Goal: Task Accomplishment & Management: Manage account settings

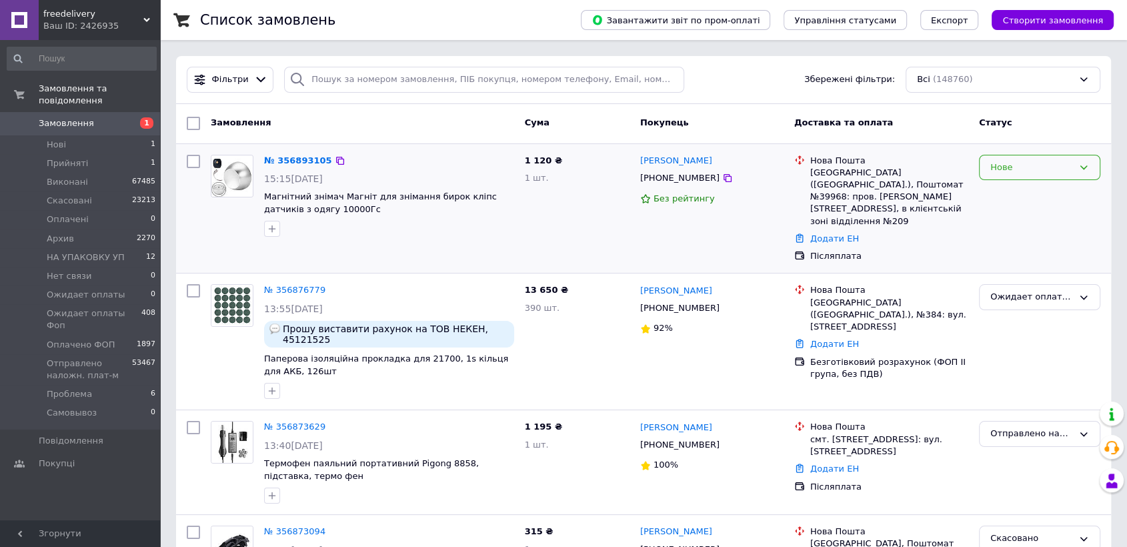
click at [1033, 173] on div "Нове" at bounding box center [1031, 168] width 83 height 14
click at [1011, 194] on li "Прийнято" at bounding box center [1039, 195] width 120 height 25
click at [281, 153] on div "№ 356893105" at bounding box center [298, 160] width 71 height 15
click at [282, 156] on link "№ 356893105" at bounding box center [298, 160] width 68 height 10
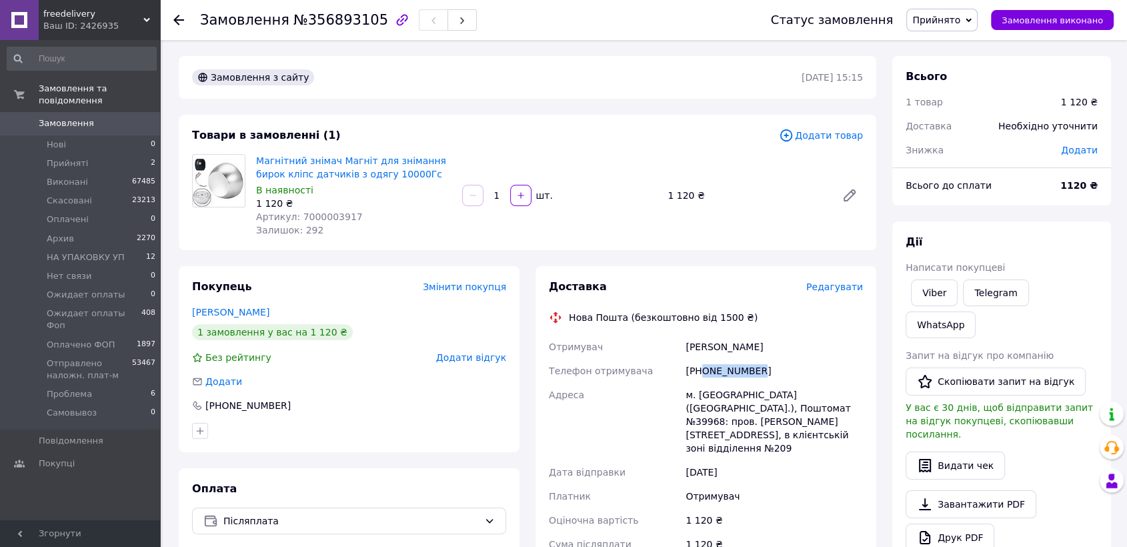
drag, startPoint x: 761, startPoint y: 370, endPoint x: 703, endPoint y: 379, distance: 59.3
click at [703, 379] on div "[PHONE_NUMBER]" at bounding box center [774, 371] width 183 height 24
copy div "0633983283"
click at [326, 18] on span "№356893105" at bounding box center [340, 20] width 95 height 16
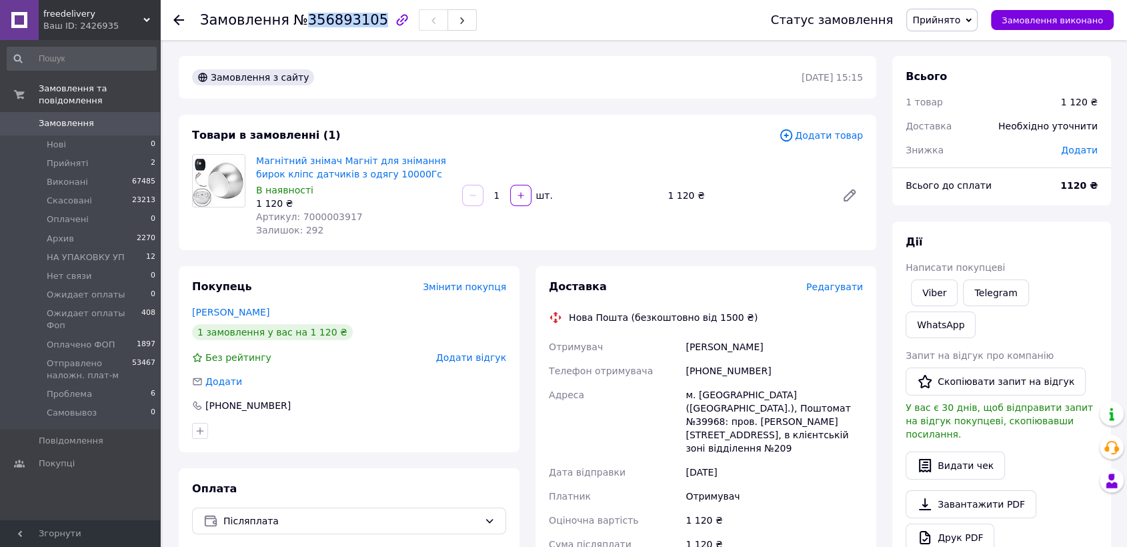
copy span "356893105"
drag, startPoint x: 721, startPoint y: 409, endPoint x: 697, endPoint y: 410, distance: 24.0
click at [697, 410] on div "м. [GEOGRAPHIC_DATA] ([GEOGRAPHIC_DATA].), Поштомат №39968: пров. [PERSON_NAME]…" at bounding box center [774, 421] width 183 height 77
copy div "39968"
click at [944, 25] on span "Прийнято" at bounding box center [936, 20] width 48 height 11
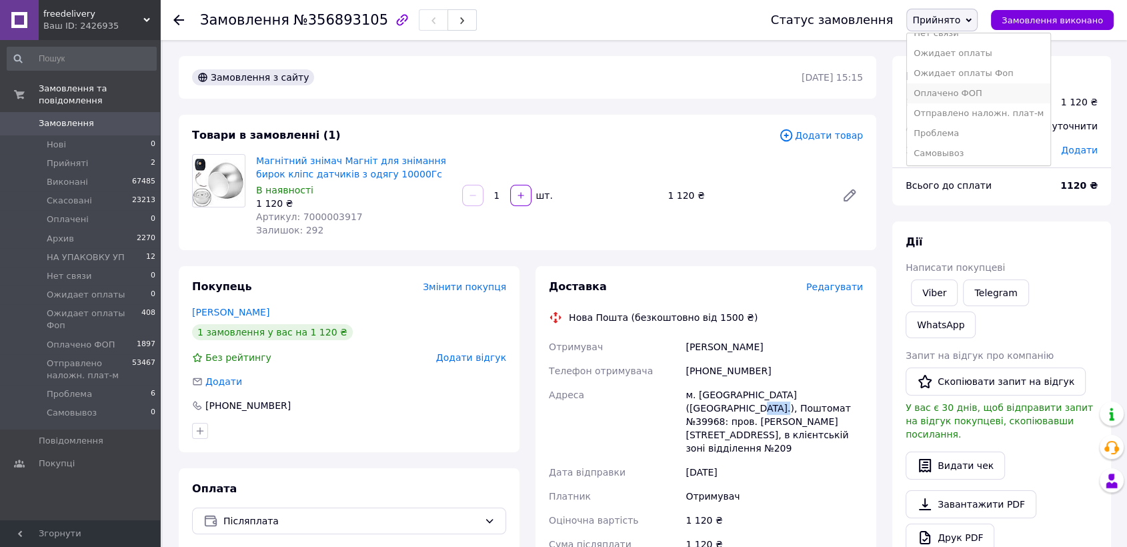
scroll to position [114, 0]
click at [960, 103] on li "Отправлено наложн. плат-м" at bounding box center [978, 113] width 143 height 20
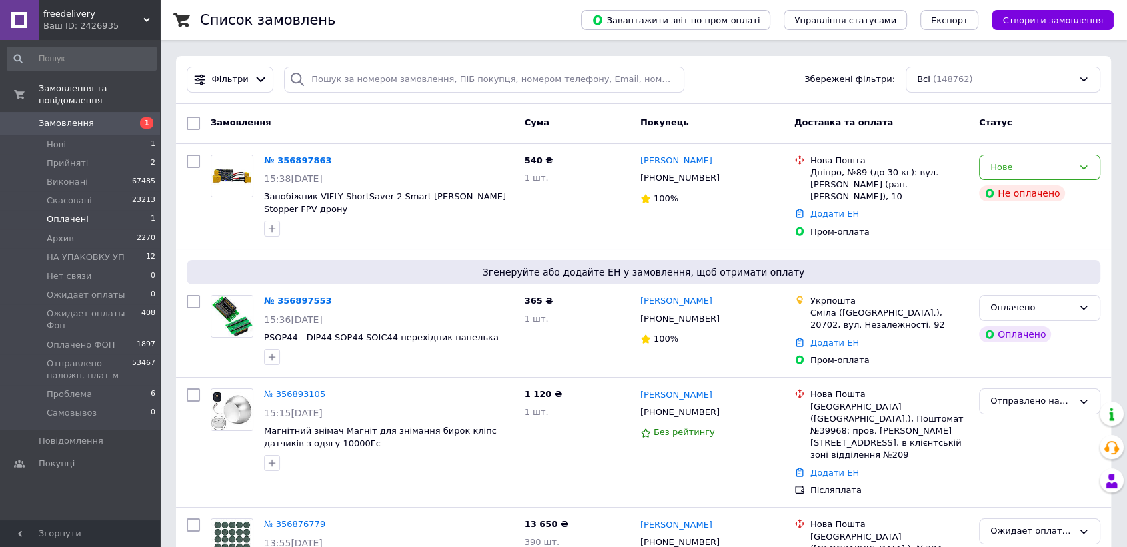
click at [72, 213] on span "Оплачені" at bounding box center [68, 219] width 42 height 12
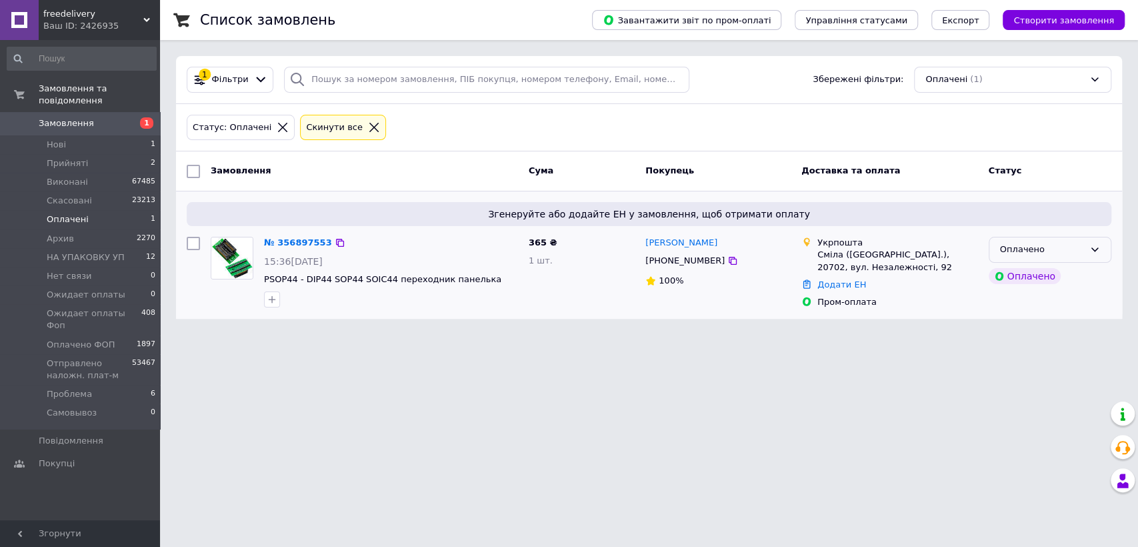
click at [1023, 247] on div "Оплачено" at bounding box center [1042, 250] width 84 height 14
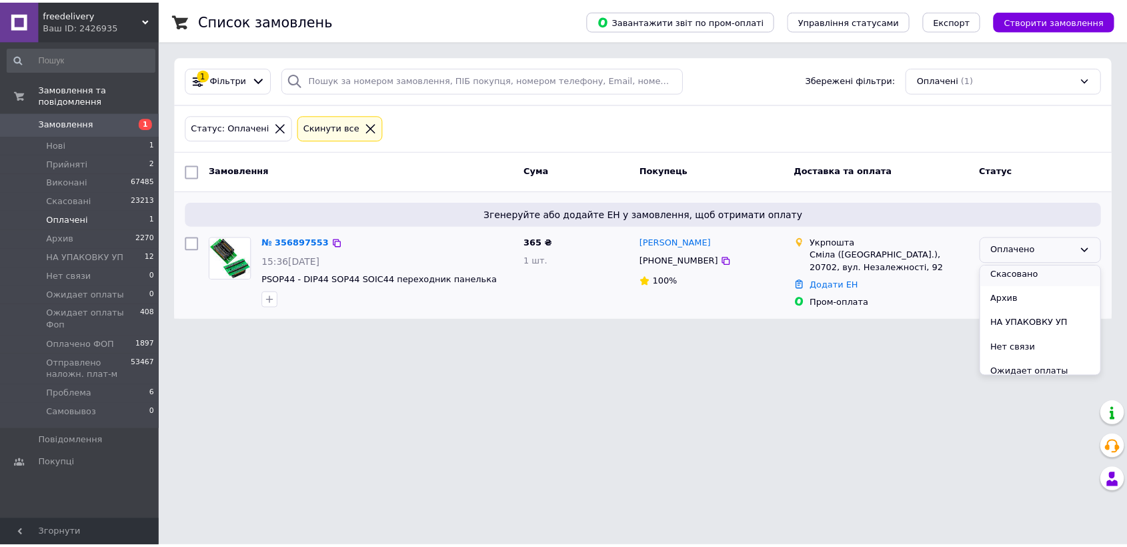
scroll to position [74, 0]
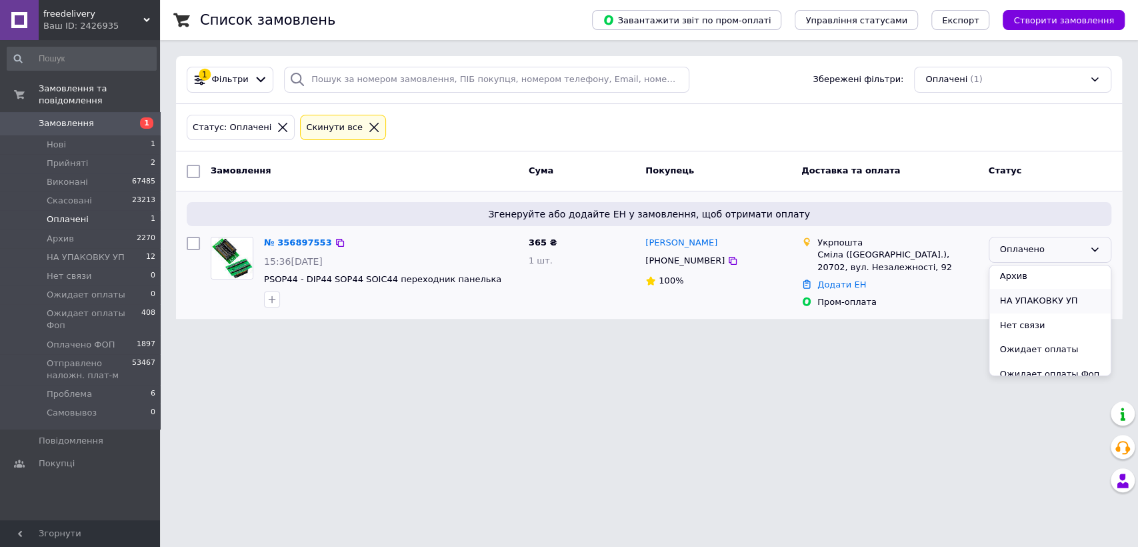
click at [1040, 305] on li "НА УПАКОВКУ УП" at bounding box center [1049, 301] width 121 height 25
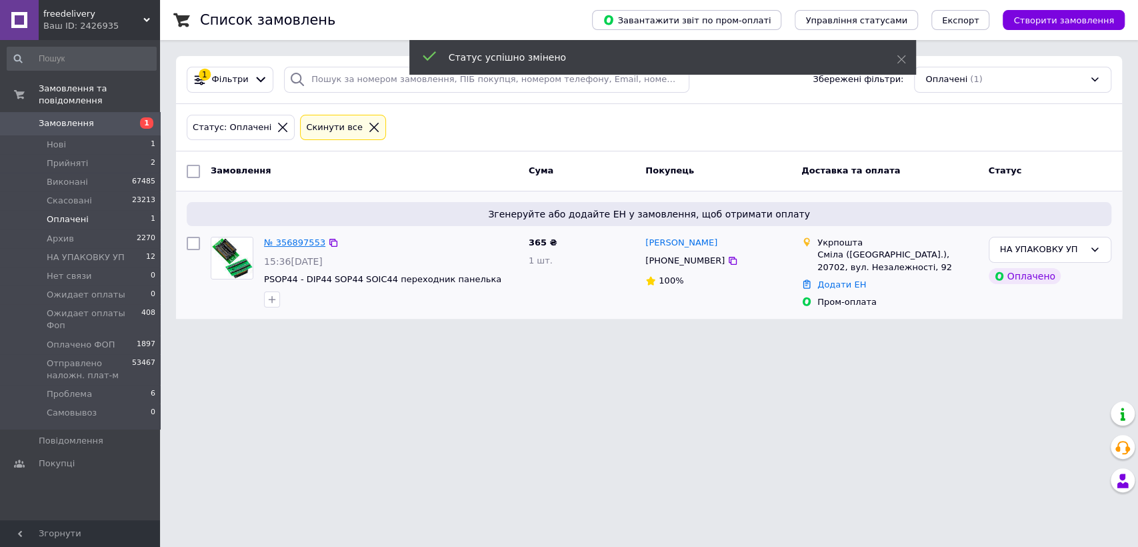
click at [288, 241] on link "№ 356897553" at bounding box center [294, 242] width 61 height 10
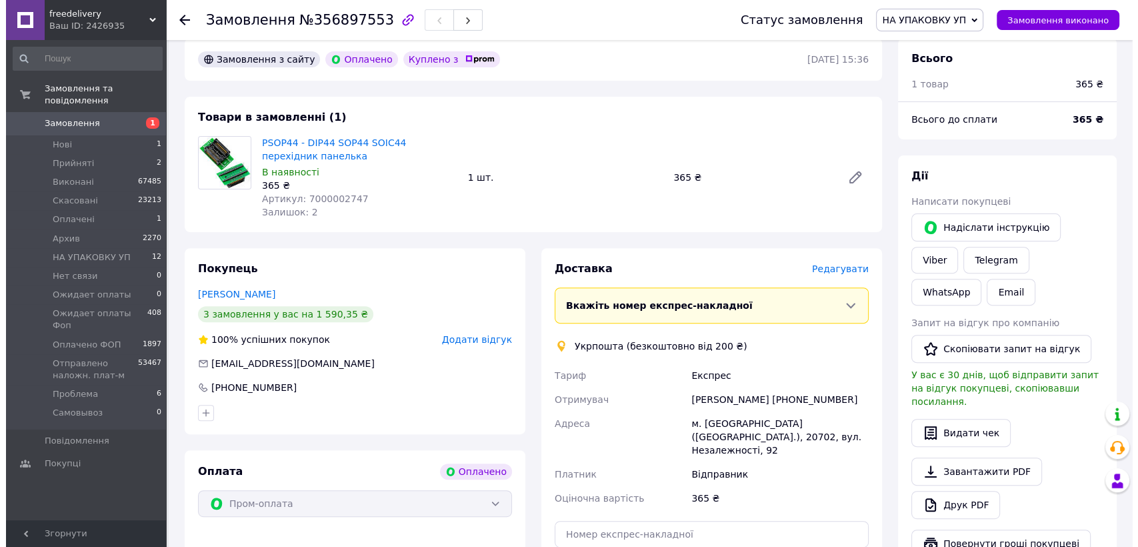
scroll to position [518, 0]
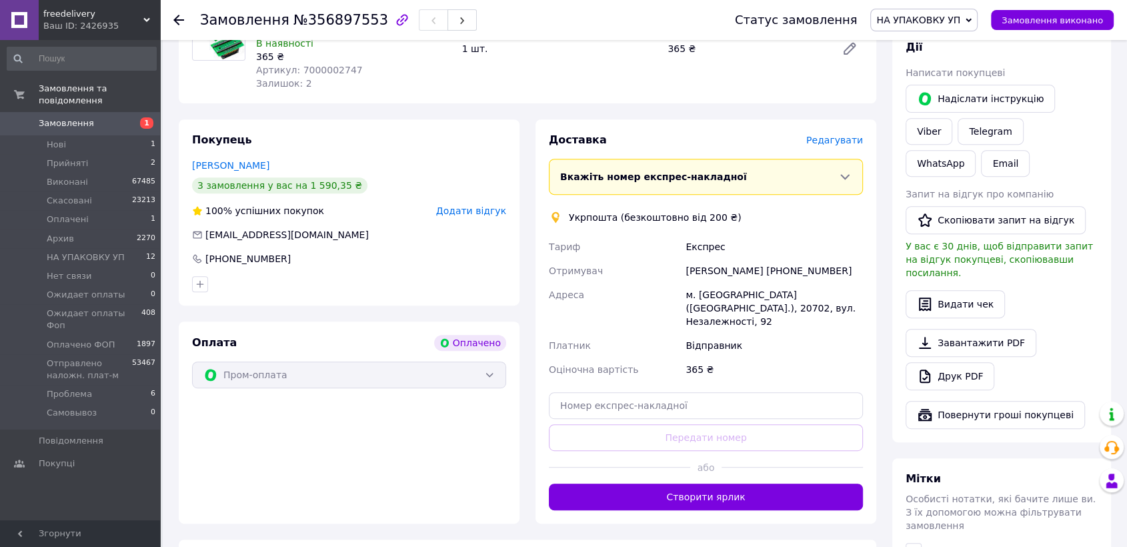
click at [849, 135] on span "Редагувати" at bounding box center [834, 140] width 57 height 11
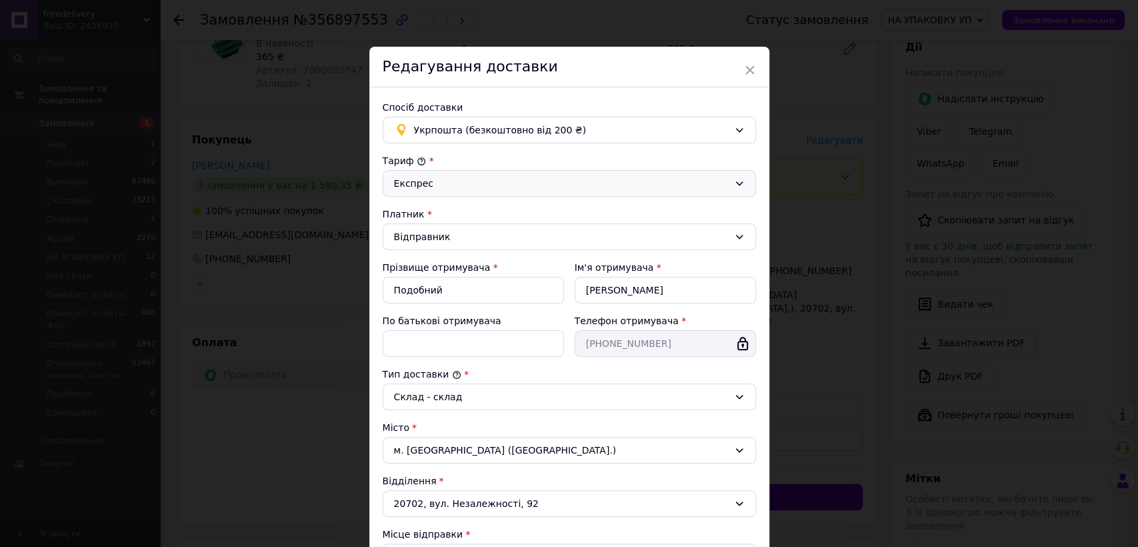
click at [495, 181] on div "Експрес" at bounding box center [561, 183] width 335 height 15
click at [463, 213] on li "Стандарт" at bounding box center [569, 211] width 372 height 25
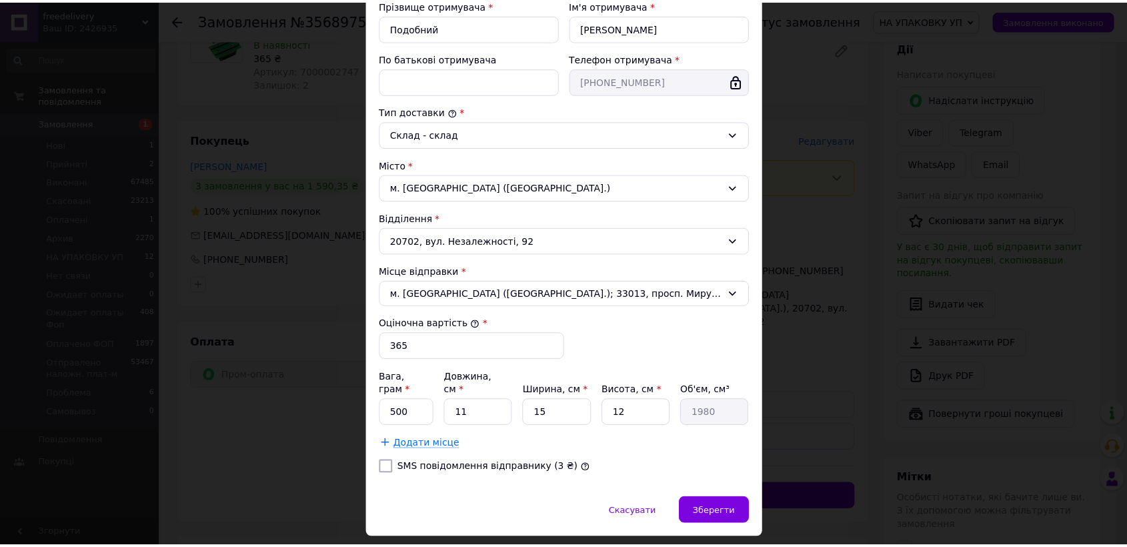
scroll to position [285, 0]
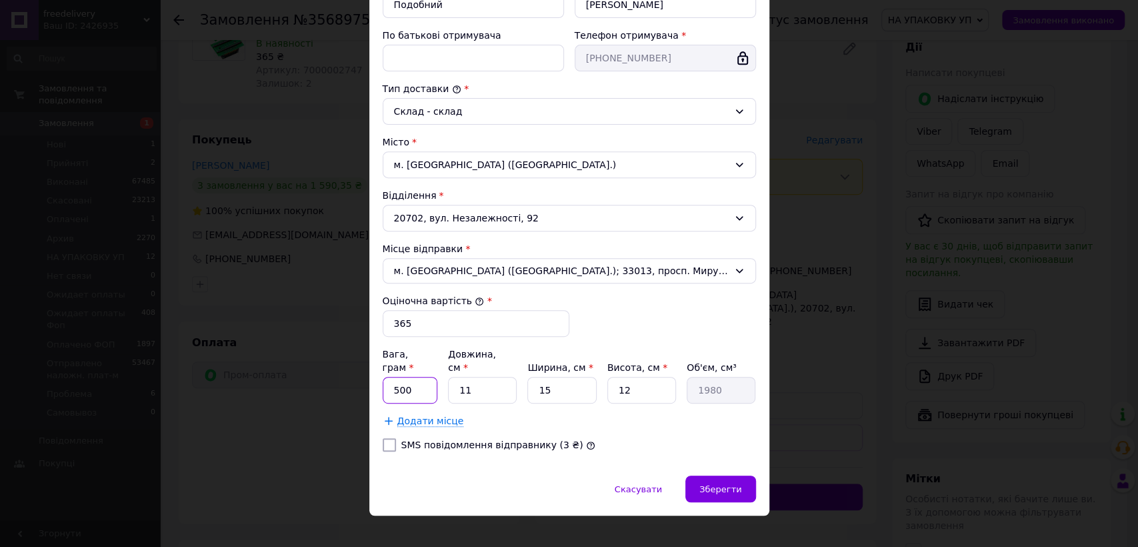
click at [416, 377] on input "500" at bounding box center [410, 390] width 55 height 27
drag, startPoint x: 441, startPoint y: 357, endPoint x: 463, endPoint y: 371, distance: 25.9
click at [463, 373] on div "Вага, грам * 1 Довжина, см * 11 Ширина, см * 15 Висота, см * 12 Об'єм, см³ 1980" at bounding box center [569, 375] width 373 height 56
click at [418, 377] on input "1" at bounding box center [410, 390] width 55 height 27
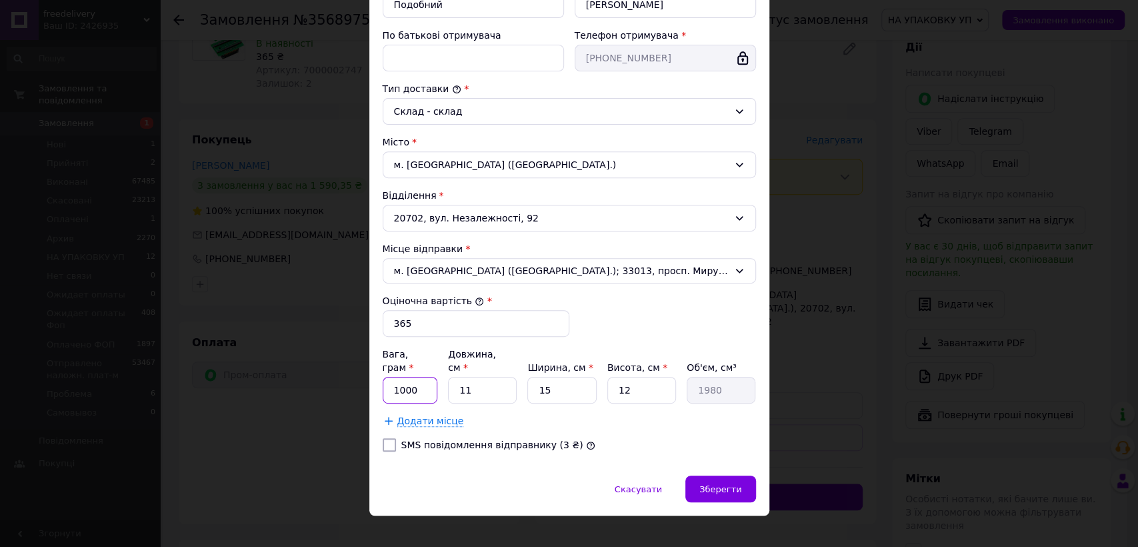
type input "1000"
click at [483, 377] on input "11" at bounding box center [482, 390] width 69 height 27
type input "1"
type input "180"
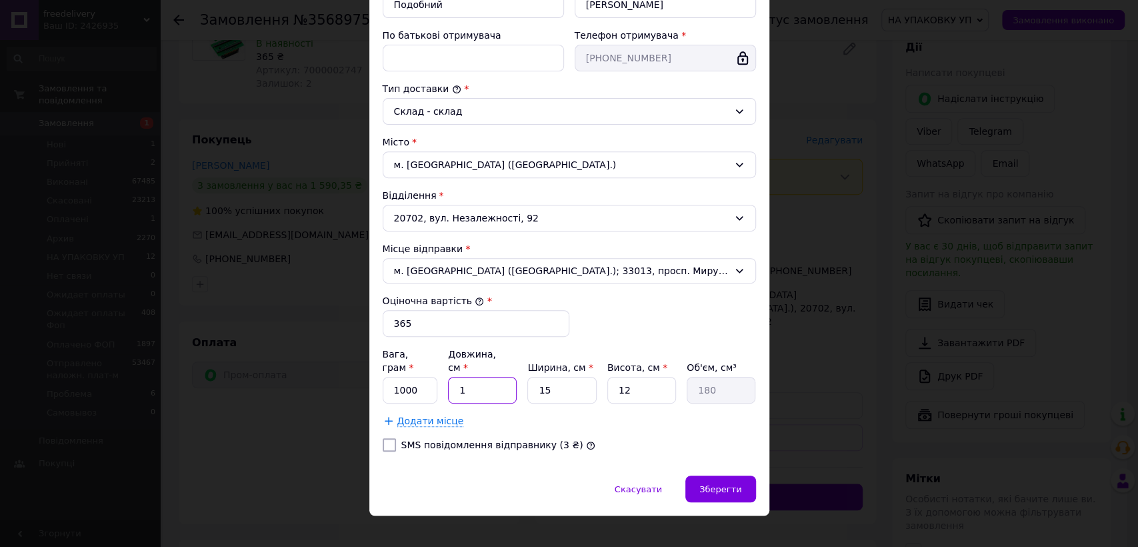
type input "10"
type input "1800"
type input "10"
click at [554, 377] on input "15" at bounding box center [561, 390] width 69 height 27
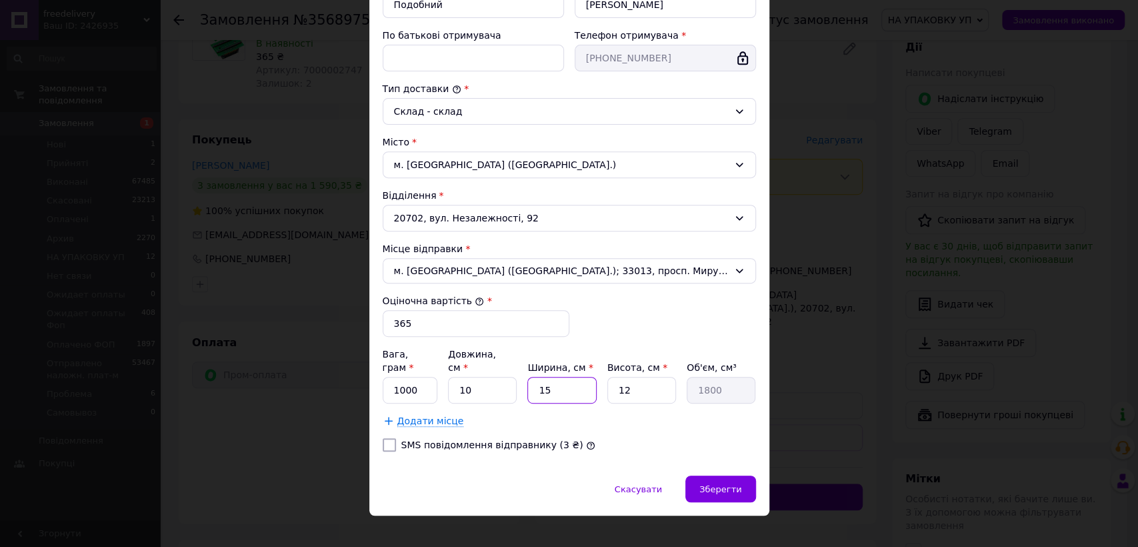
type input "2"
type input "240"
type input "20"
type input "2400"
type input "20"
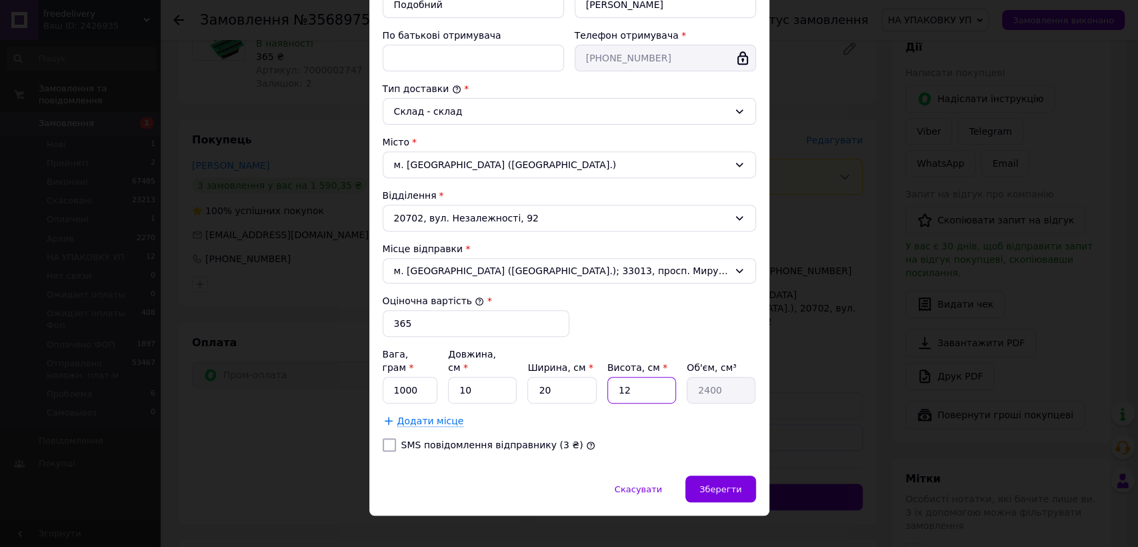
drag, startPoint x: 619, startPoint y: 367, endPoint x: 619, endPoint y: 359, distance: 8.7
click at [619, 359] on div "Вага, грам * 1000 Довжина, см * 10 Ширина, см * 20 Висота, см * 12 Об'єм, см³ 2…" at bounding box center [569, 375] width 373 height 56
click at [619, 361] on div "Висота, см *" at bounding box center [641, 367] width 69 height 13
click at [630, 377] on input "12" at bounding box center [641, 390] width 69 height 27
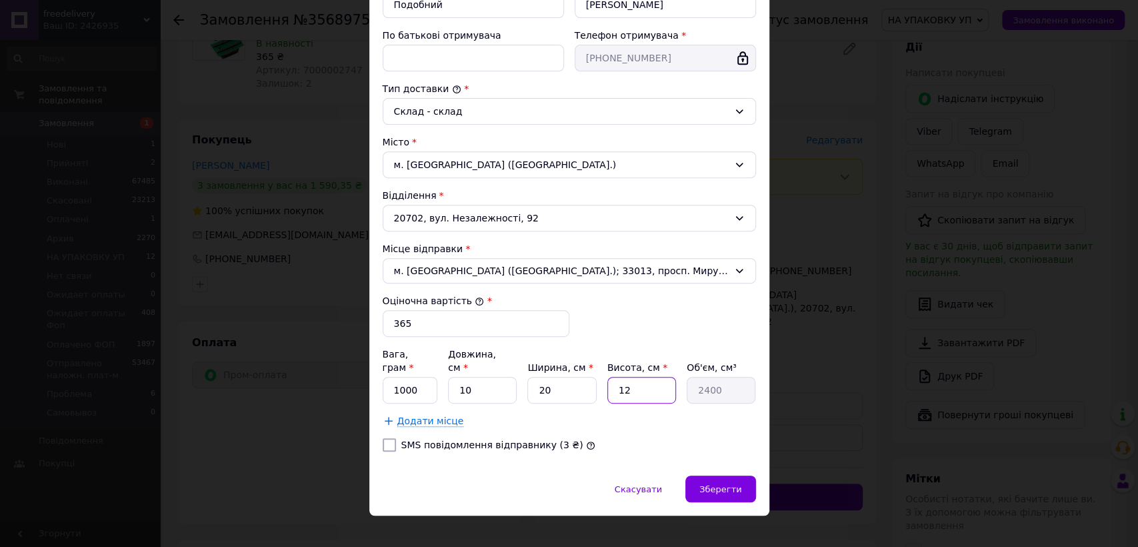
type input "1"
type input "200"
type input "10"
type input "2000"
type input "10"
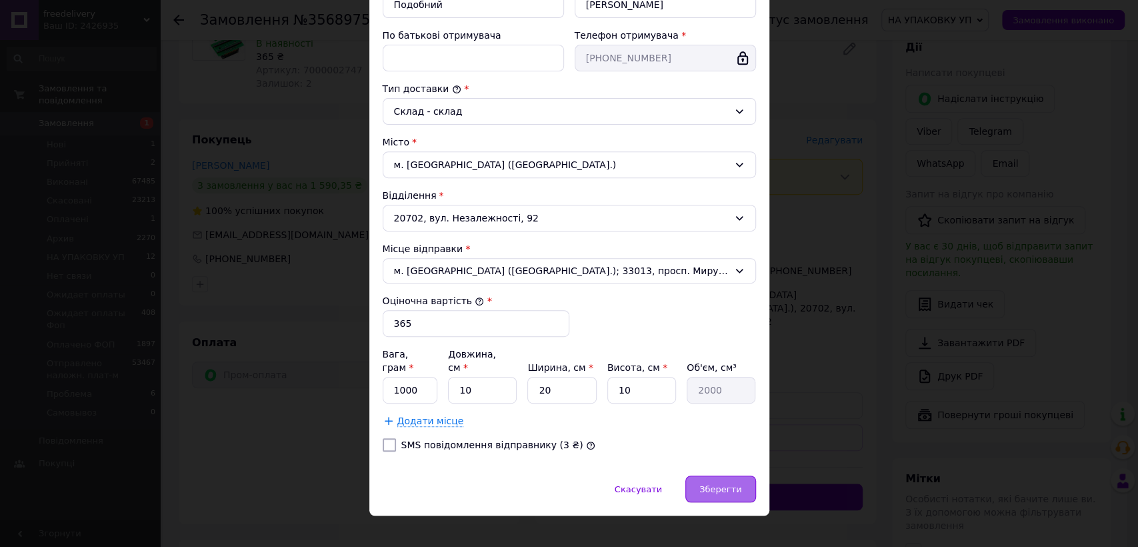
click at [724, 484] on span "Зберегти" at bounding box center [720, 489] width 42 height 10
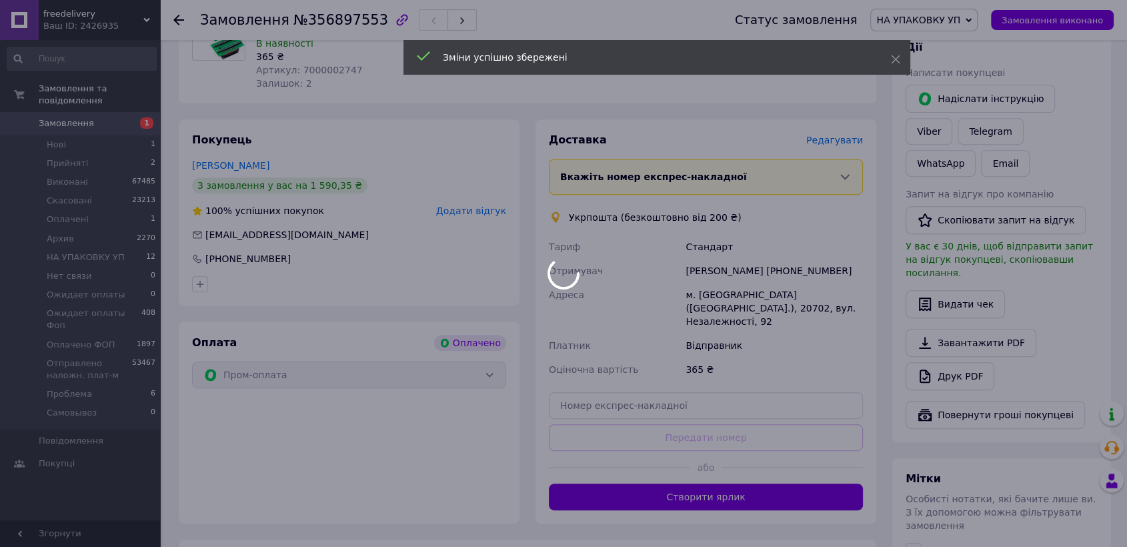
scroll to position [667, 0]
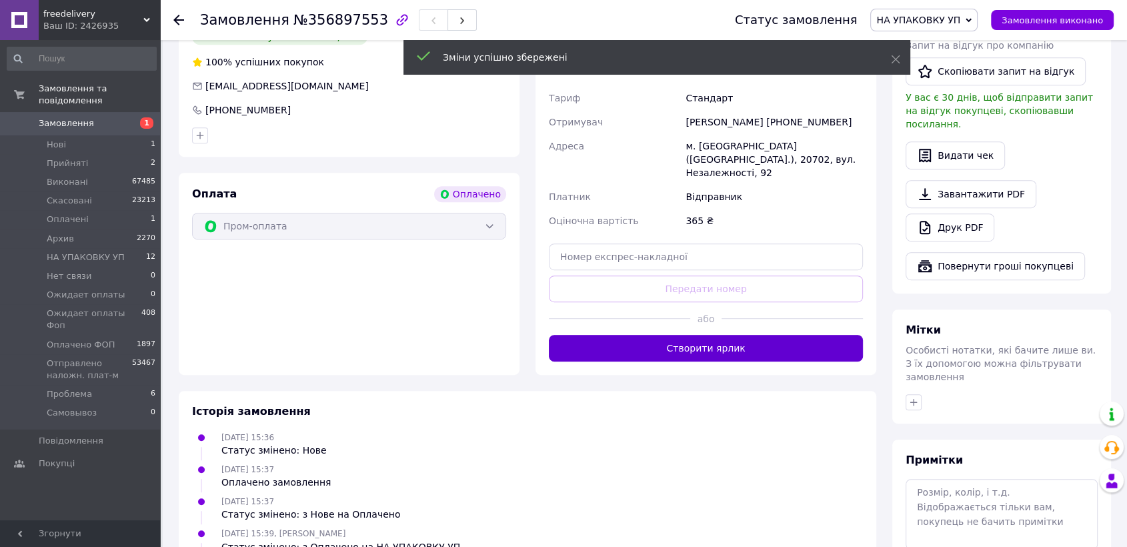
click at [701, 335] on button "Створити ярлик" at bounding box center [706, 348] width 314 height 27
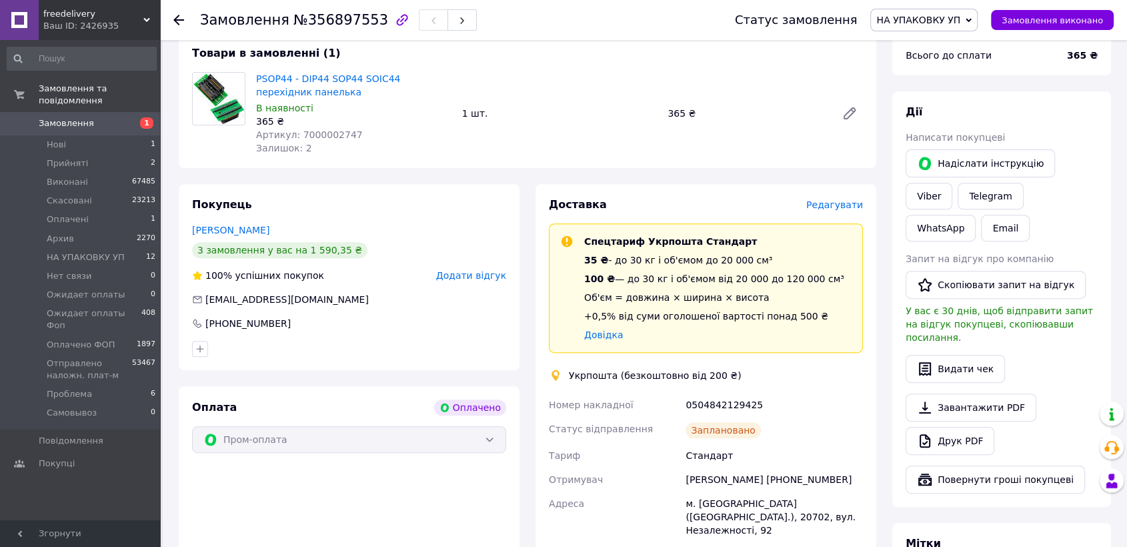
scroll to position [440, 0]
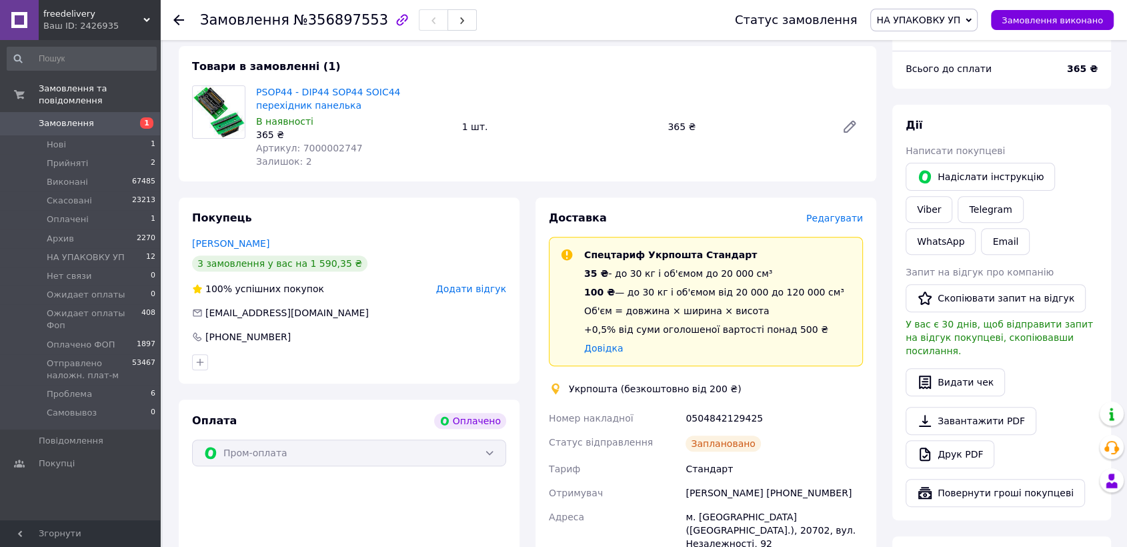
click at [335, 22] on span "№356897553" at bounding box center [340, 20] width 95 height 16
copy span "356897553"
click at [717, 406] on div "0504842129425" at bounding box center [774, 418] width 183 height 24
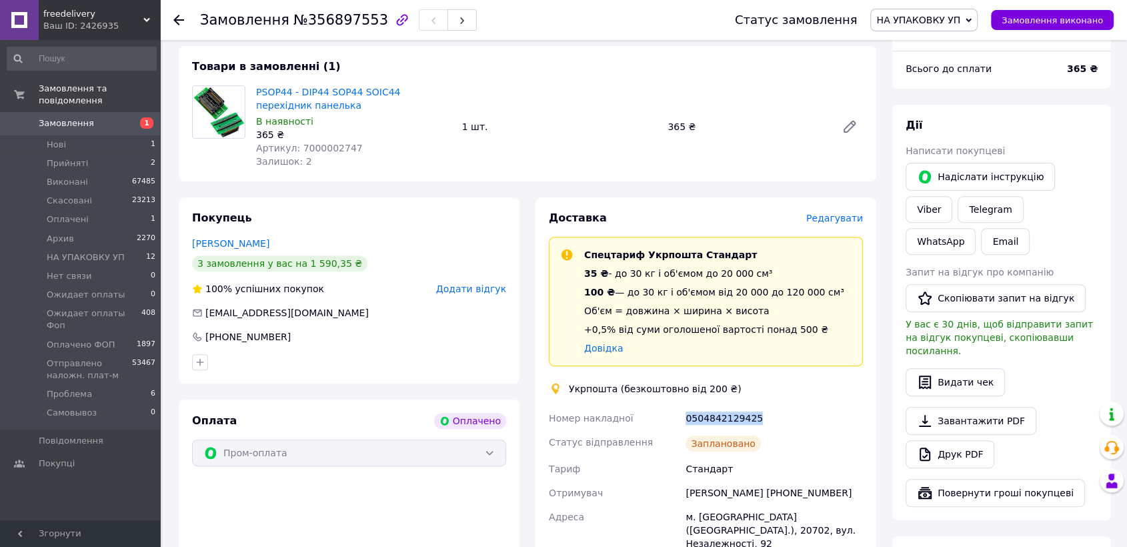
copy div "0504842129425"
click at [91, 117] on span "Замовлення" at bounding box center [81, 123] width 85 height 12
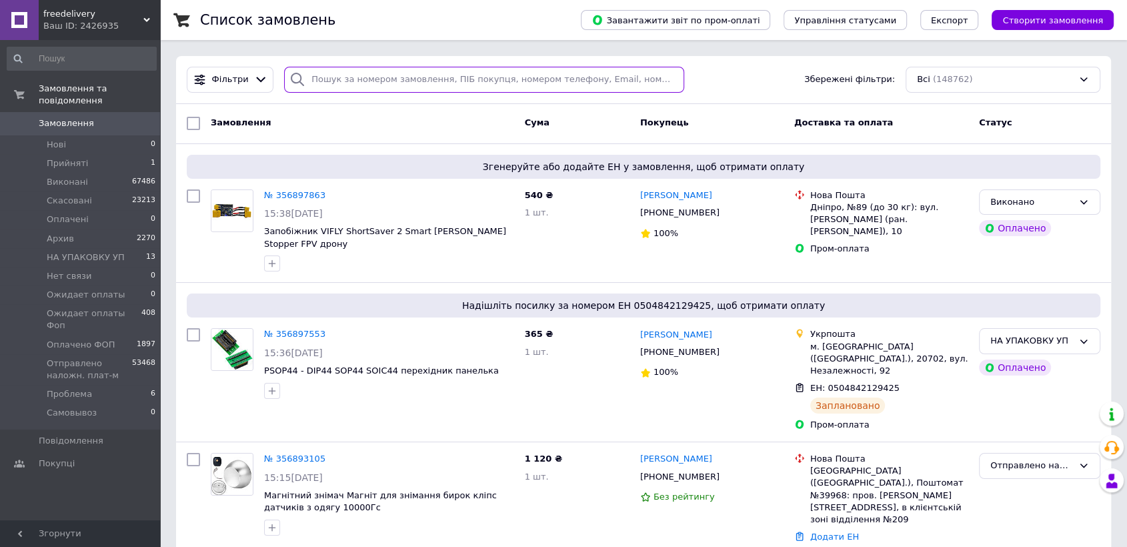
drag, startPoint x: 448, startPoint y: 64, endPoint x: 397, endPoint y: 87, distance: 55.5
paste input "[PHONE_NUMBER]"
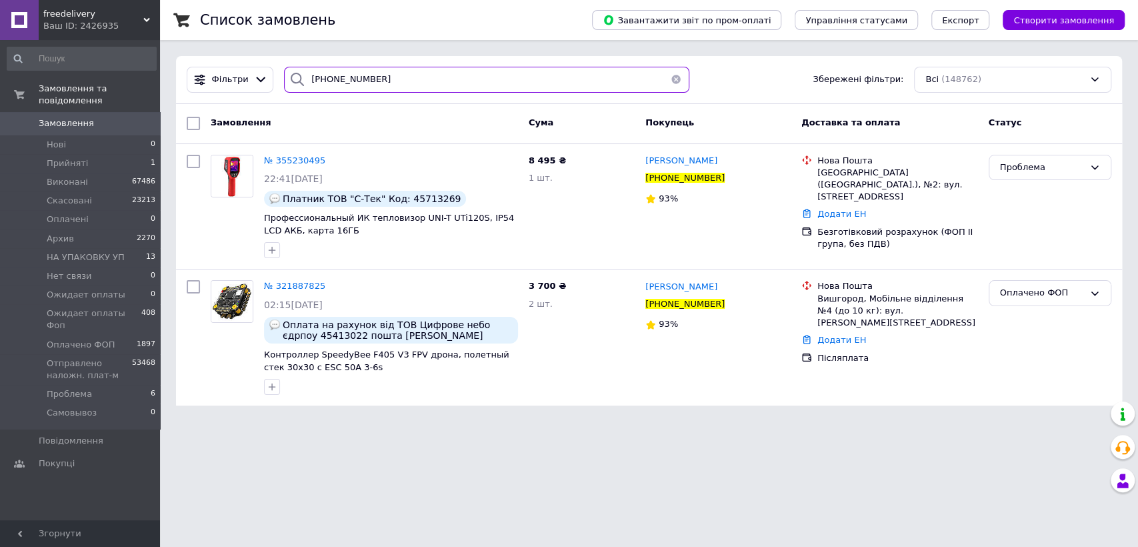
drag, startPoint x: 321, startPoint y: 84, endPoint x: 307, endPoint y: 85, distance: 14.7
click at [307, 85] on input "[PHONE_NUMBER]" at bounding box center [486, 80] width 405 height 26
type input "0675082400"
click at [1041, 19] on span "Створити замовлення" at bounding box center [1063, 20] width 101 height 10
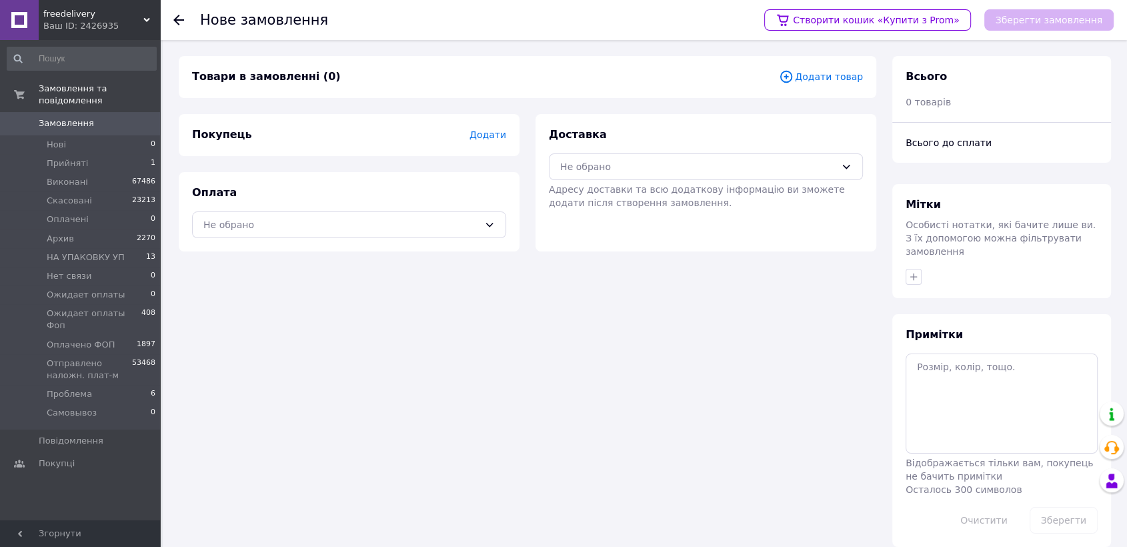
click at [827, 81] on span "Додати товар" at bounding box center [821, 76] width 84 height 15
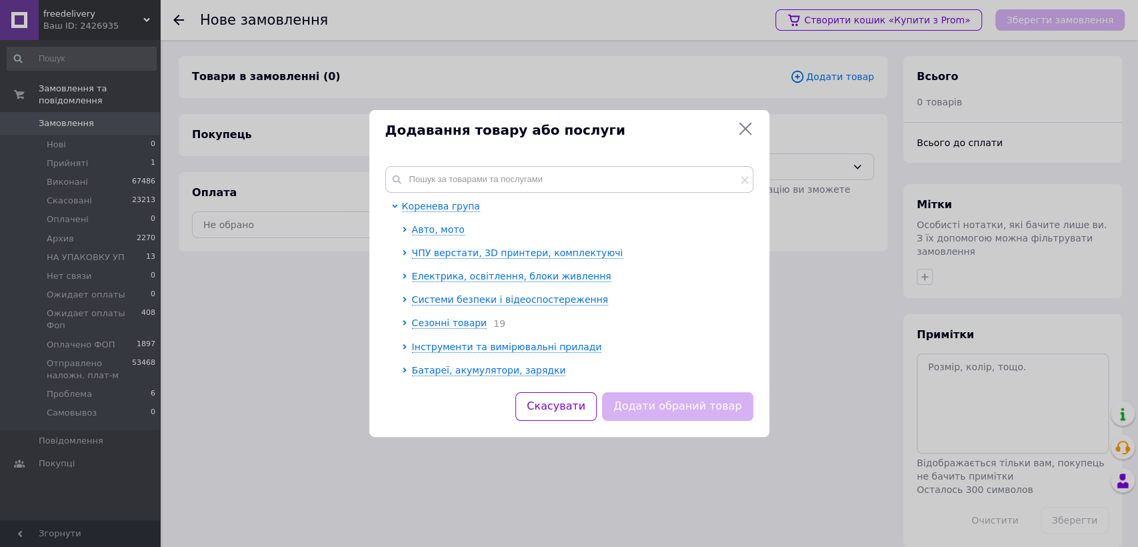
click at [747, 130] on icon at bounding box center [745, 129] width 13 height 13
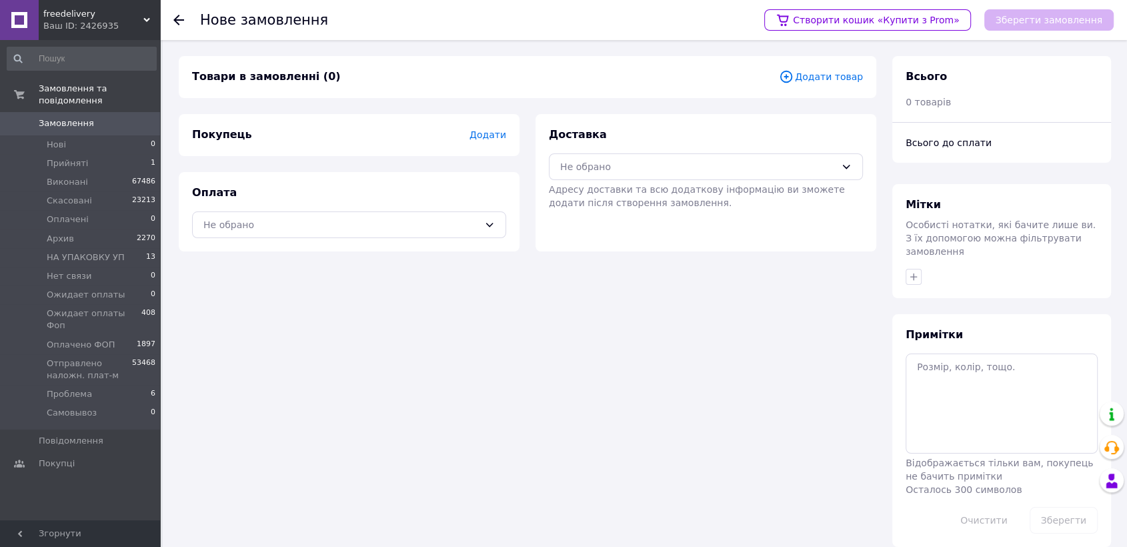
click at [503, 137] on span "Додати" at bounding box center [487, 134] width 37 height 11
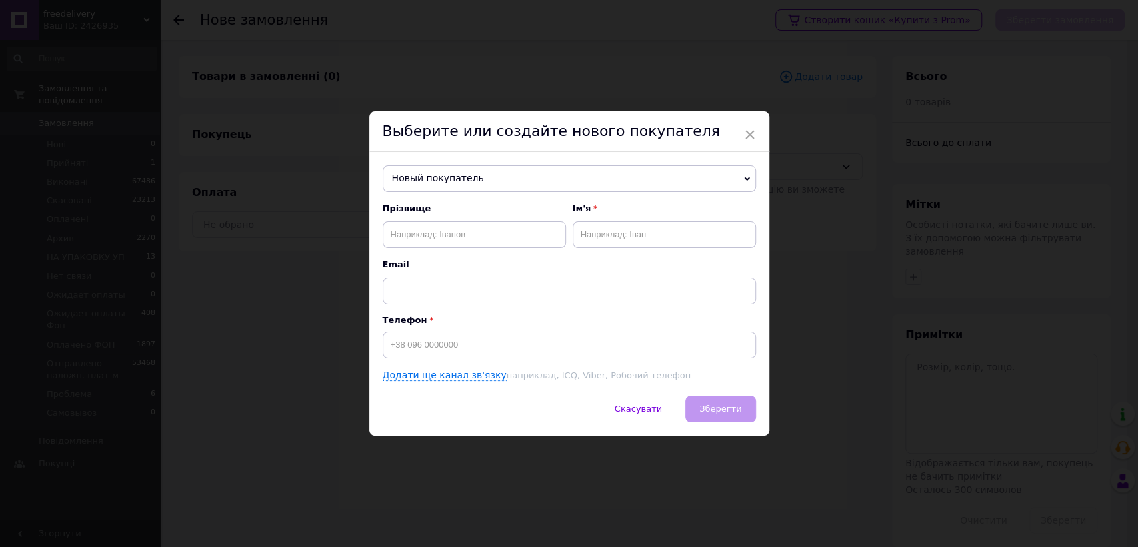
click at [471, 175] on span "Новый покупатель" at bounding box center [569, 178] width 373 height 27
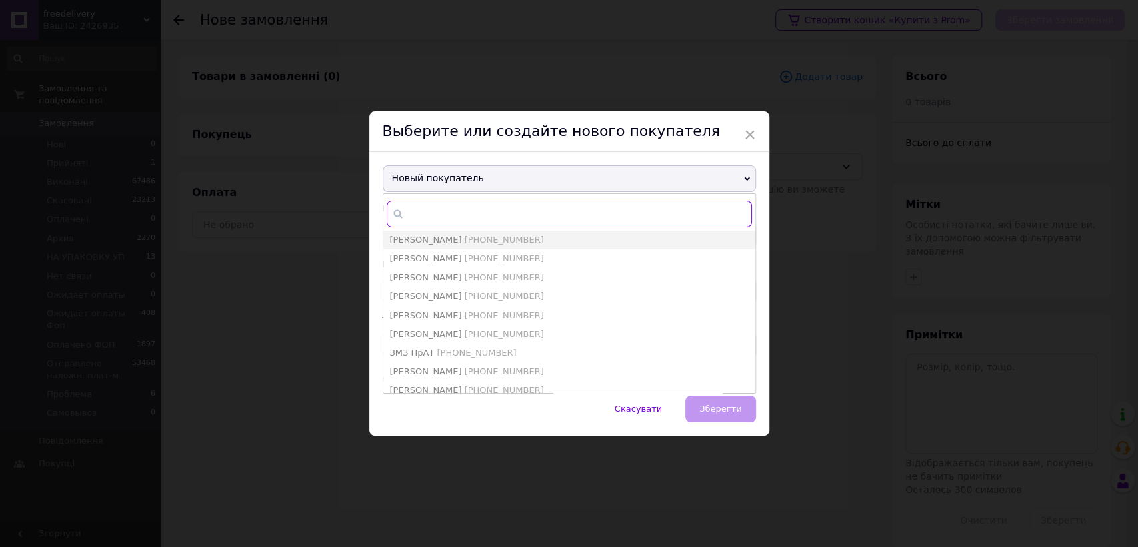
paste input "[PHONE_NUMBER]"
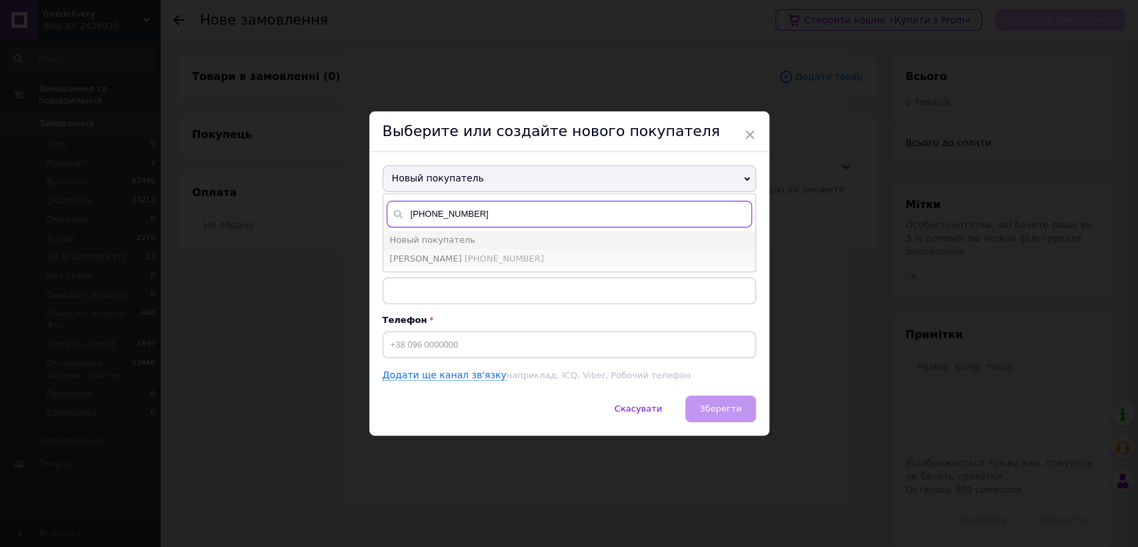
type input "[PHONE_NUMBER]"
click at [444, 261] on span "Юденко Роман" at bounding box center [426, 258] width 72 height 10
type input "Юденко Роман"
type input "[PHONE_NUMBER]"
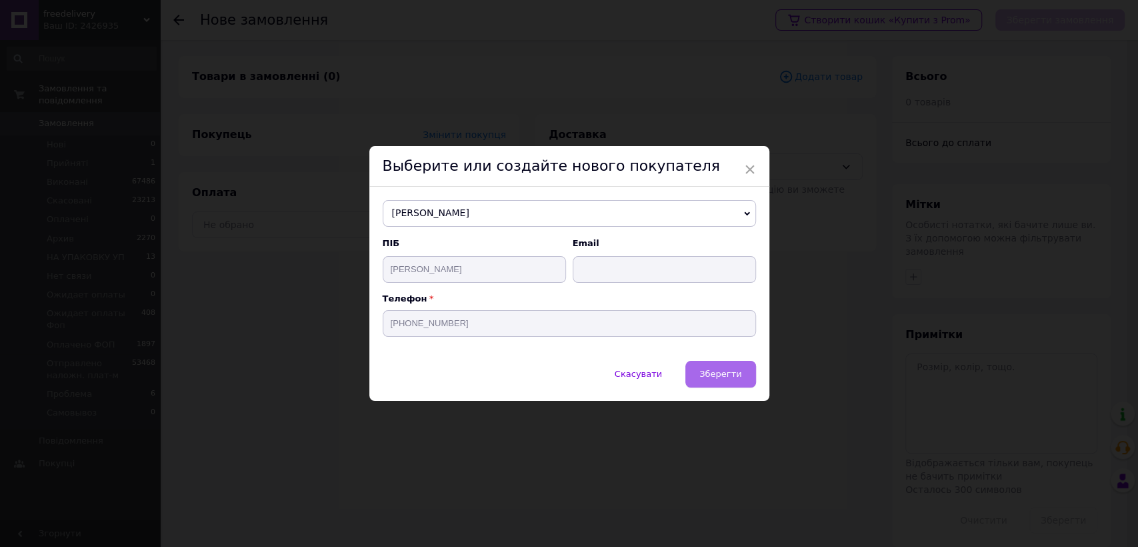
click at [715, 381] on button "Зберегти" at bounding box center [720, 374] width 70 height 27
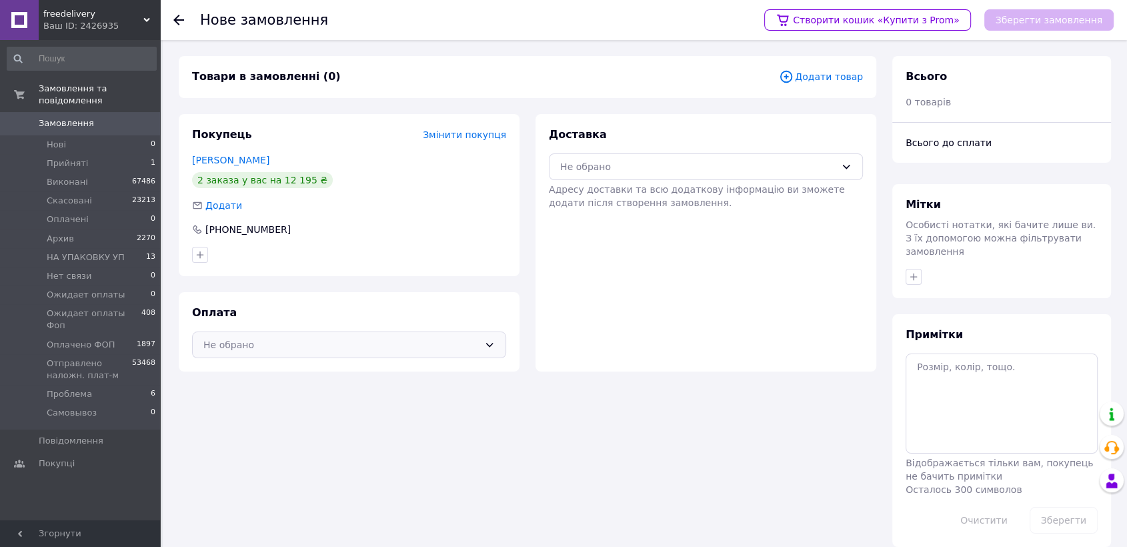
click at [367, 348] on div "Не обрано" at bounding box center [340, 344] width 275 height 15
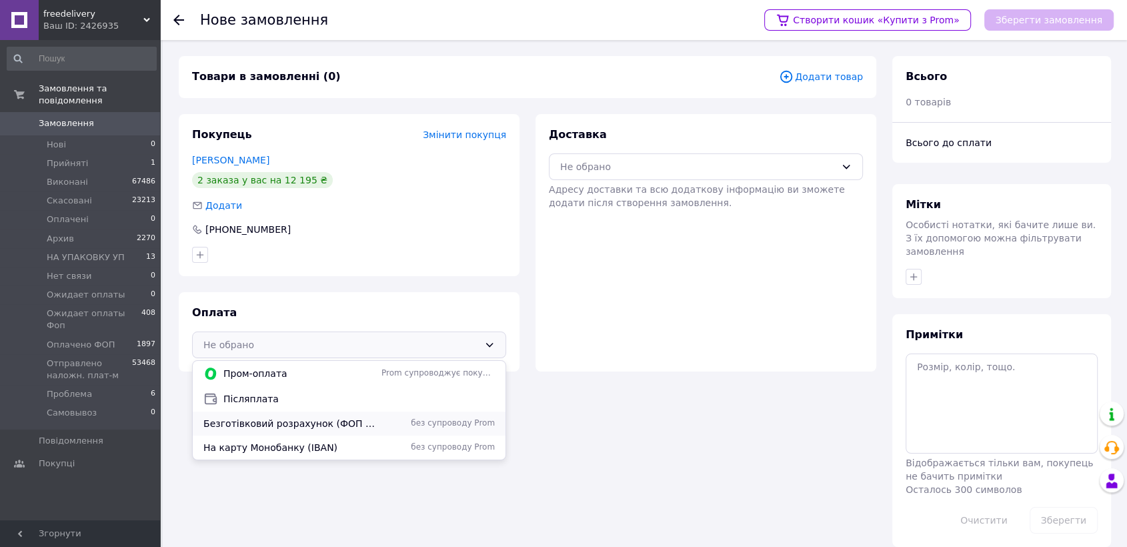
click at [283, 426] on span "Безготівковий розрахунок (ФОП ІІ група, без ПДВ)" at bounding box center [289, 423] width 173 height 13
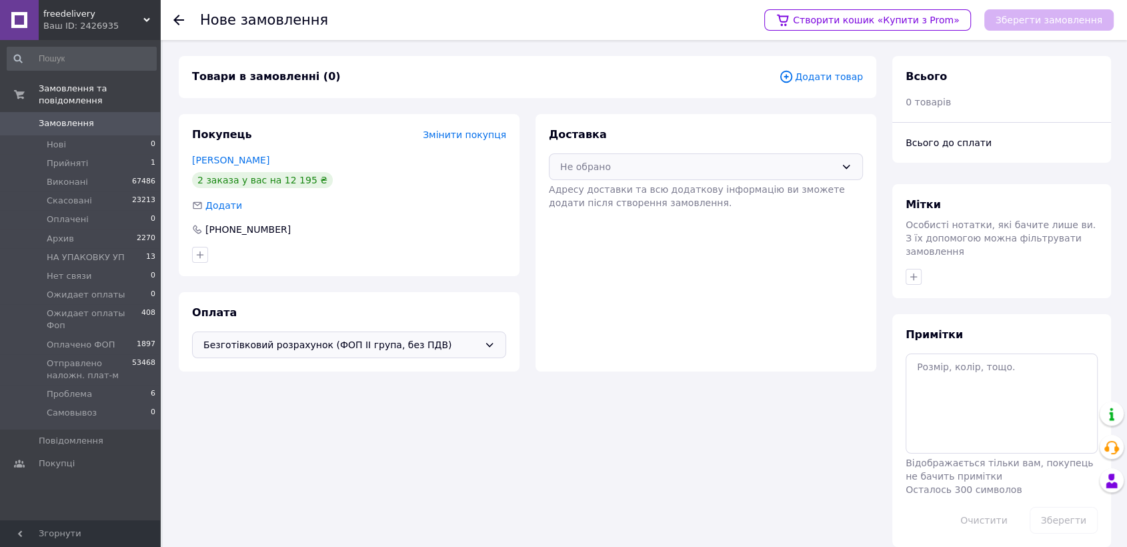
click at [661, 175] on div "Не обрано" at bounding box center [706, 166] width 314 height 27
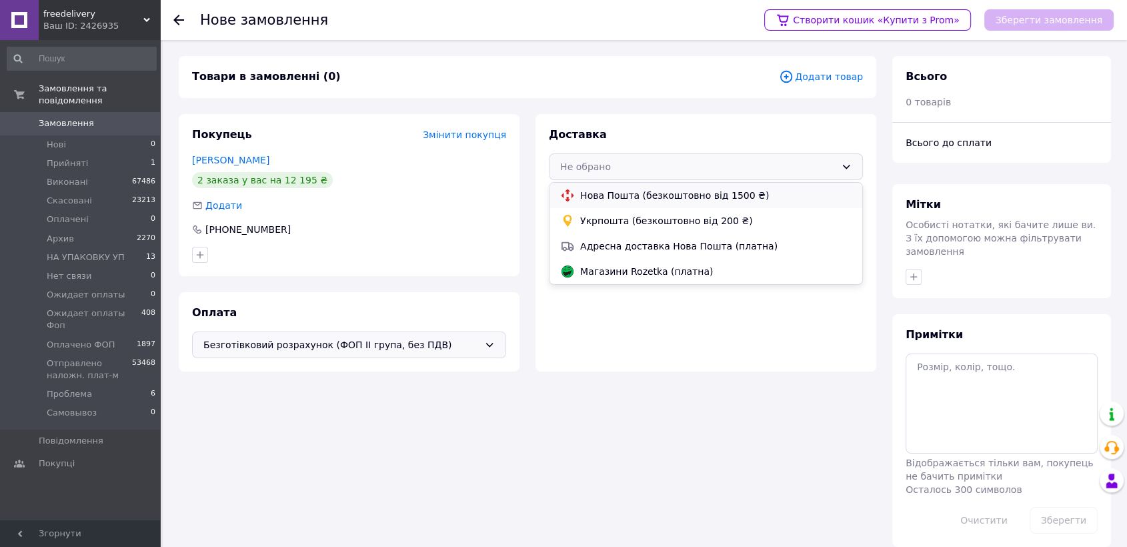
click at [655, 199] on span "Нова Пошта (безкоштовно від 1500 ₴)" at bounding box center [715, 195] width 271 height 13
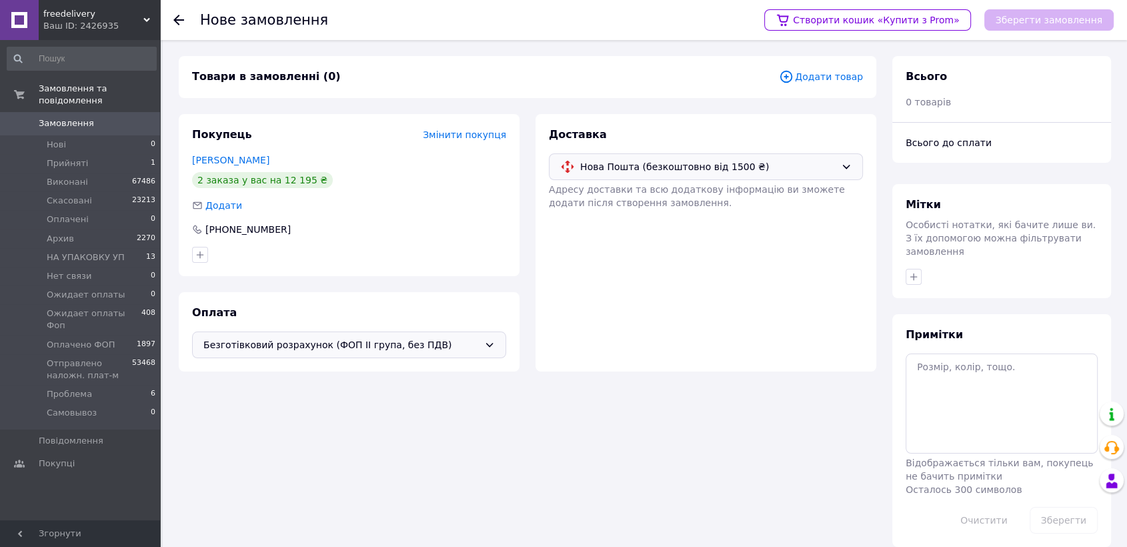
click at [825, 72] on span "Додати товар" at bounding box center [821, 76] width 84 height 15
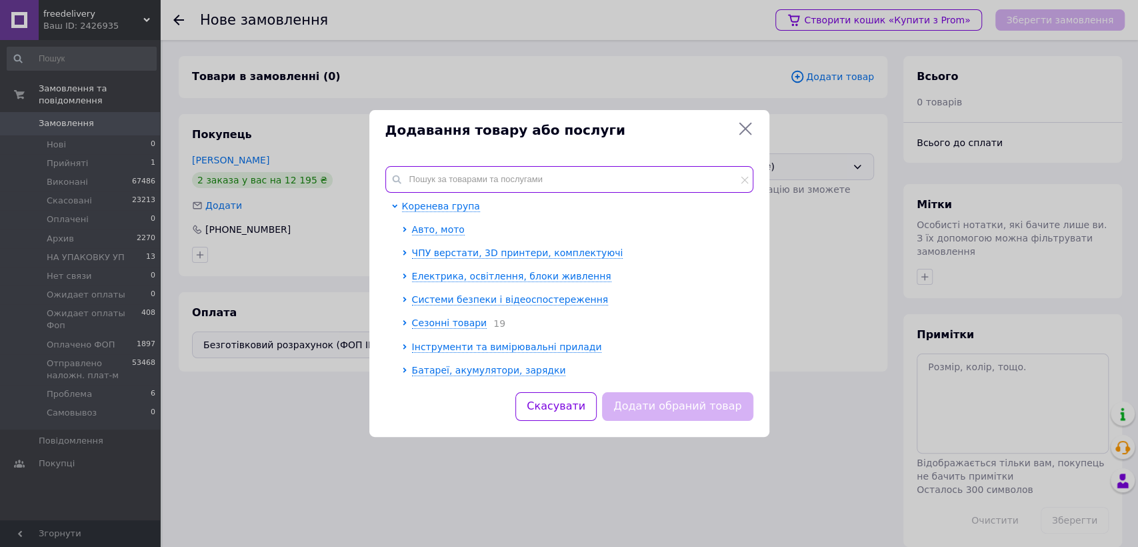
paste input "7000006222"
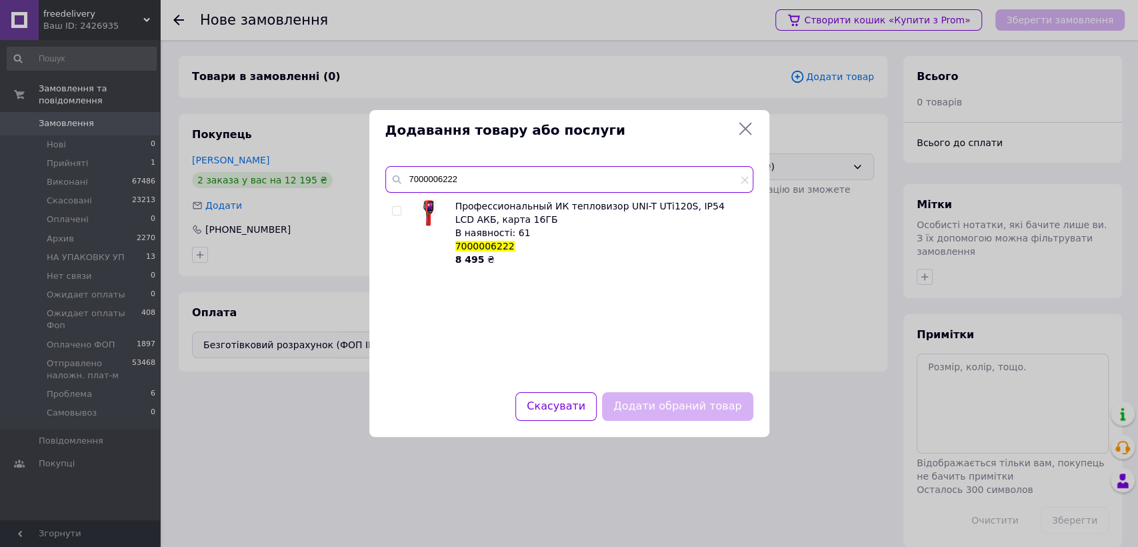
type input "7000006222"
click at [397, 215] on input "checkbox" at bounding box center [396, 211] width 9 height 9
checkbox input "true"
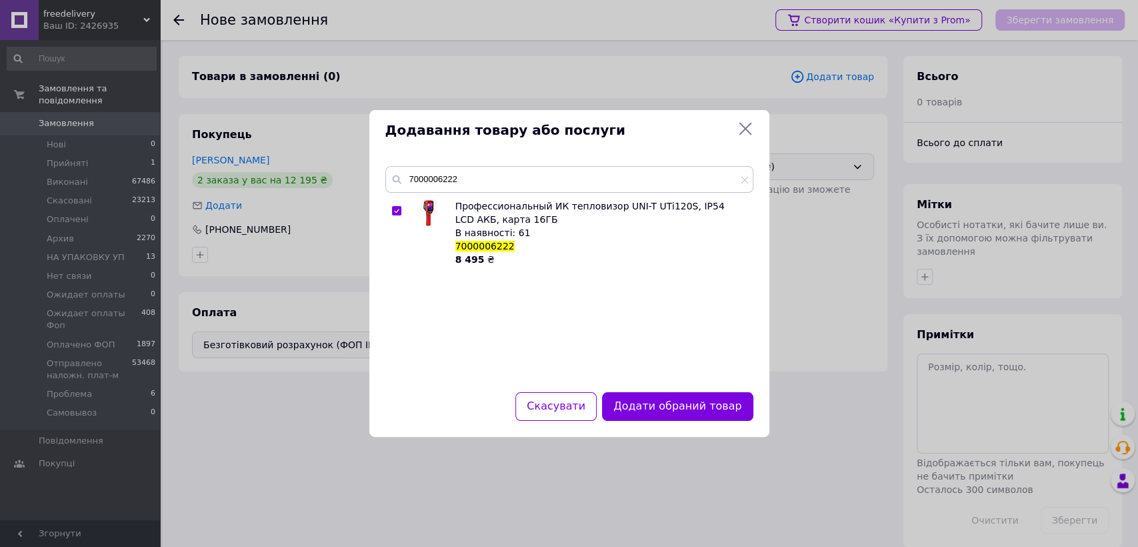
click at [670, 411] on button "Додати обраний товар" at bounding box center [677, 406] width 151 height 29
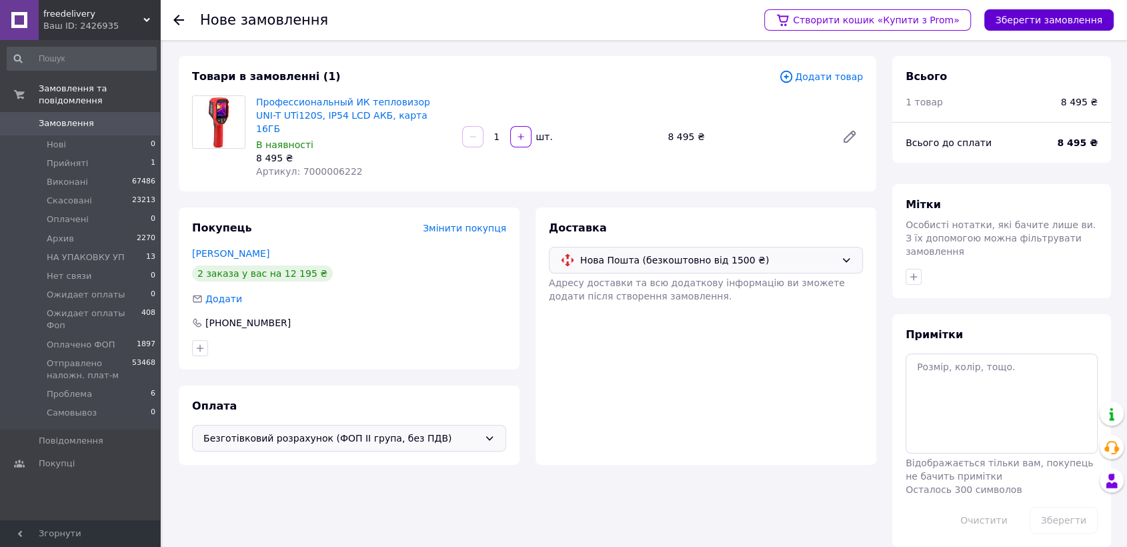
click at [1048, 26] on button "Зберегти замовлення" at bounding box center [1048, 19] width 129 height 21
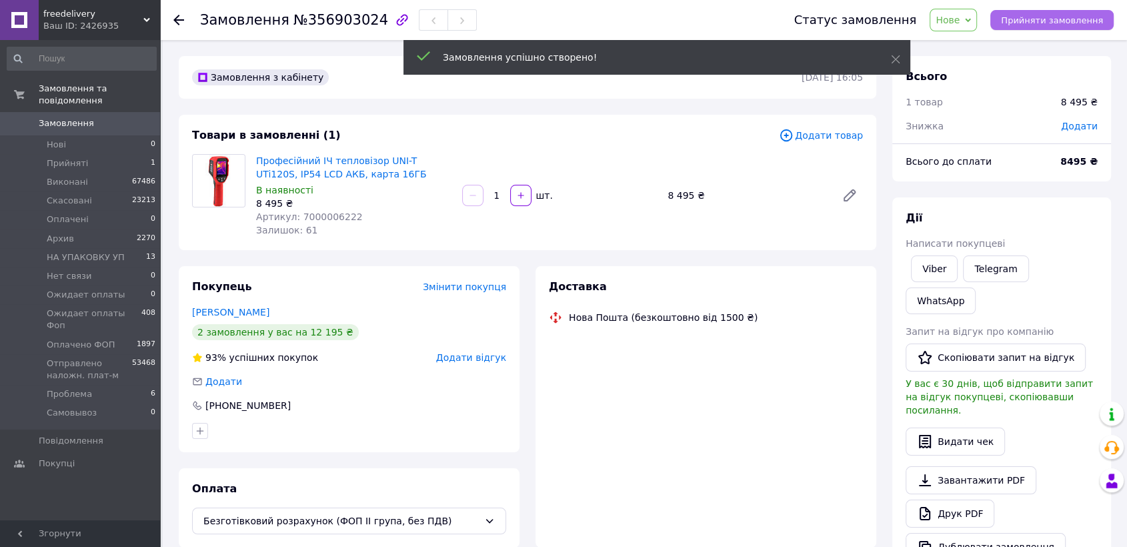
click at [1038, 27] on button "Прийняти замовлення" at bounding box center [1051, 20] width 123 height 20
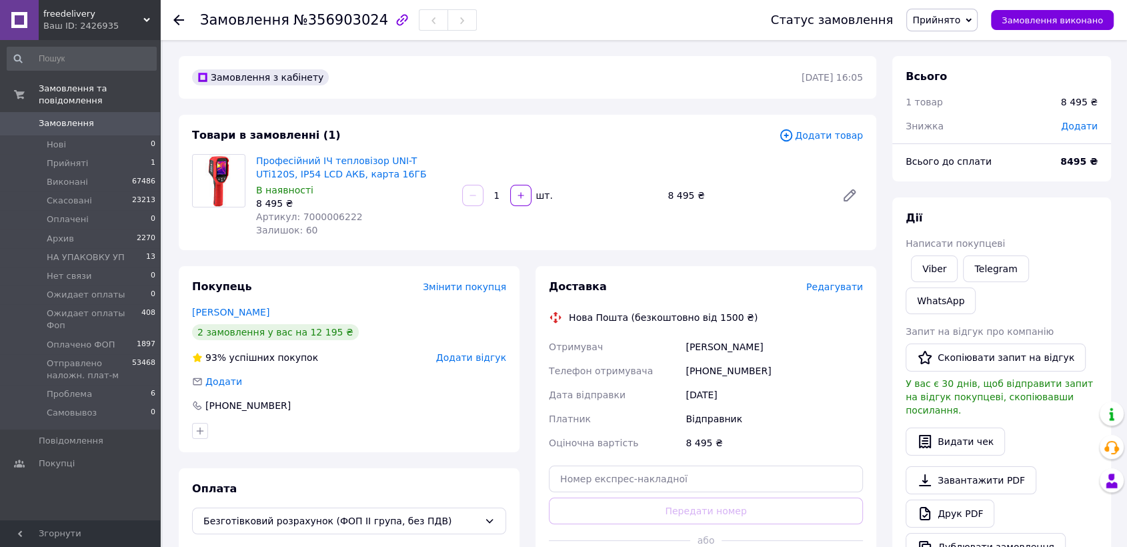
click at [822, 167] on div "Професійний ІЧ тепловізор UNI-T UTi120S, IP54 LCD АКБ, карта 16ГБ В наявності 8…" at bounding box center [559, 195] width 617 height 88
click at [838, 284] on span "Редагувати" at bounding box center [834, 286] width 57 height 11
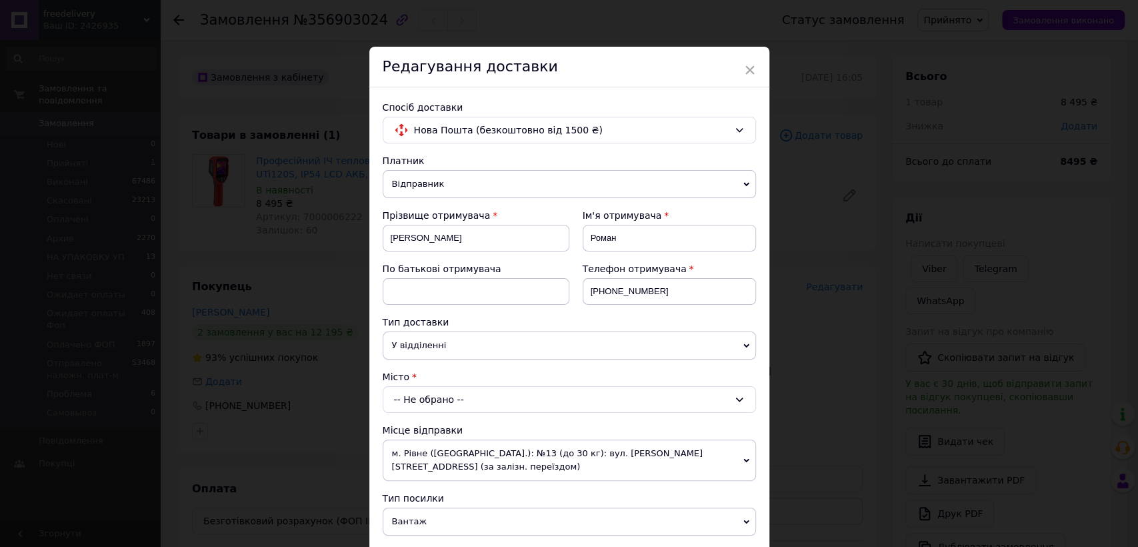
scroll to position [74, 0]
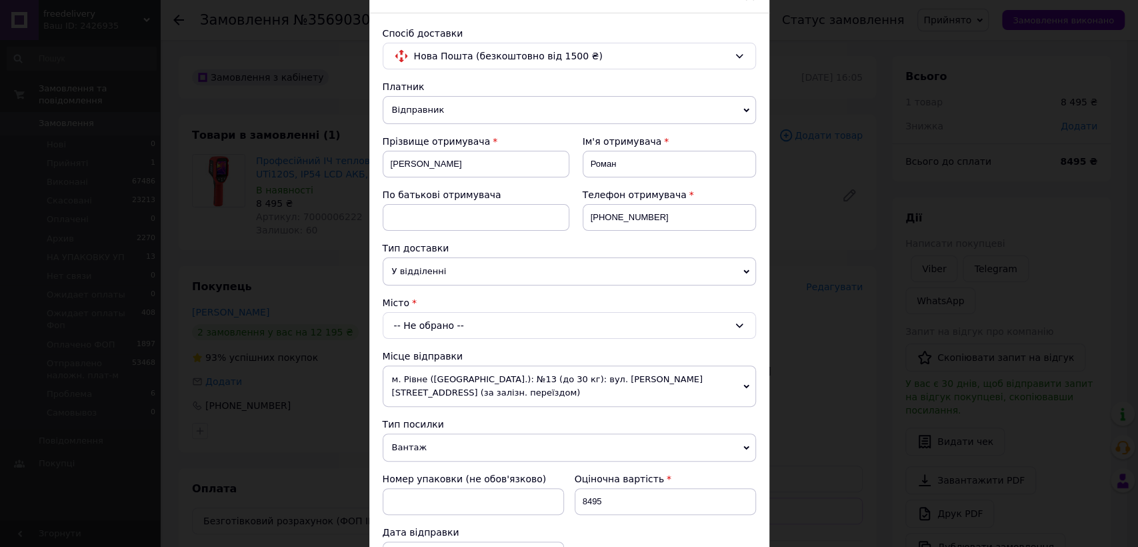
click at [448, 323] on div "-- Не обрано --" at bounding box center [569, 325] width 373 height 27
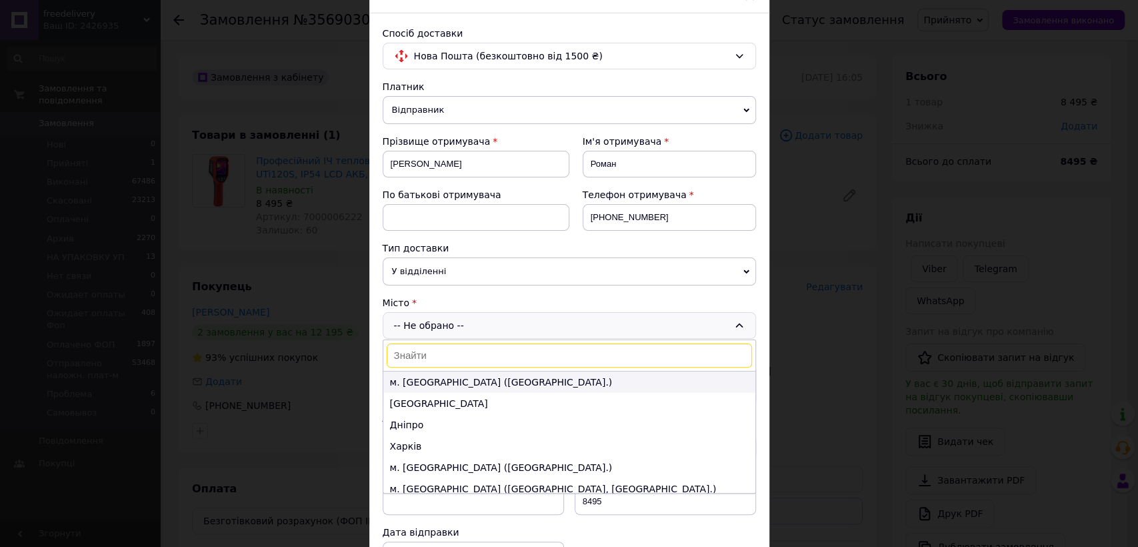
click at [445, 385] on li "м. Київ (Київська обл.)" at bounding box center [569, 381] width 372 height 21
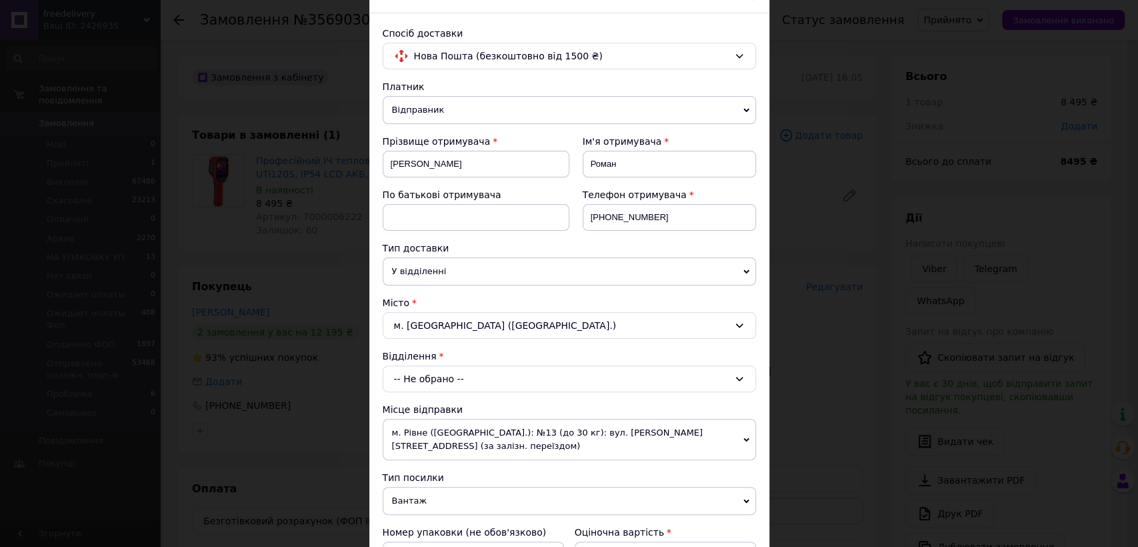
click at [463, 375] on div "-- Не обрано --" at bounding box center [569, 378] width 373 height 27
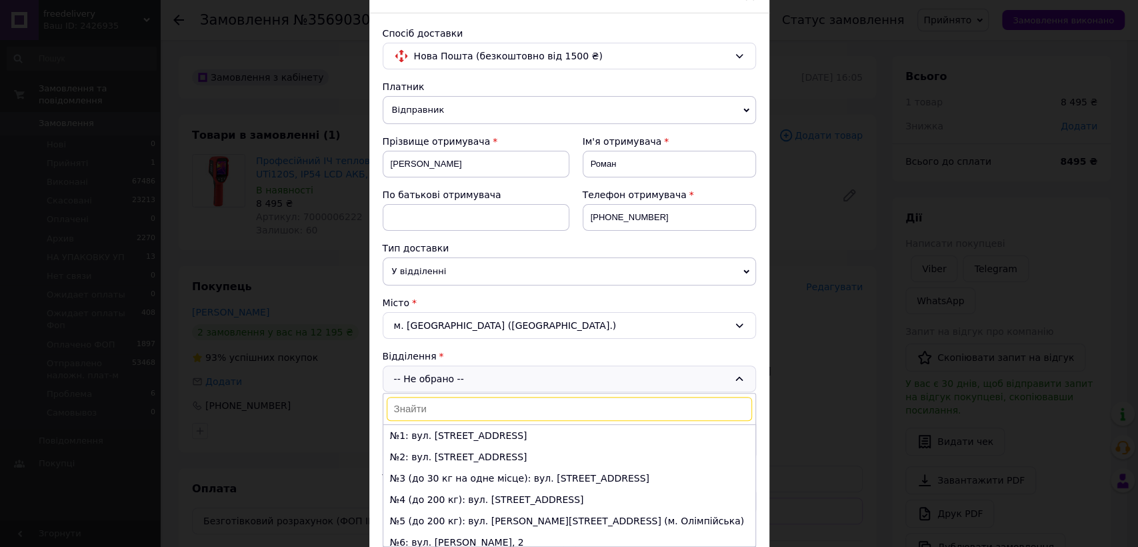
click at [438, 460] on li "№2: вул. Богатирська, 11" at bounding box center [569, 456] width 372 height 21
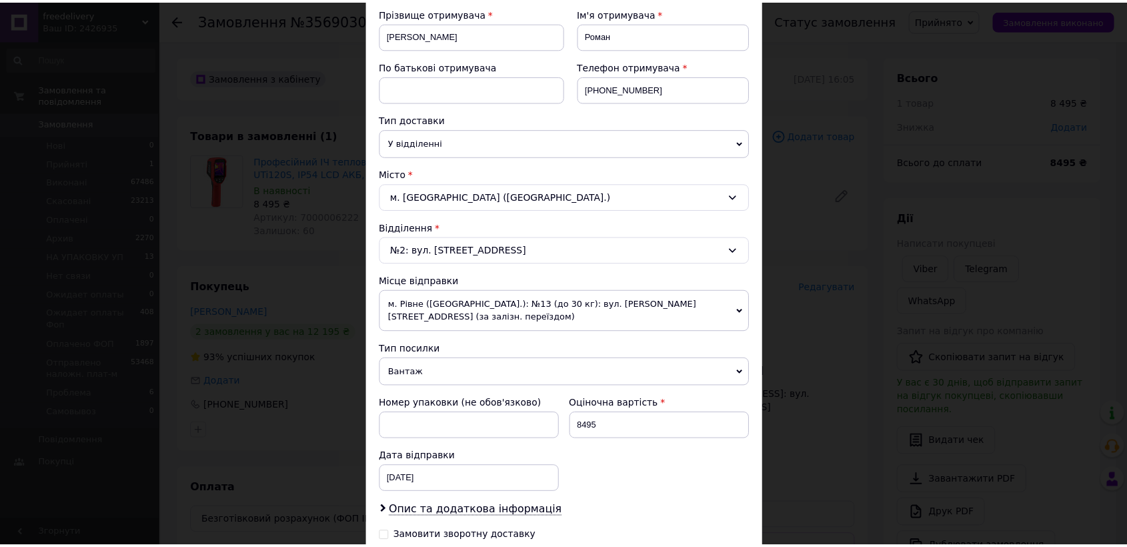
scroll to position [361, 0]
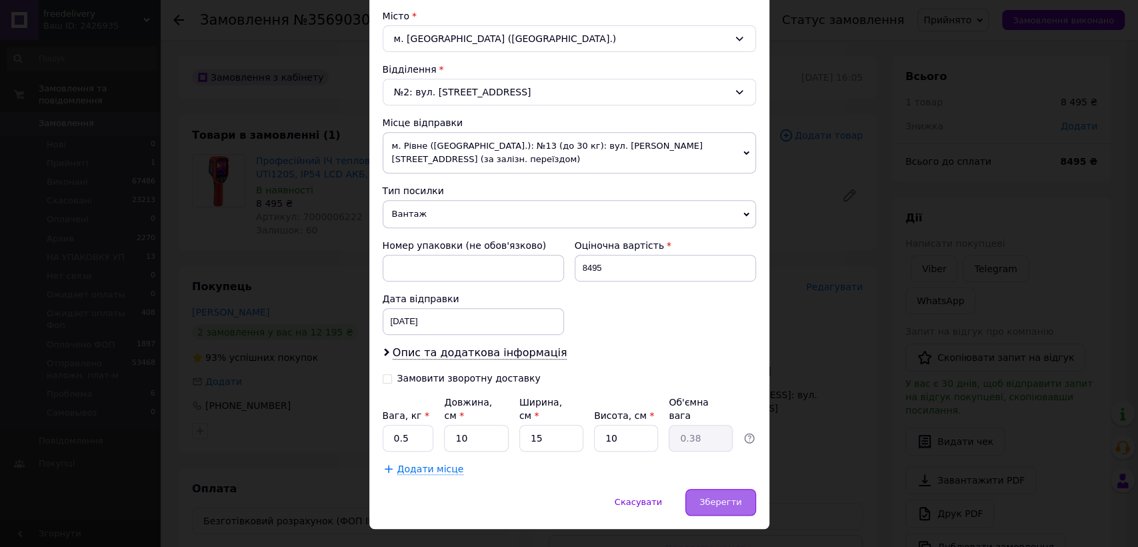
click at [730, 497] on span "Зберегти" at bounding box center [720, 502] width 42 height 10
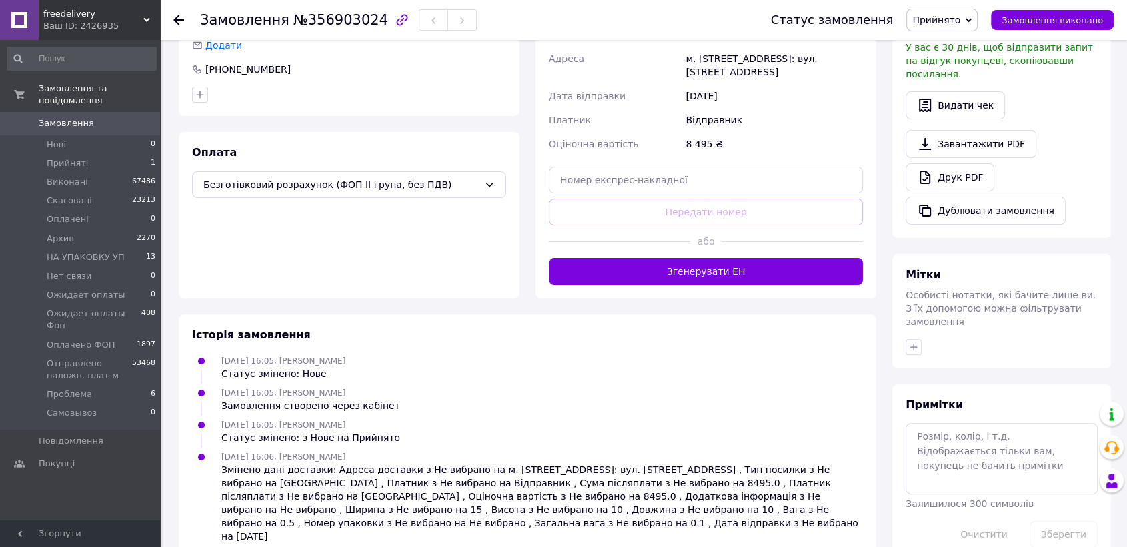
scroll to position [347, 0]
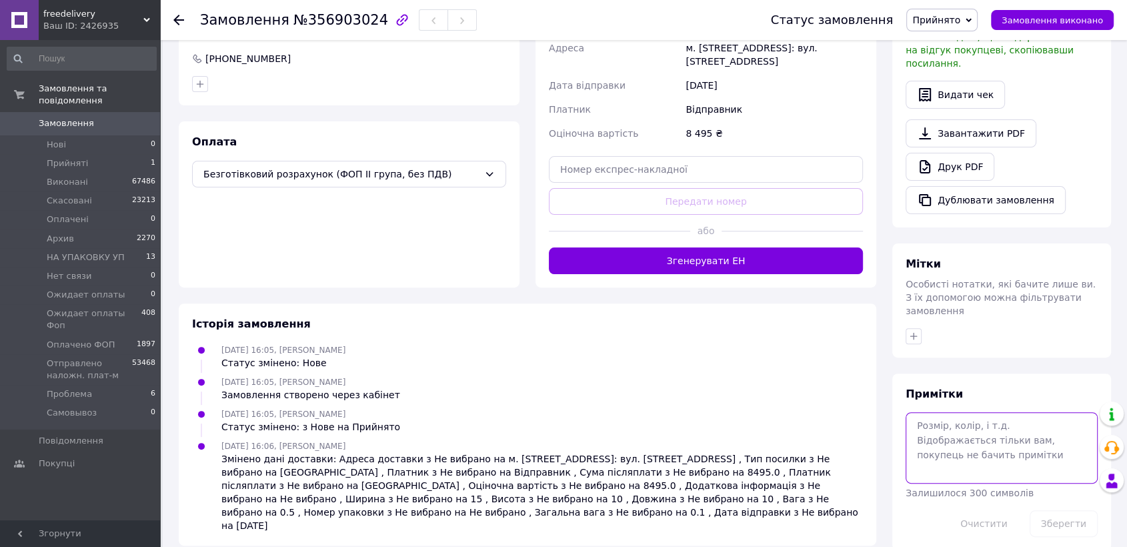
paste textarea "ФОП Пруський Андрій Валерійович"
paste textarea "2777908879"
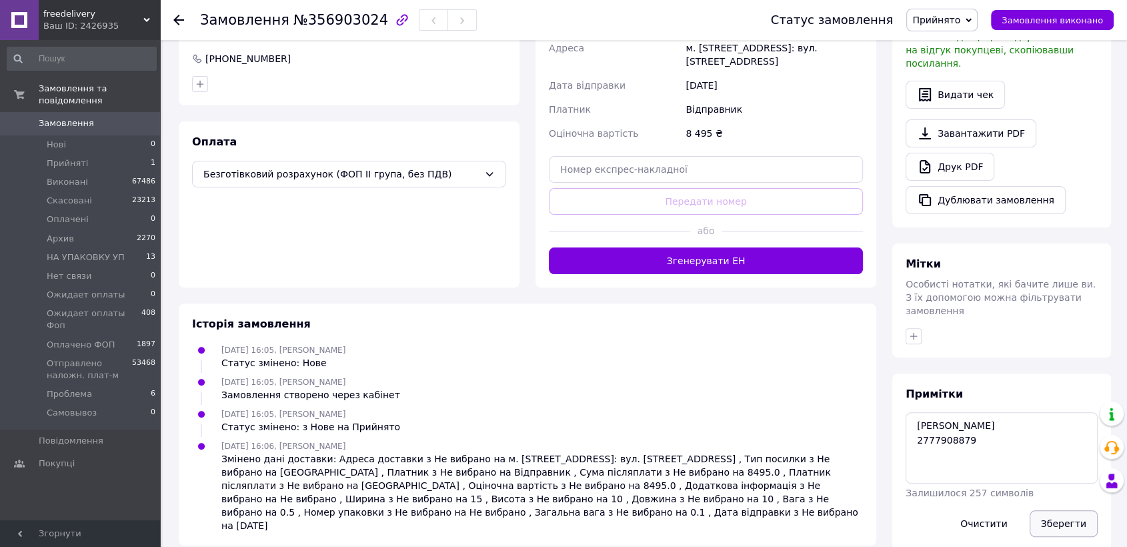
click at [1069, 510] on button "Зберегти" at bounding box center [1063, 523] width 68 height 27
click at [335, 15] on span "№356903024" at bounding box center [340, 20] width 95 height 16
copy span "356903024"
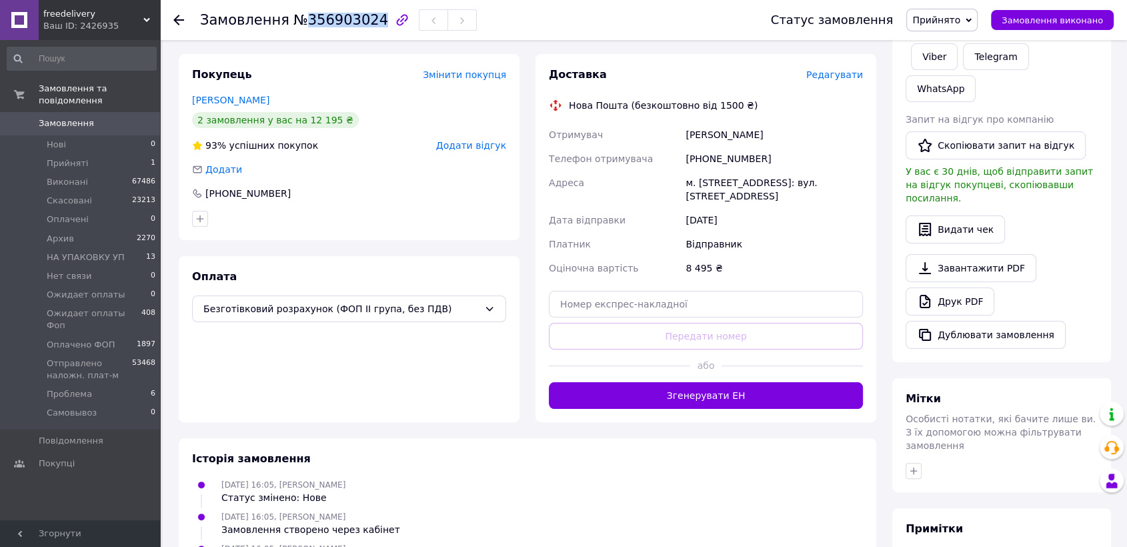
scroll to position [199, 0]
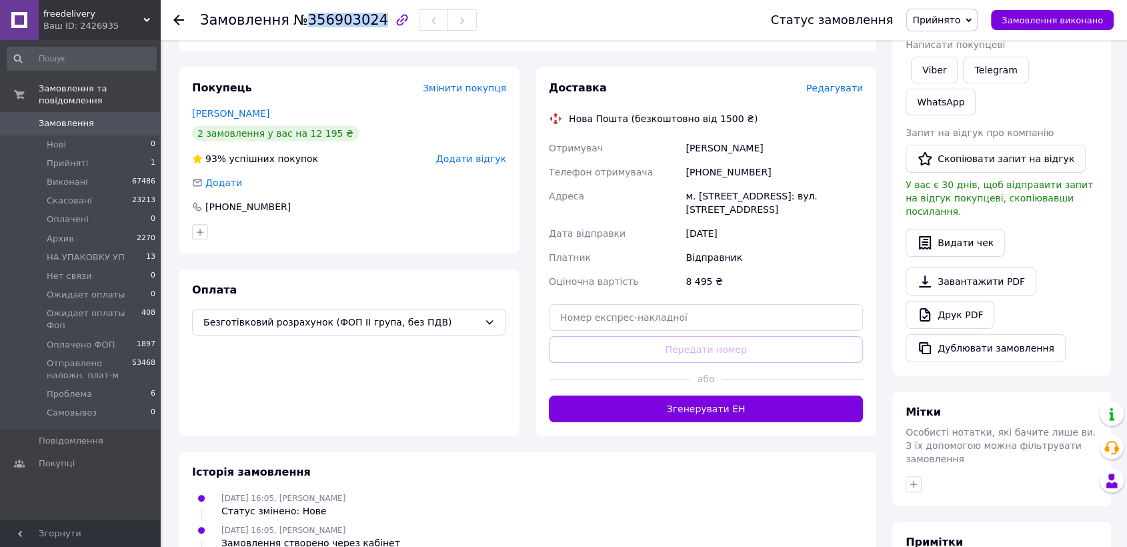
copy span "356903024"
drag, startPoint x: 749, startPoint y: 145, endPoint x: 687, endPoint y: 148, distance: 62.7
click at [687, 148] on div "Юденко Роман" at bounding box center [774, 148] width 183 height 24
copy div "Юденко Роман"
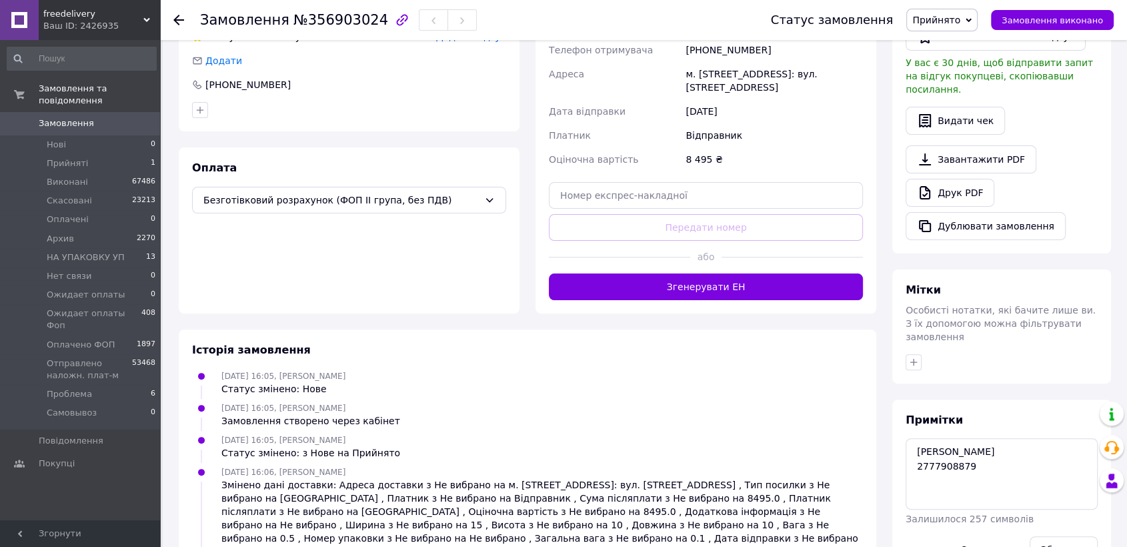
scroll to position [347, 0]
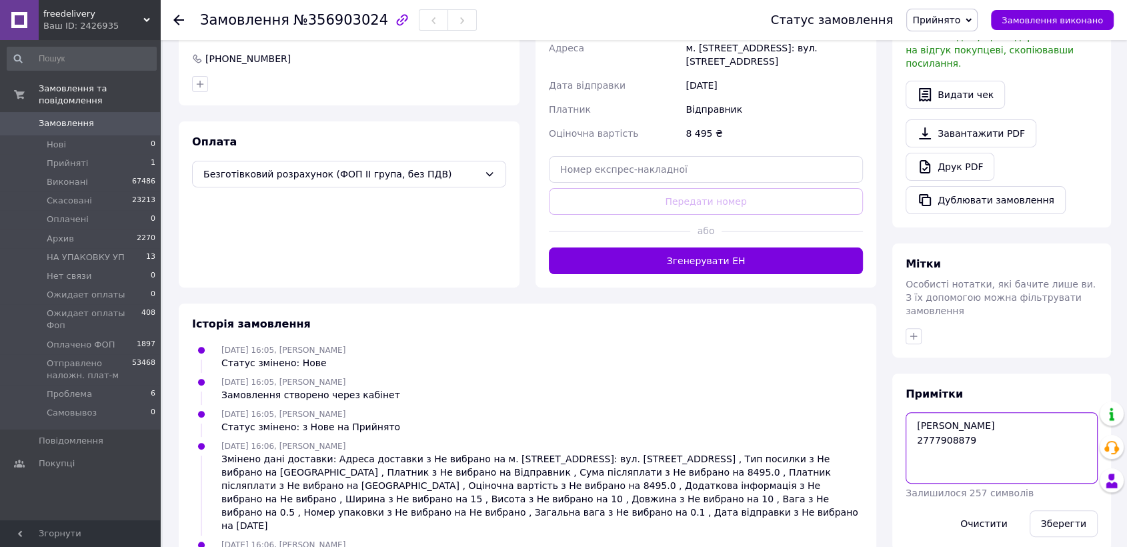
drag, startPoint x: 1012, startPoint y: 364, endPoint x: 939, endPoint y: 364, distance: 73.3
click at [939, 412] on textarea "ФОП Пруський Андрій Валерійович 2777908879" at bounding box center [1001, 447] width 192 height 71
click at [1010, 412] on textarea "ФОП Пруський Андрій Валерійович 2777908879" at bounding box center [1001, 447] width 192 height 71
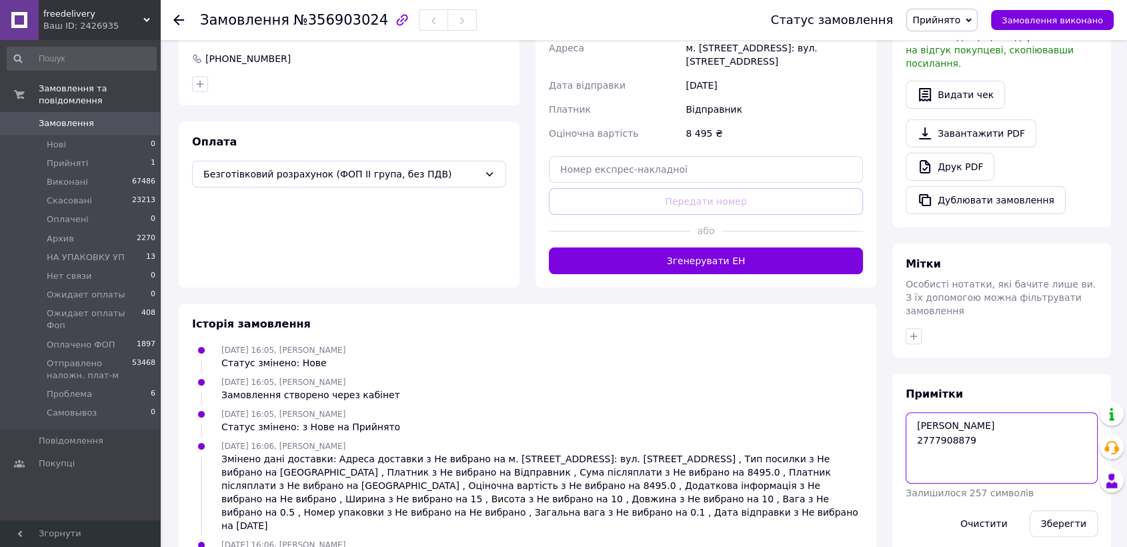
click at [1010, 412] on textarea "ФОП Пруський Андрій Валерійович 2777908879" at bounding box center [1001, 447] width 192 height 71
click at [951, 412] on textarea "ФОП Пруський Андрій Валерійович 2777908879" at bounding box center [1001, 447] width 192 height 71
click at [947, 29] on span "Прийнято" at bounding box center [941, 20] width 71 height 23
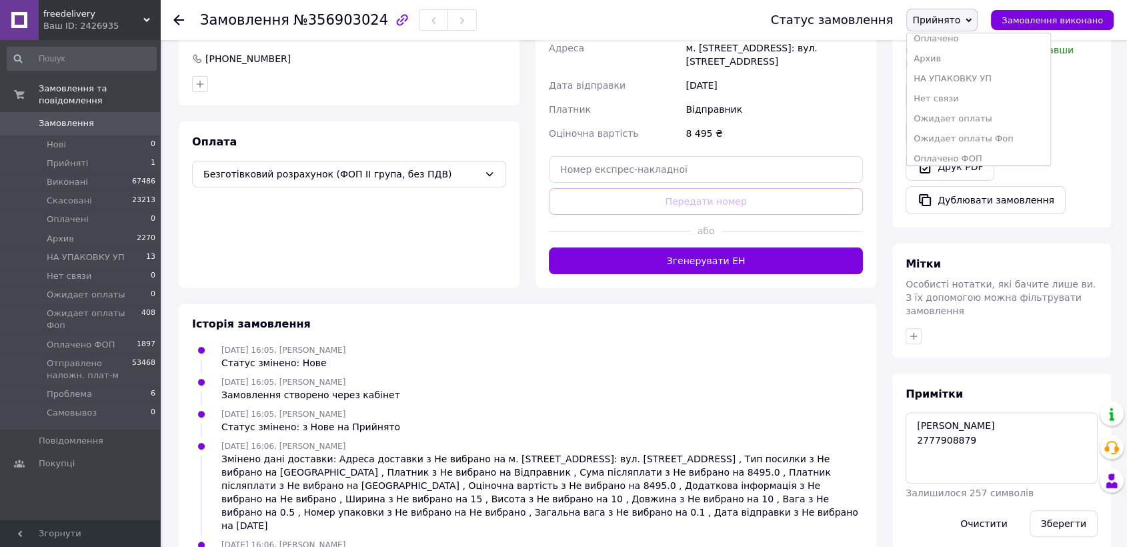
scroll to position [74, 0]
click at [955, 109] on li "Ожидает оплаты Фоп" at bounding box center [978, 113] width 143 height 20
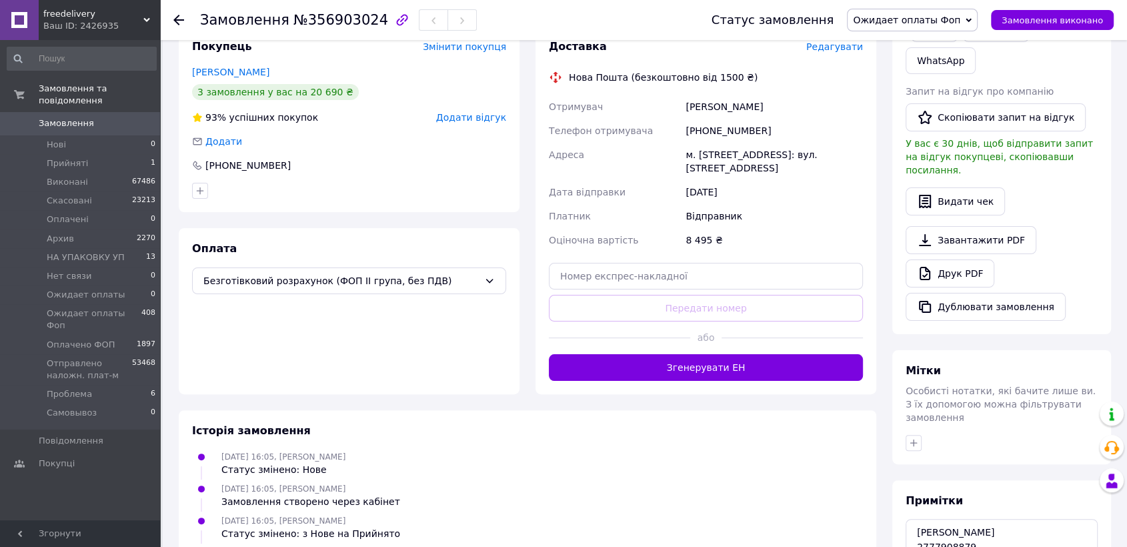
scroll to position [296, 0]
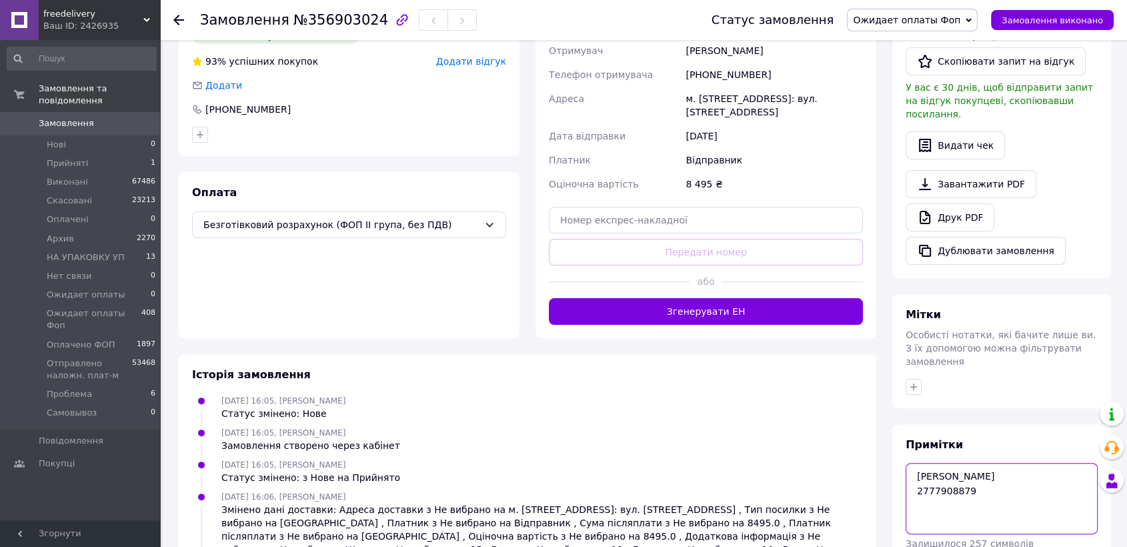
click at [986, 463] on textarea "ФОП Пруський Андрій Валерійович 2777908879" at bounding box center [1001, 498] width 192 height 71
click at [967, 463] on textarea "ФОП Пруський Андрій Валерійович 2777908879" at bounding box center [1001, 498] width 192 height 71
type textarea "ФОП Пруський Андрій Валерійович 2777908879 Рахунок на вайбер"
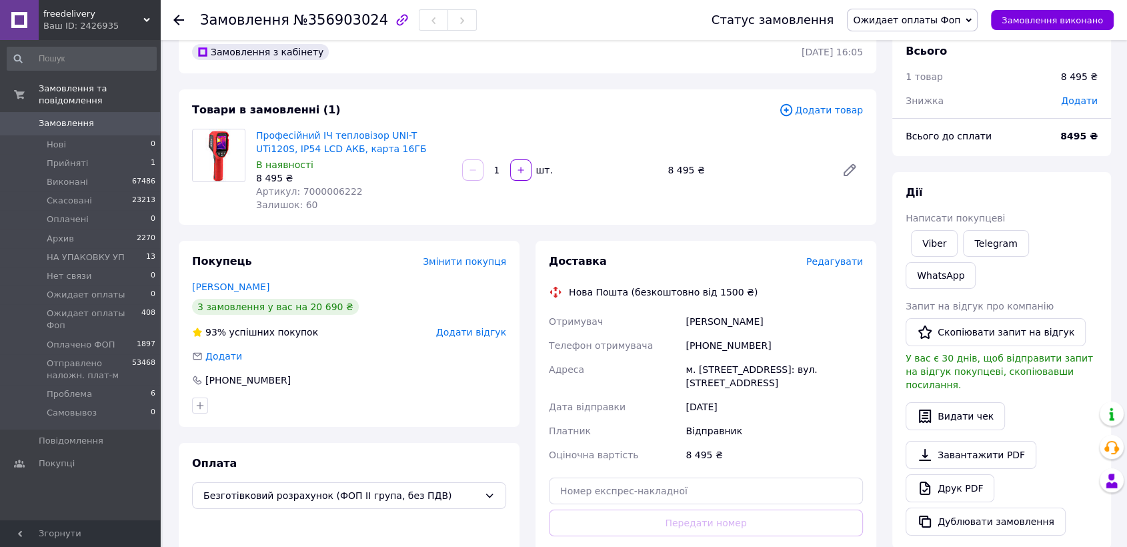
scroll to position [0, 0]
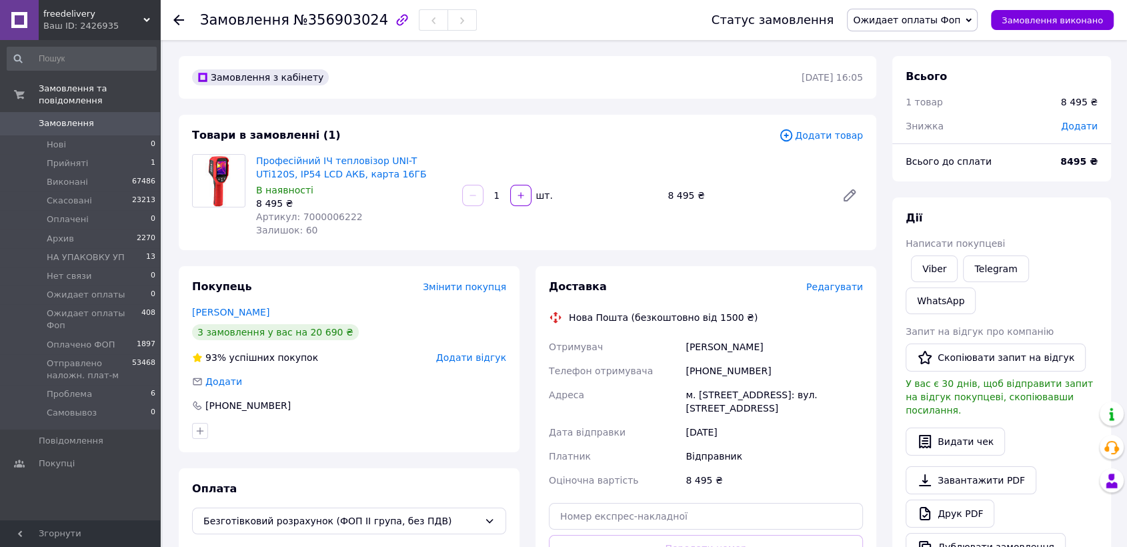
click at [116, 117] on span "Замовлення" at bounding box center [81, 123] width 85 height 12
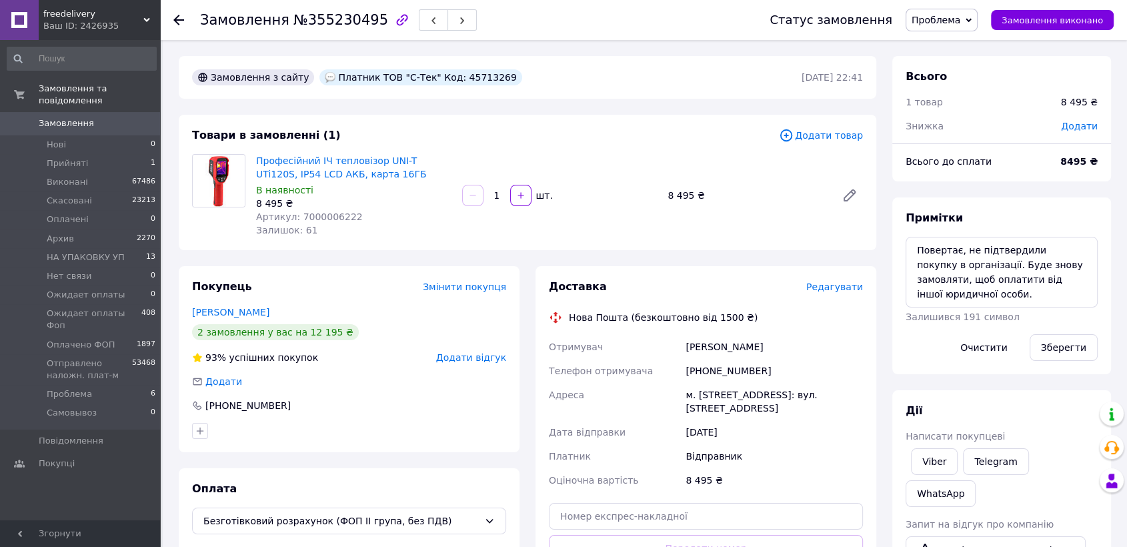
click at [323, 217] on span "Артикул: 7000006222" at bounding box center [309, 216] width 107 height 11
copy span "7000006222"
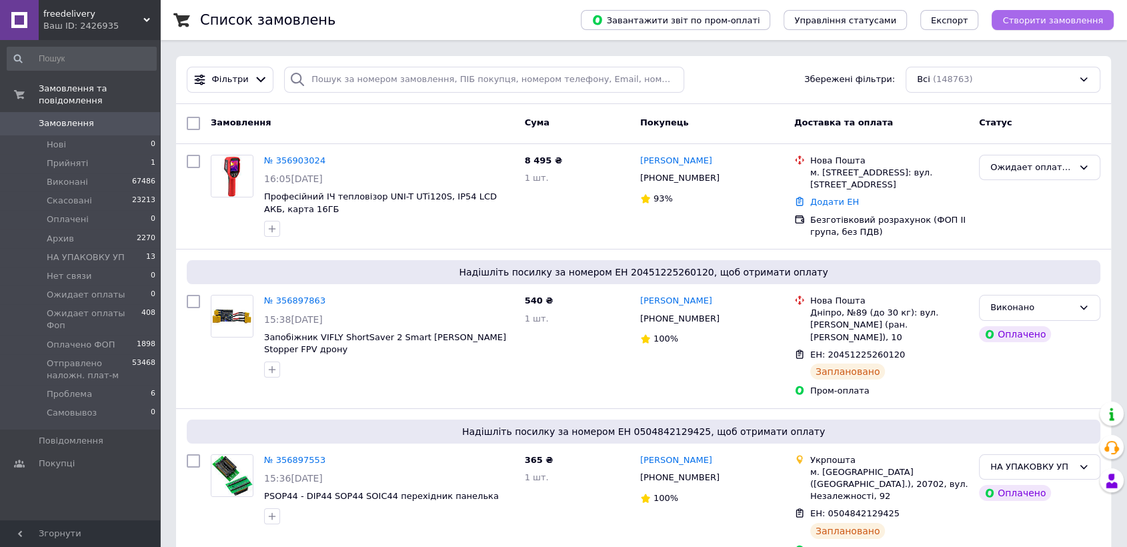
click at [1024, 16] on span "Створити замовлення" at bounding box center [1052, 20] width 101 height 10
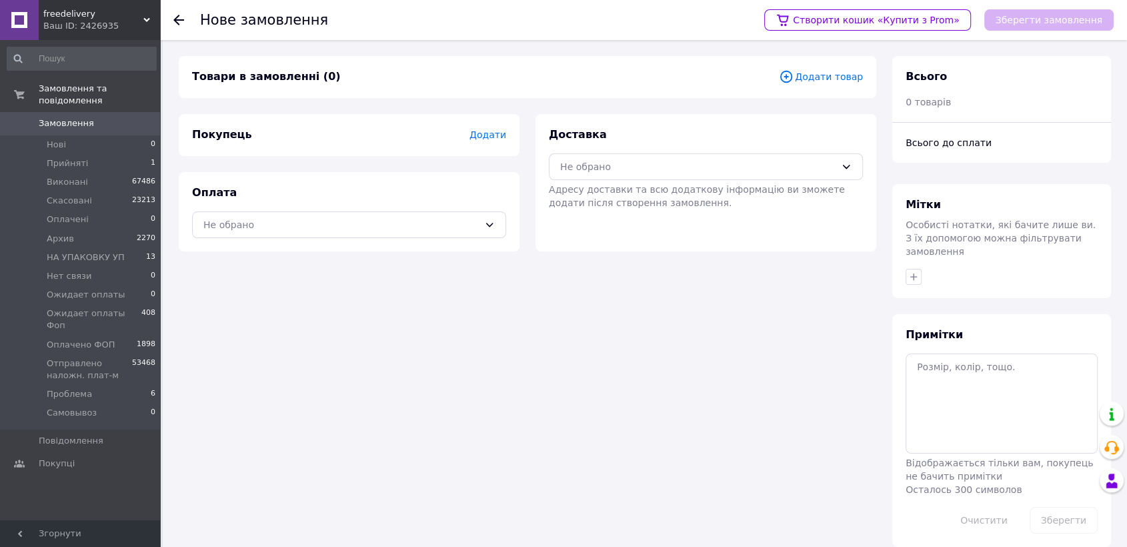
click at [833, 79] on span "Додати товар" at bounding box center [821, 76] width 84 height 15
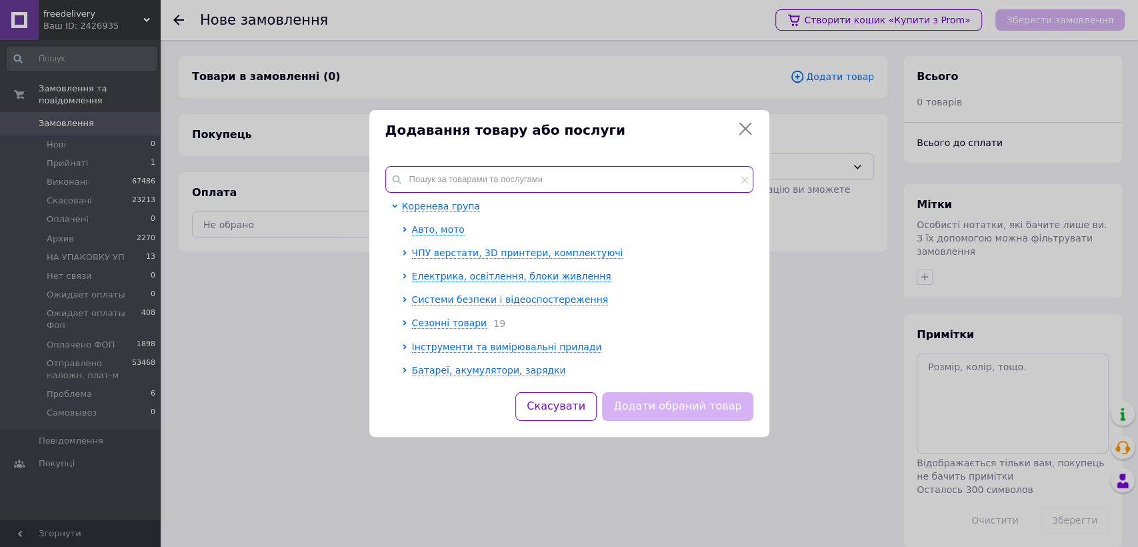
paste input "7000007052"
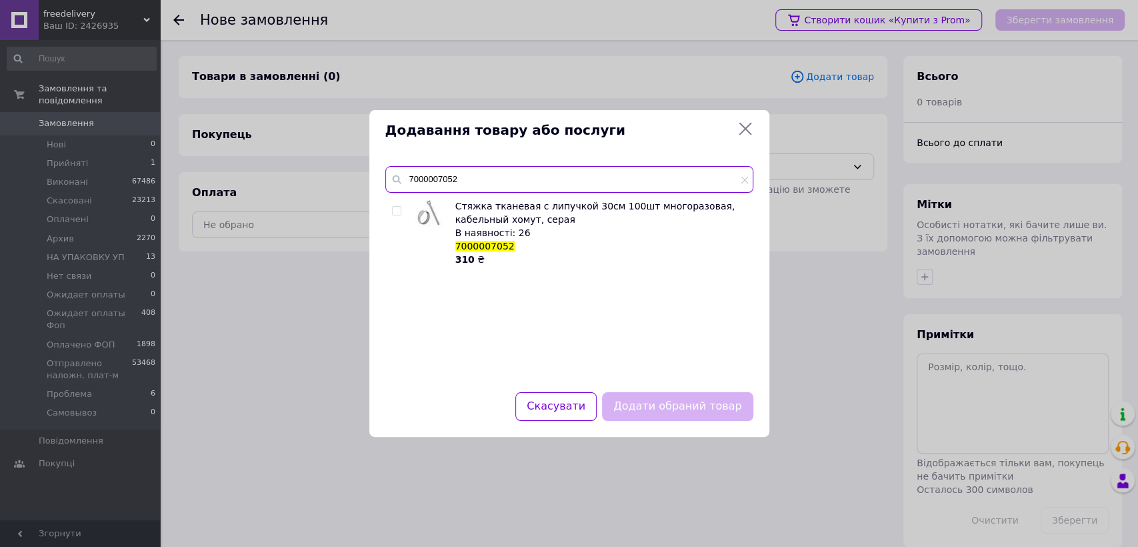
type input "7000007052"
click at [397, 211] on input "checkbox" at bounding box center [396, 211] width 9 height 9
checkbox input "true"
click at [739, 179] on input "7000007052" at bounding box center [569, 179] width 368 height 27
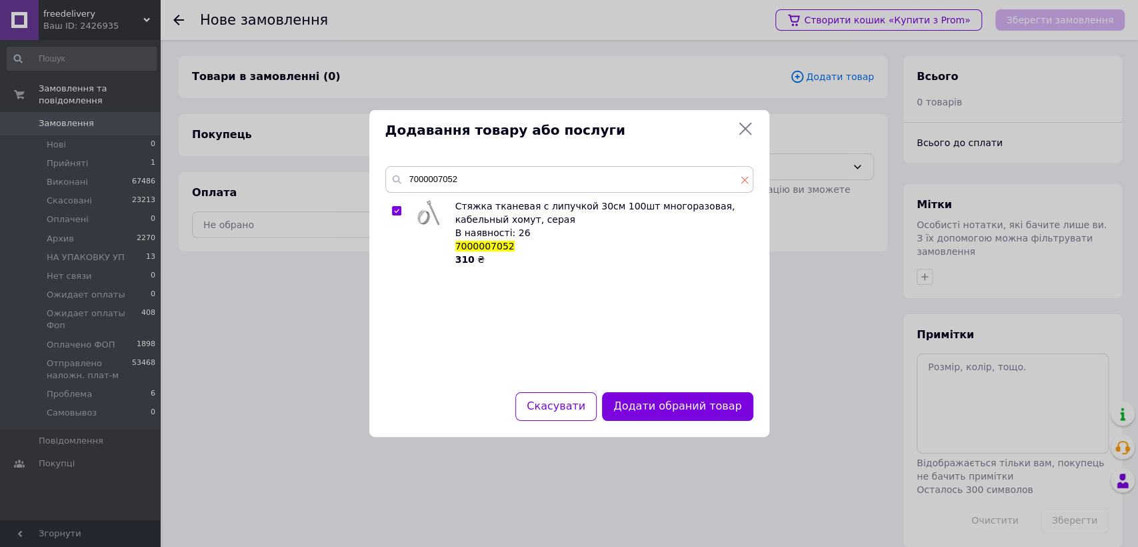
click at [745, 181] on icon at bounding box center [744, 180] width 7 height 7
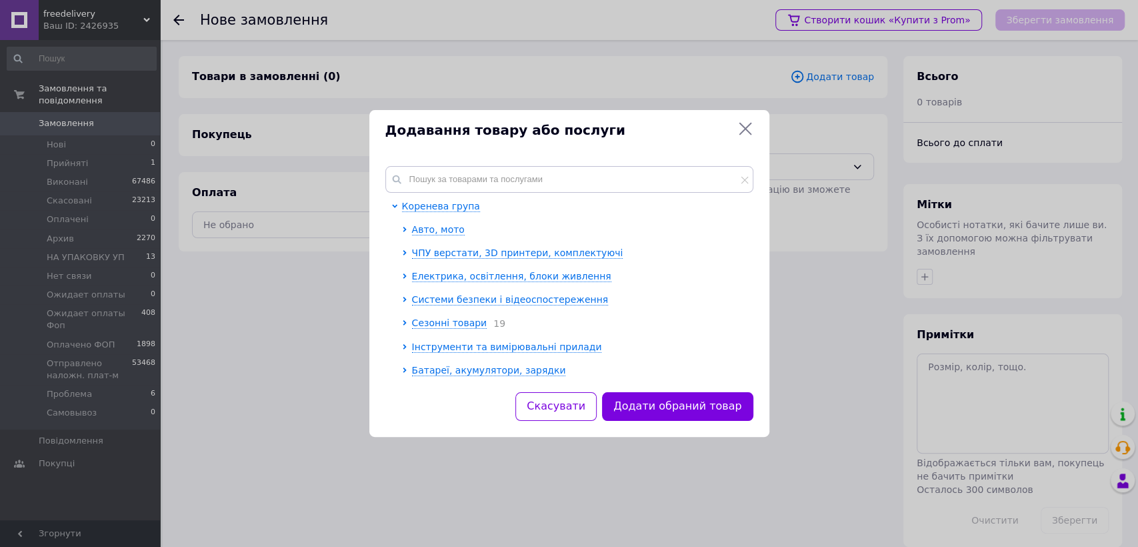
click at [750, 128] on icon at bounding box center [745, 129] width 16 height 16
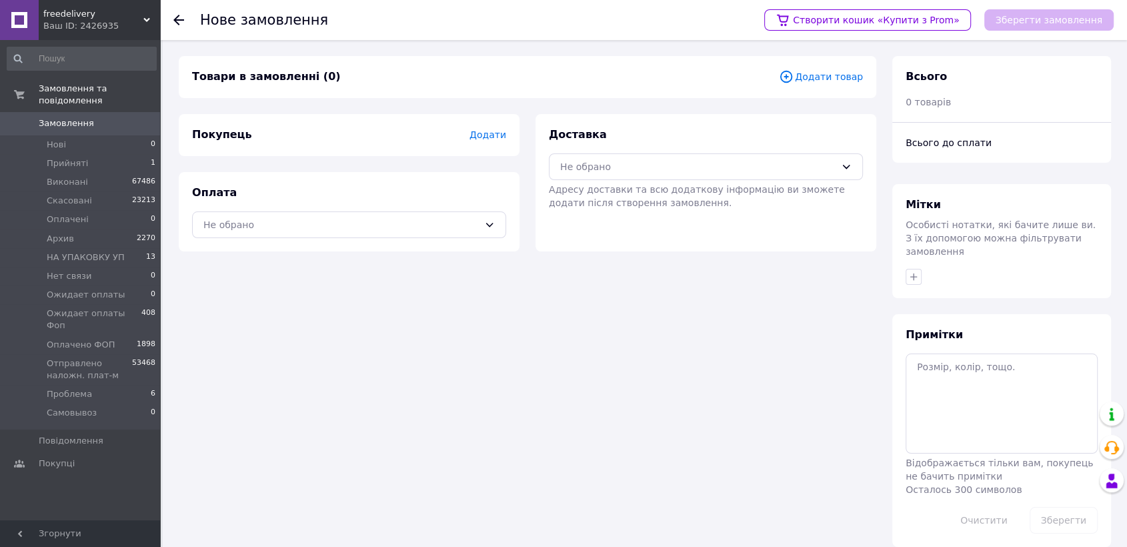
click at [183, 16] on icon at bounding box center [178, 20] width 11 height 11
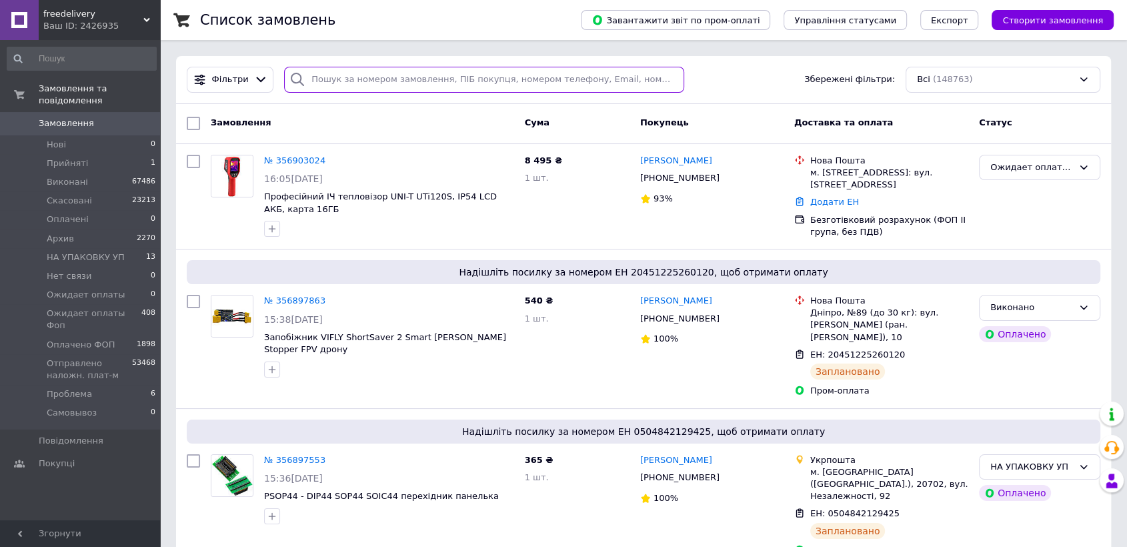
click at [387, 81] on input "search" at bounding box center [484, 80] width 400 height 26
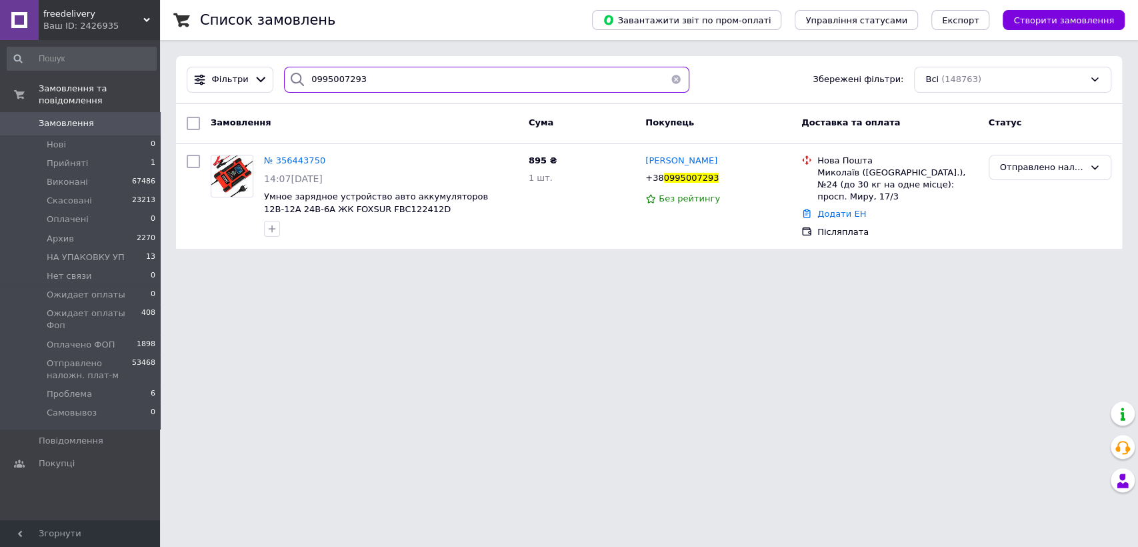
type input "0995007293"
click at [293, 159] on span "№ 356443750" at bounding box center [294, 160] width 61 height 10
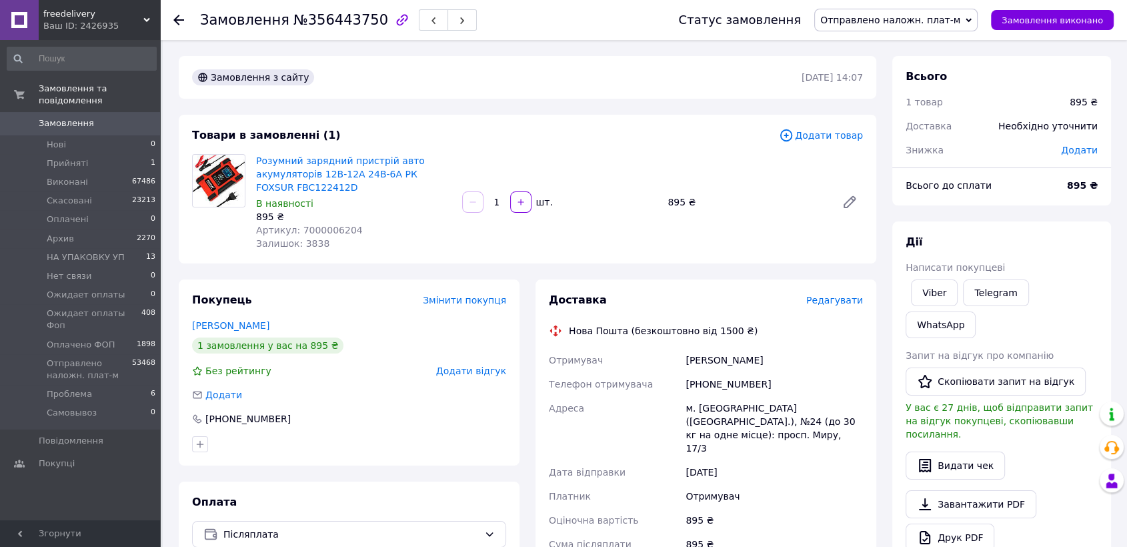
click at [29, 117] on span at bounding box center [19, 123] width 39 height 12
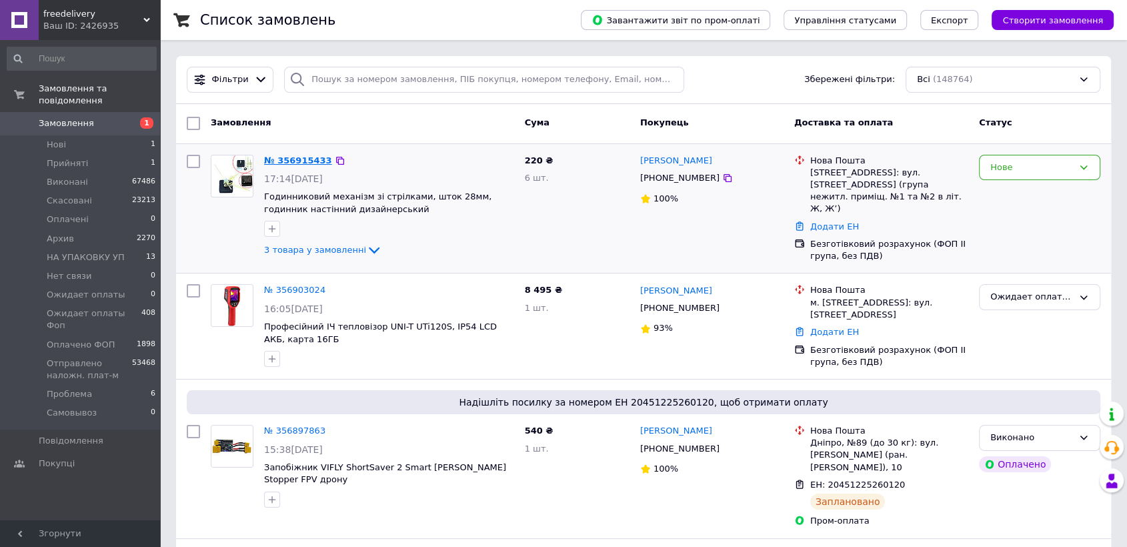
click at [301, 161] on link "№ 356915433" at bounding box center [298, 160] width 68 height 10
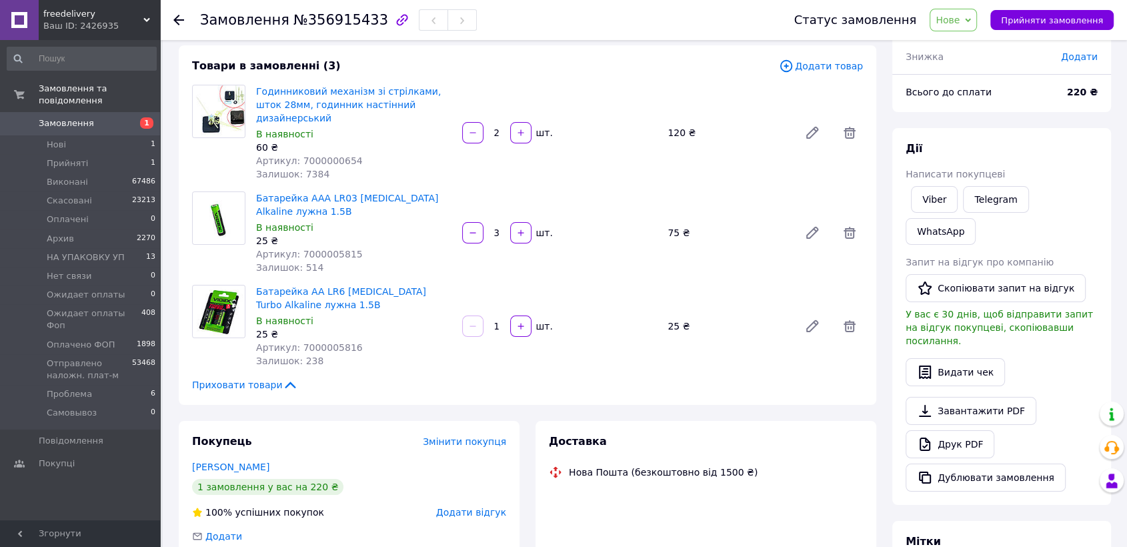
scroll to position [222, 0]
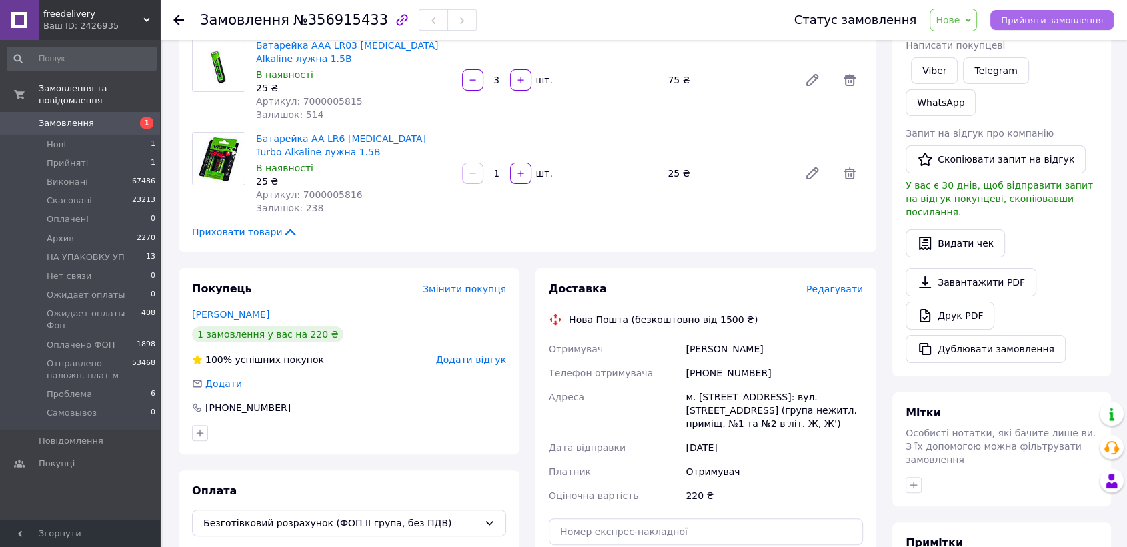
click at [1017, 19] on span "Прийняти замовлення" at bounding box center [1052, 20] width 102 height 10
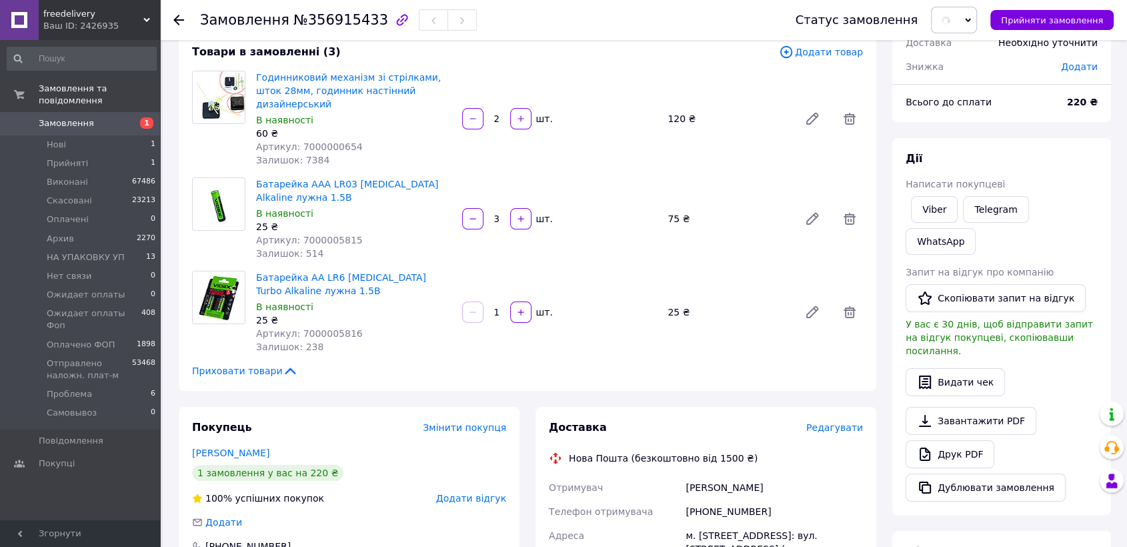
scroll to position [74, 0]
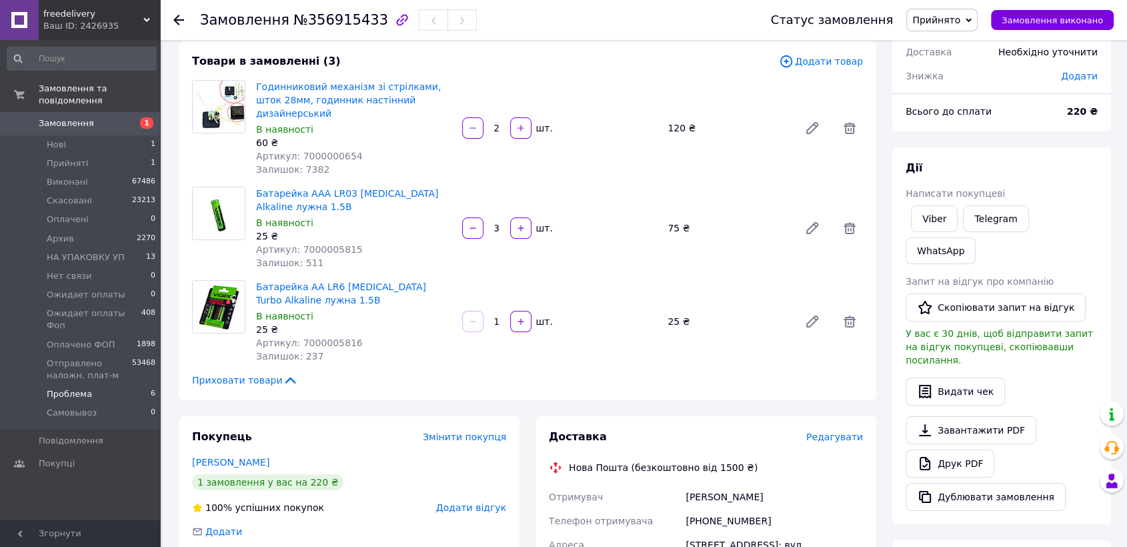
click at [53, 388] on span "Проблема" at bounding box center [69, 394] width 45 height 12
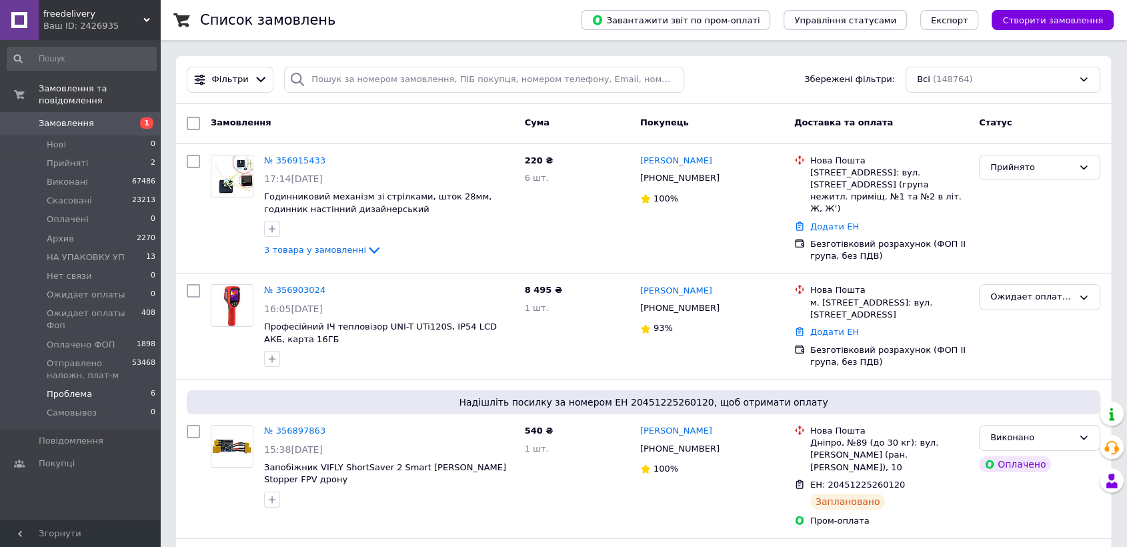
click at [69, 388] on span "Проблема" at bounding box center [69, 394] width 45 height 12
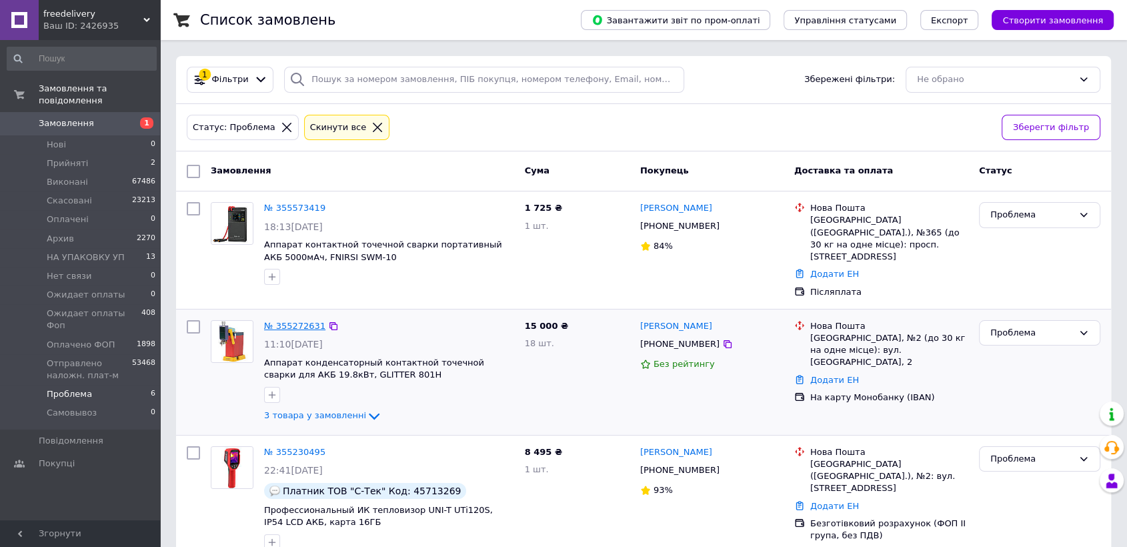
click at [297, 321] on link "№ 355272631" at bounding box center [294, 326] width 61 height 10
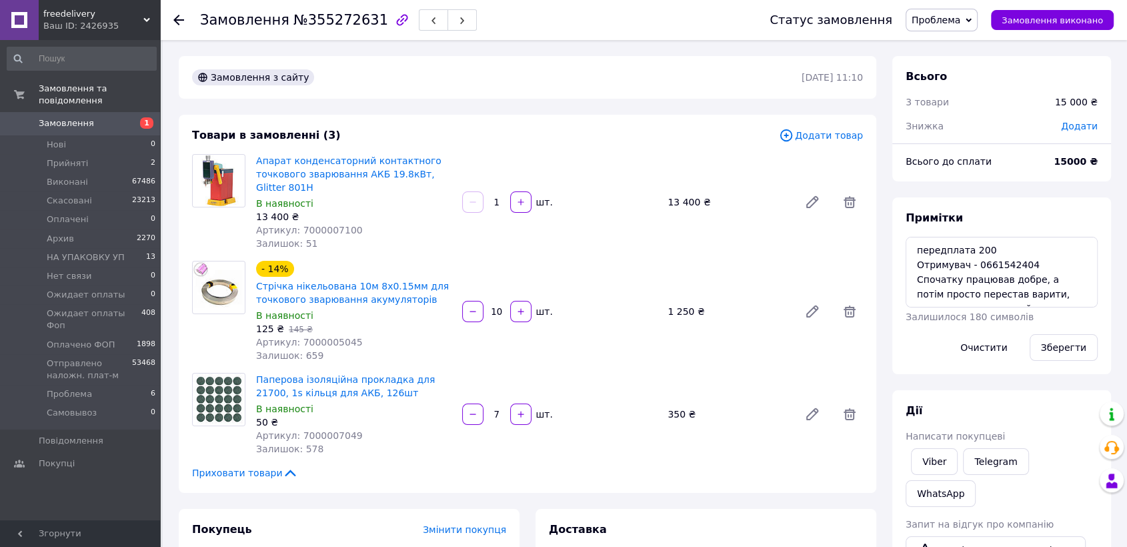
click at [305, 21] on span "№355272631" at bounding box center [340, 20] width 95 height 16
copy h1 "Замовлення №355272631"
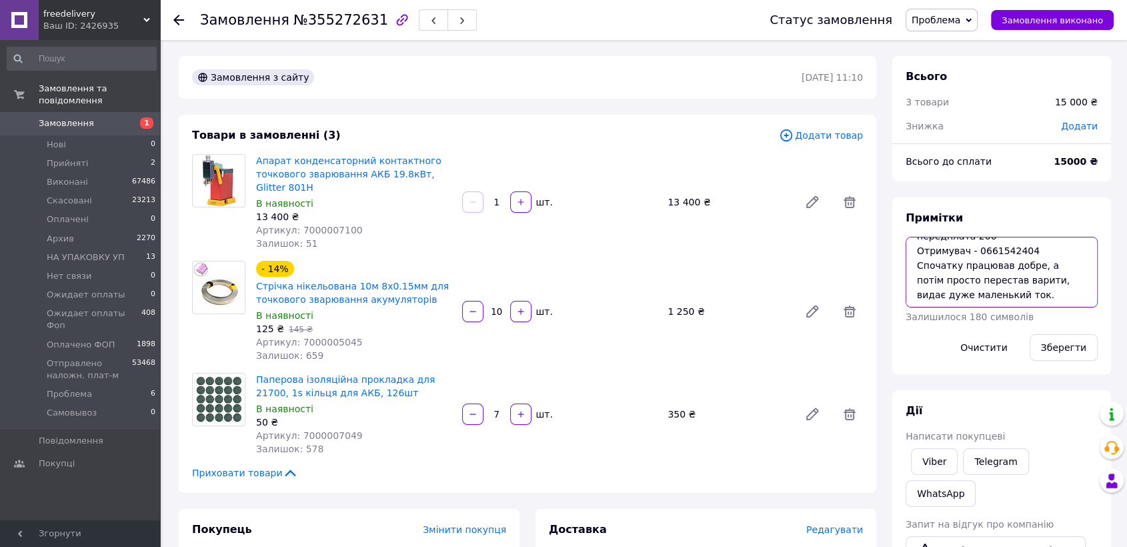
click at [993, 297] on textarea "передплата 200 Отримувач - 0661542404 Спочатку працював добре, а потім просто п…" at bounding box center [1001, 272] width 192 height 71
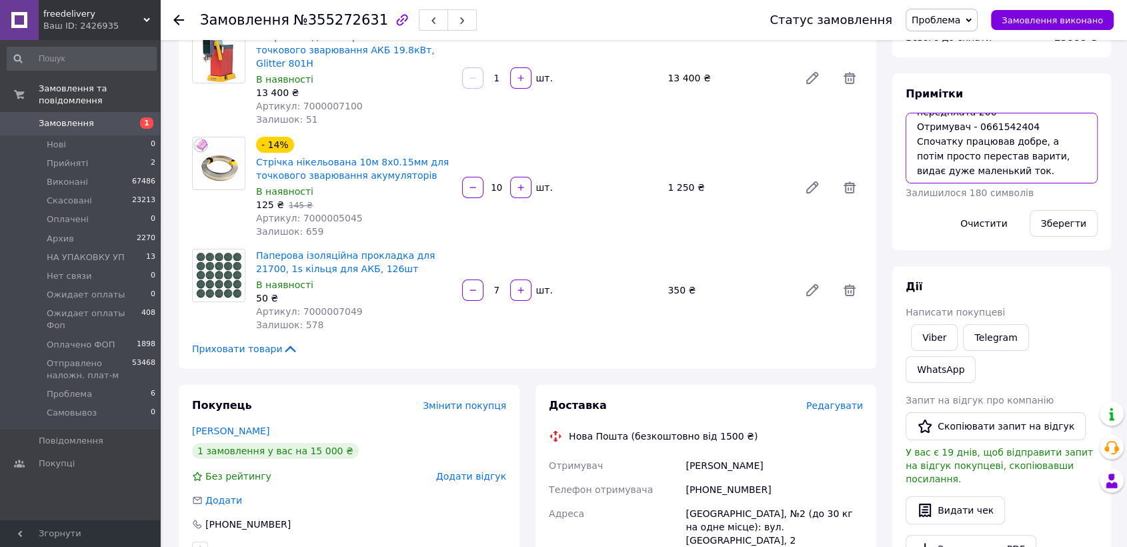
scroll to position [74, 0]
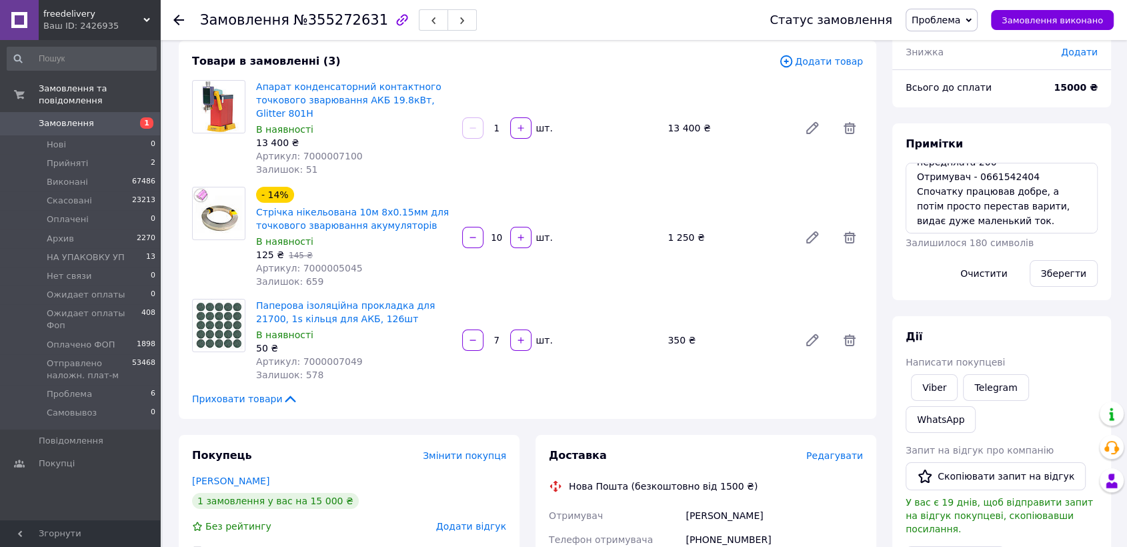
click at [322, 21] on span "№355272631" at bounding box center [340, 20] width 95 height 16
copy h1 "Замовлення №355272631"
click at [70, 388] on span "Проблема" at bounding box center [69, 394] width 45 height 12
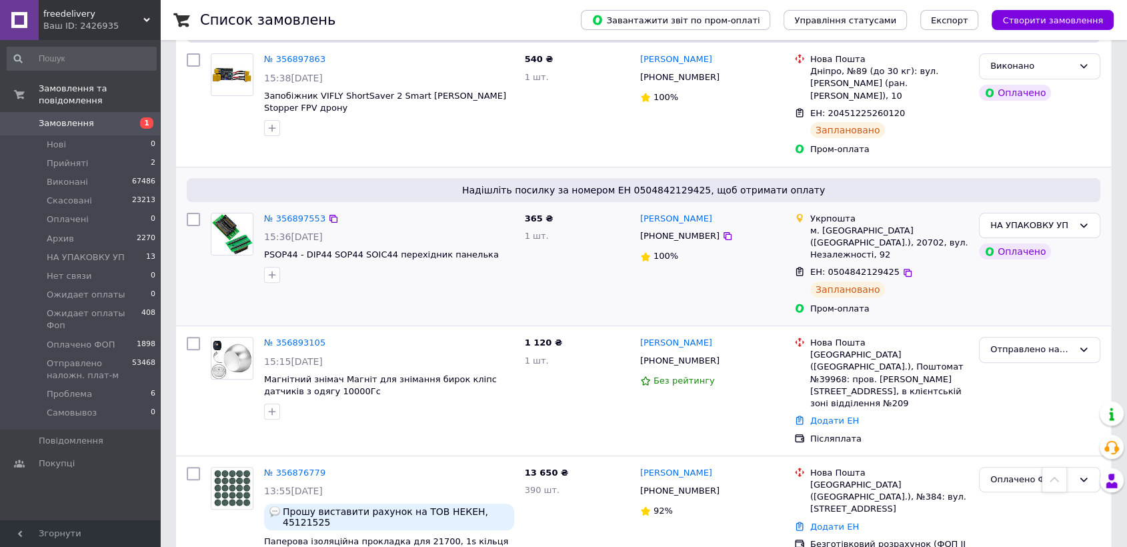
scroll to position [296, 0]
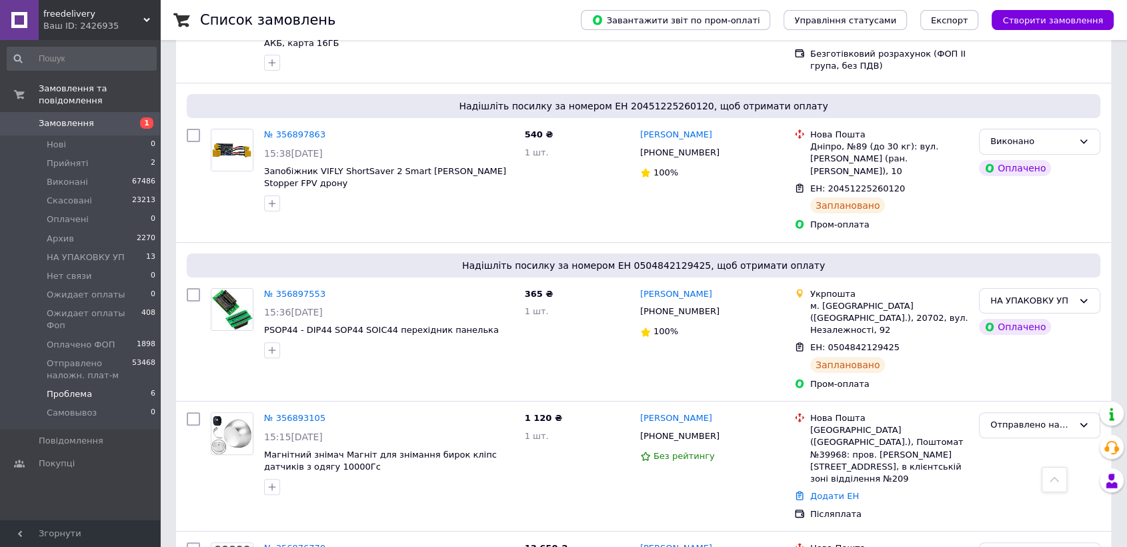
drag, startPoint x: 59, startPoint y: 368, endPoint x: 261, endPoint y: 344, distance: 204.1
click at [59, 388] on span "Проблема" at bounding box center [69, 394] width 45 height 12
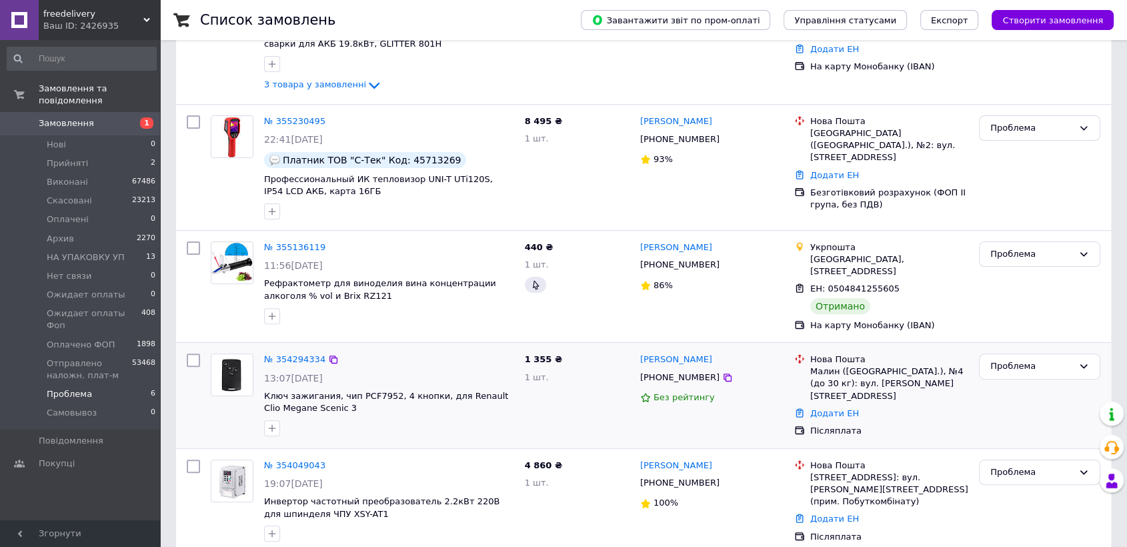
scroll to position [337, 0]
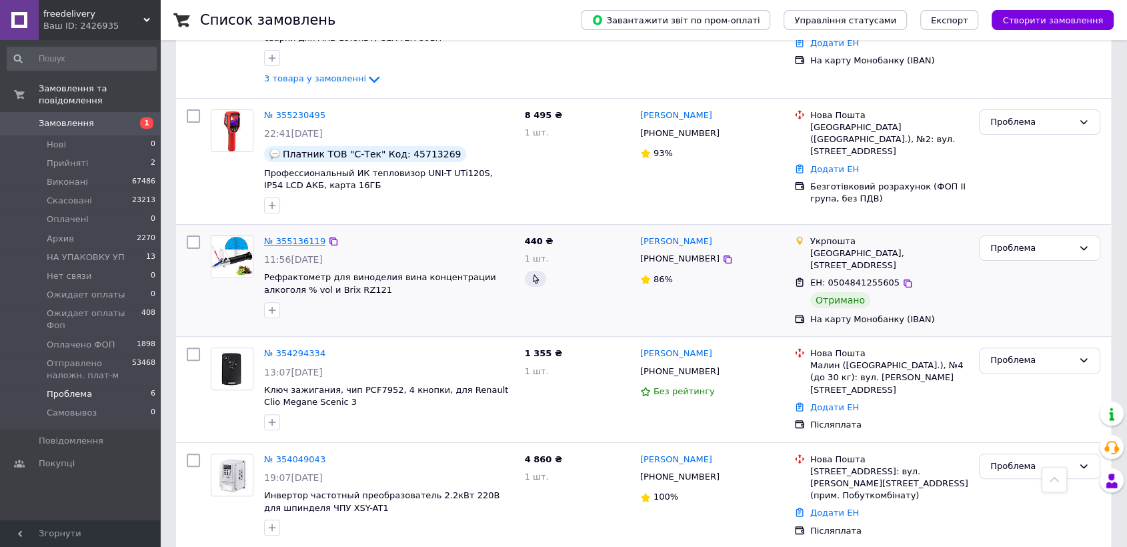
click at [285, 236] on link "№ 355136119" at bounding box center [294, 241] width 61 height 10
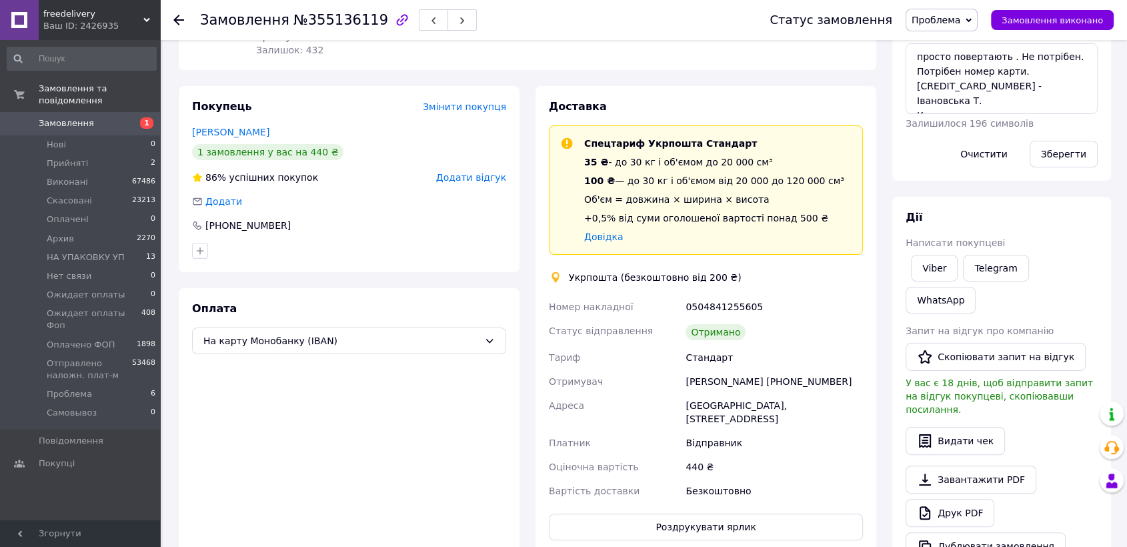
scroll to position [115, 0]
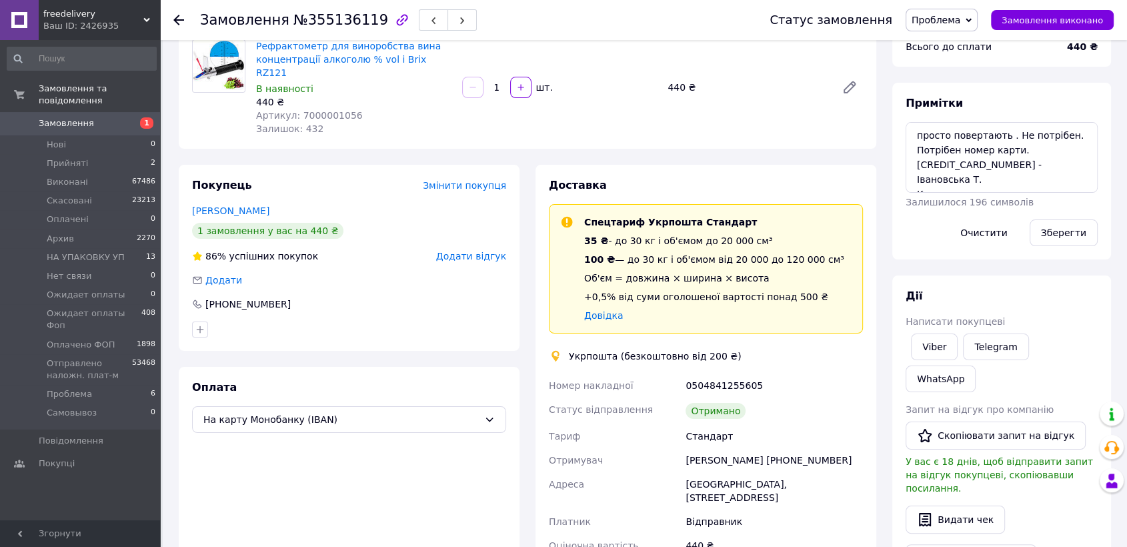
click at [960, 19] on span "Проблема" at bounding box center [935, 20] width 49 height 11
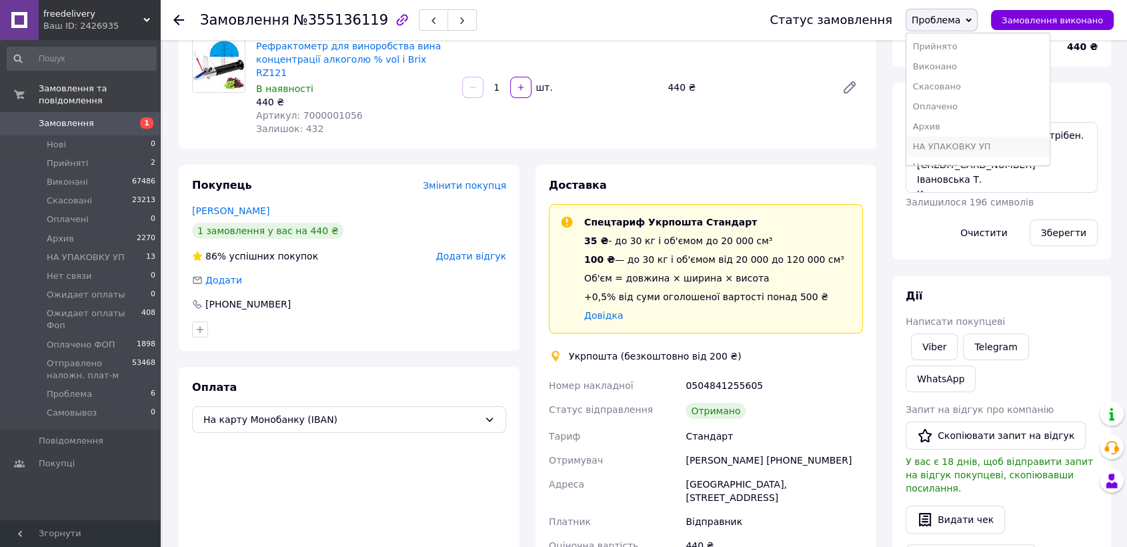
click at [967, 144] on li "НА УПАКОВКУ УП" at bounding box center [977, 147] width 143 height 20
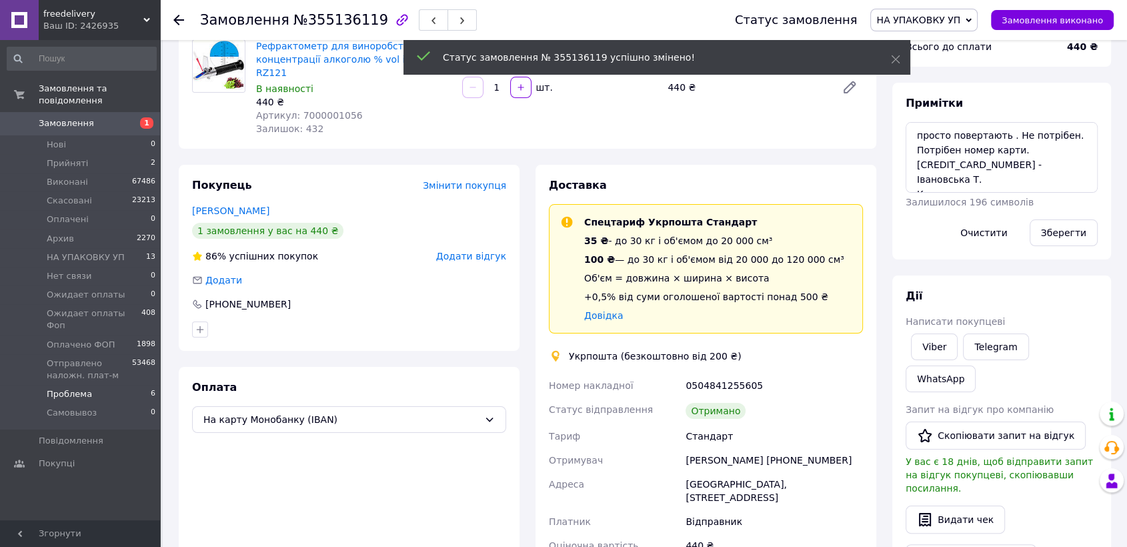
scroll to position [107, 0]
click at [177, 15] on icon at bounding box center [178, 20] width 11 height 11
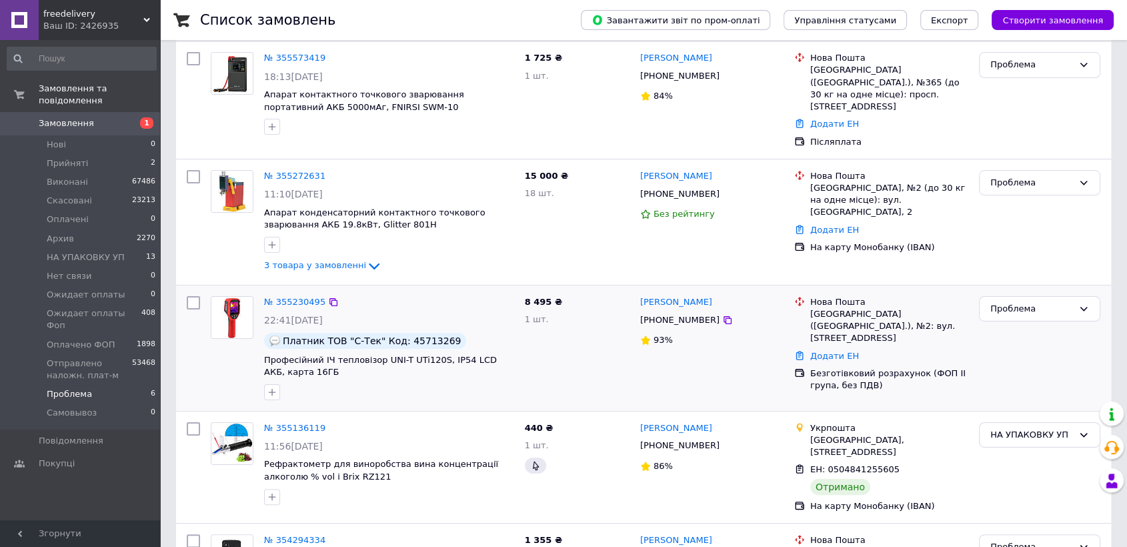
scroll to position [115, 0]
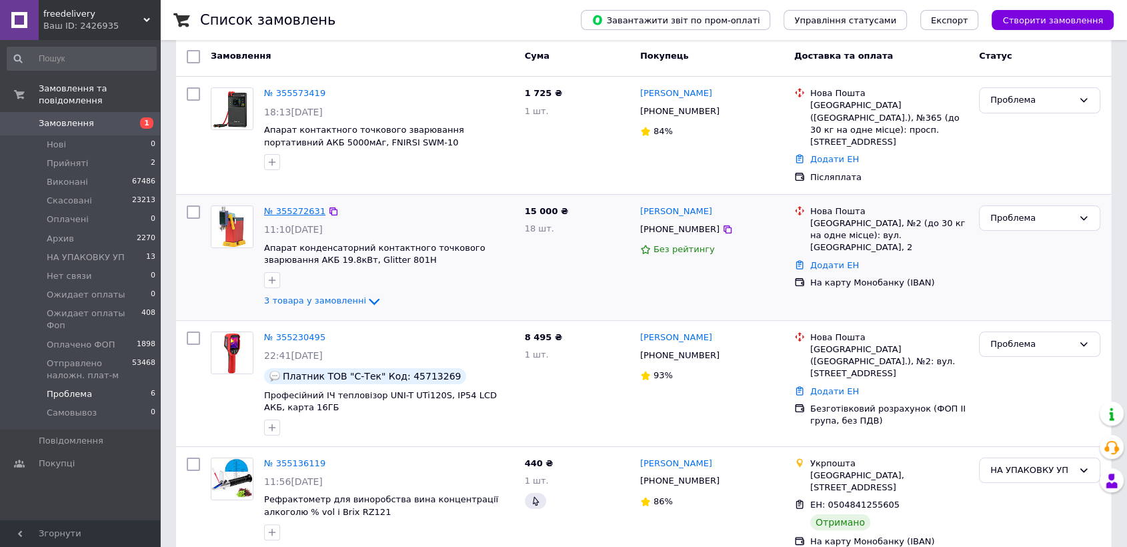
click at [311, 206] on link "№ 355272631" at bounding box center [294, 211] width 61 height 10
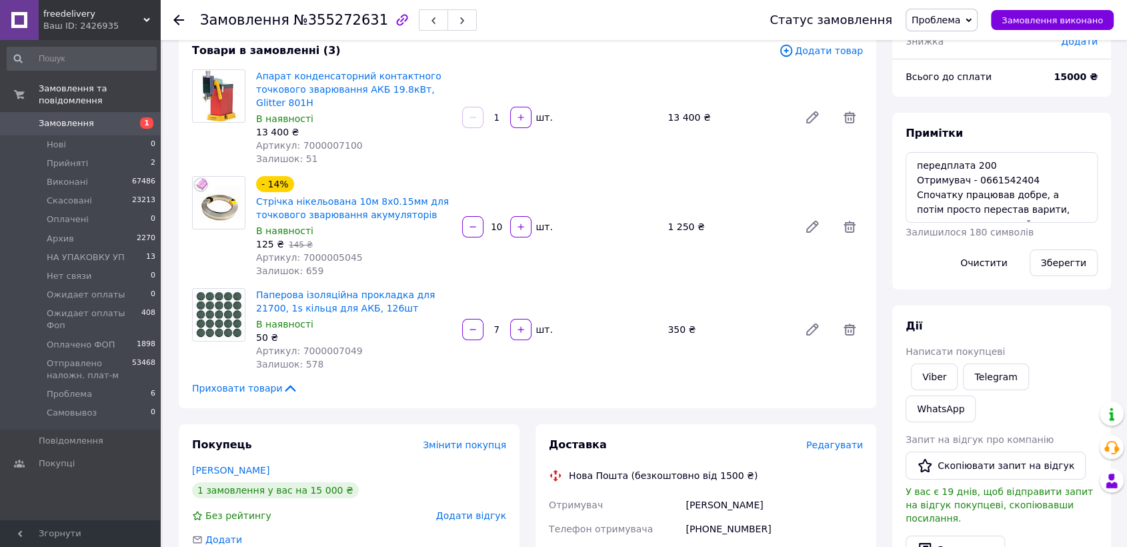
scroll to position [148, 0]
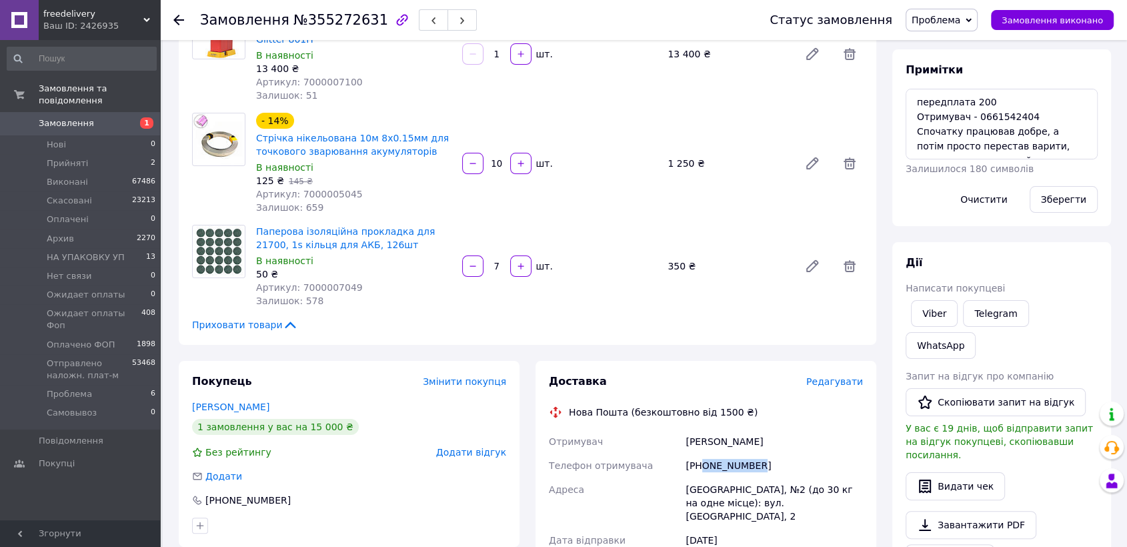
drag, startPoint x: 765, startPoint y: 465, endPoint x: 703, endPoint y: 471, distance: 62.2
click at [703, 471] on div "+380992159616" at bounding box center [774, 465] width 183 height 24
copy div "0992159616"
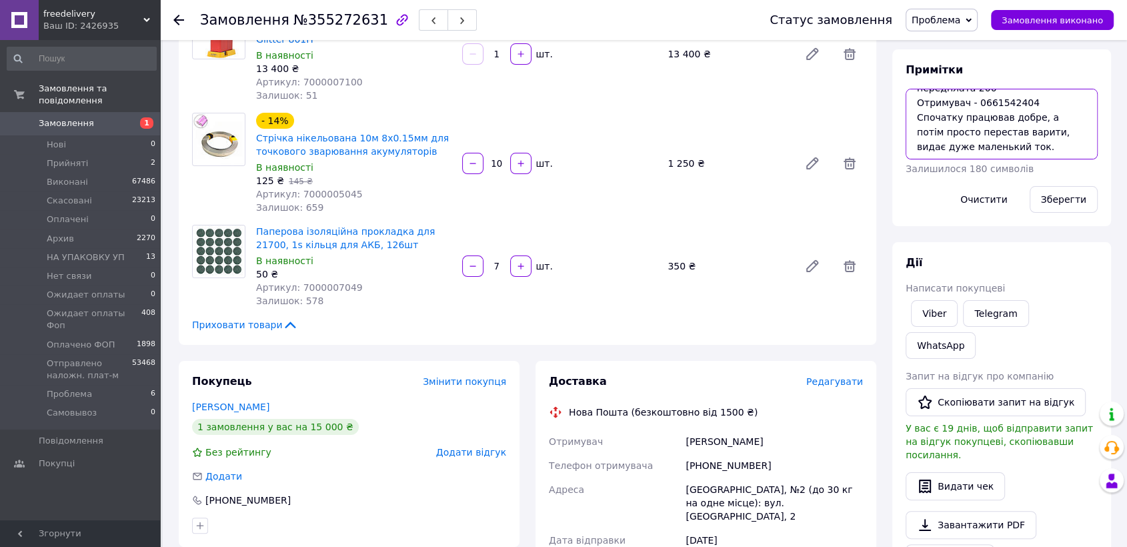
click at [1006, 143] on textarea "передплата 200 Отримувач - 0661542404 Спочатку працював добре, а потім просто п…" at bounding box center [1001, 124] width 192 height 71
paste textarea "буде нова середина, але в старому корпусі, бо він поюзаний добряче і аксесуари …"
drag, startPoint x: 1075, startPoint y: 143, endPoint x: 917, endPoint y: 137, distance: 158.1
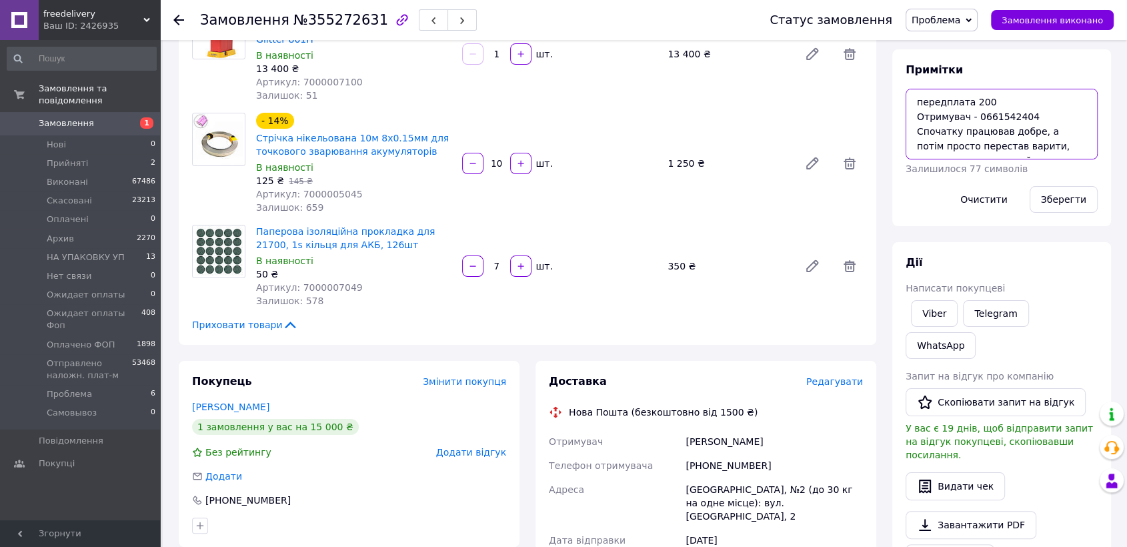
click at [917, 137] on textarea "передплата 200 Отримувач - 0661542404 Спочатку працював добре, а потім просто п…" at bounding box center [1001, 124] width 192 height 71
drag, startPoint x: 994, startPoint y: 96, endPoint x: 906, endPoint y: 105, distance: 88.4
click at [906, 105] on textarea "передплата 200 Отримувач - 0661542404 маленький ток. Перевідправим: буде нова с…" at bounding box center [1001, 124] width 192 height 71
click at [916, 119] on textarea "Отримувач - 0661542404 маленький ток. Перевідправим: буде нова середина, але в …" at bounding box center [1001, 124] width 192 height 71
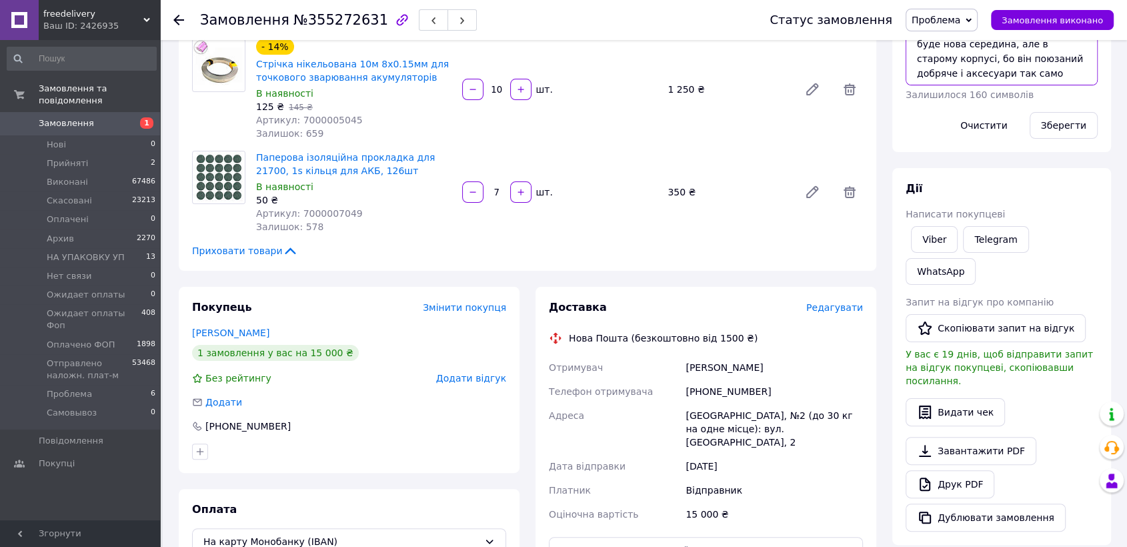
click at [1011, 66] on textarea "Отримувач - 0661542404 маленький ток. Перевідправим: буде нова середина, але в …" at bounding box center [1001, 50] width 192 height 71
drag, startPoint x: 769, startPoint y: 394, endPoint x: 701, endPoint y: 380, distance: 68.8
click at [701, 380] on div "+380992159616" at bounding box center [774, 391] width 183 height 24
copy div "0992159616"
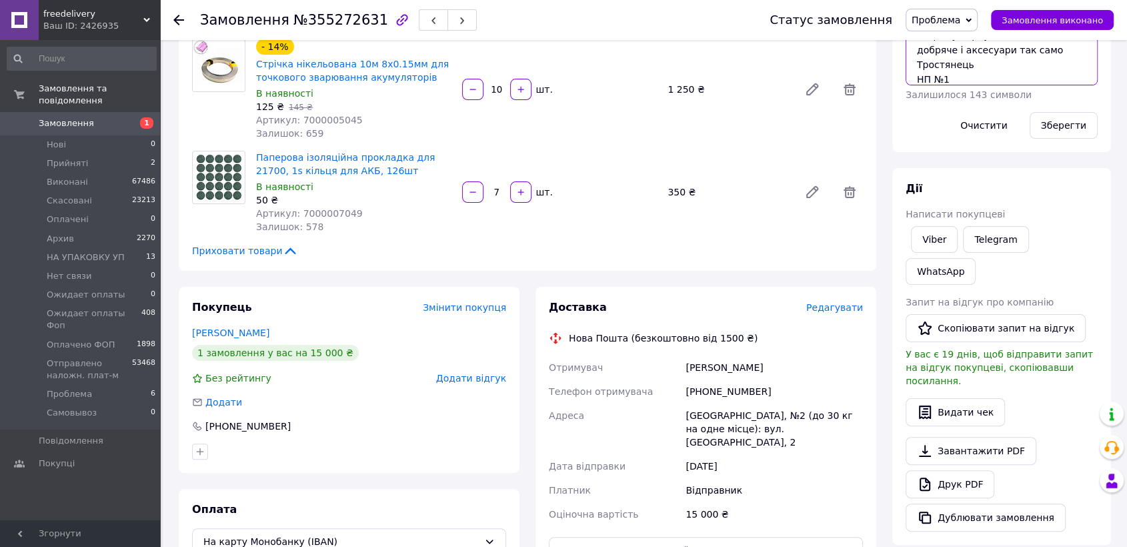
click at [968, 83] on textarea "Отримувач - 0661542404 маленький ток. Перевідправим: буде нова середина, але в …" at bounding box center [1001, 50] width 192 height 71
paste textarea "0992159616"
drag, startPoint x: 765, startPoint y: 364, endPoint x: 687, endPoint y: 369, distance: 77.5
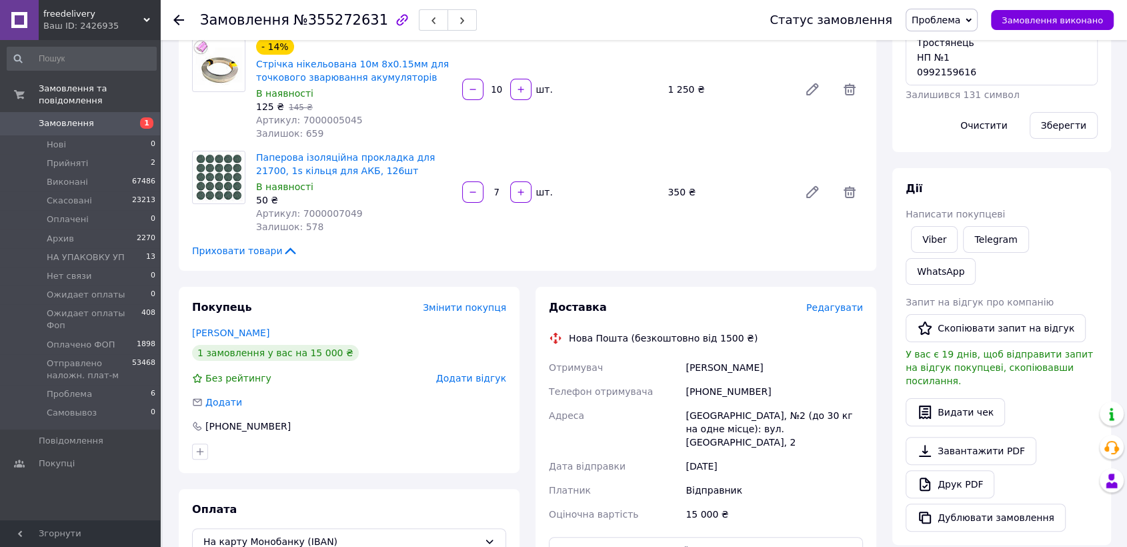
click at [687, 369] on div "Ратушний Роман" at bounding box center [774, 367] width 183 height 24
copy div "Ратушний Роман"
click at [921, 80] on textarea "Отримувач - 0661542404 маленький ток. Перевідправим: буде нова середина, але в …" at bounding box center [1001, 50] width 192 height 71
paste textarea "Ратушний Роман"
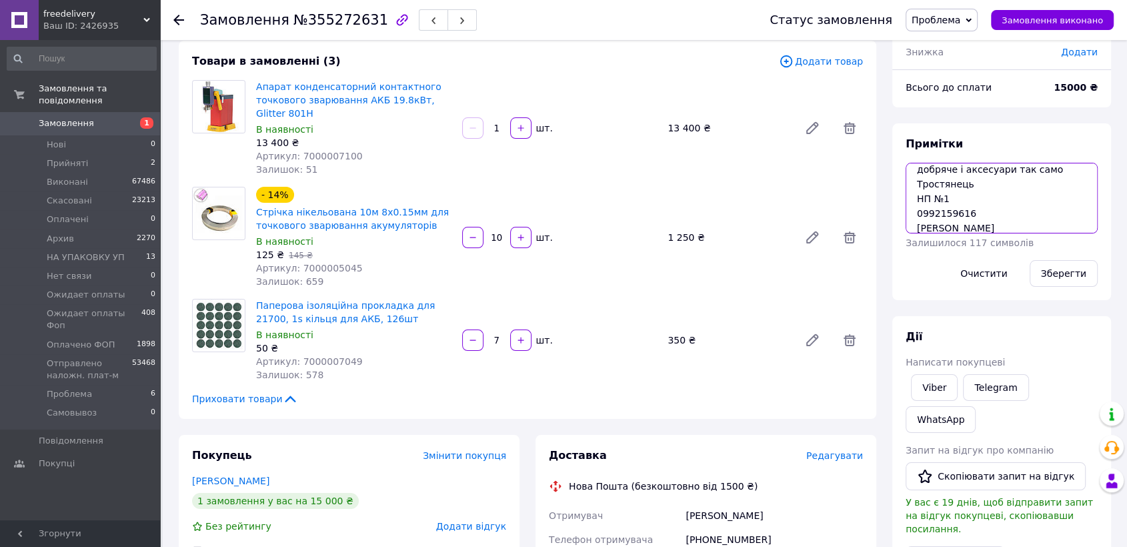
click at [917, 181] on textarea "Отримувач - 0661542404 маленький ток. Перевідправим: буде нова середина, але в …" at bounding box center [1001, 198] width 192 height 71
type textarea "Отримувач - 0661542404 маленький ток. Перевідправим: буде нова середина, але в …"
click at [1064, 274] on button "Зберегти" at bounding box center [1063, 273] width 68 height 27
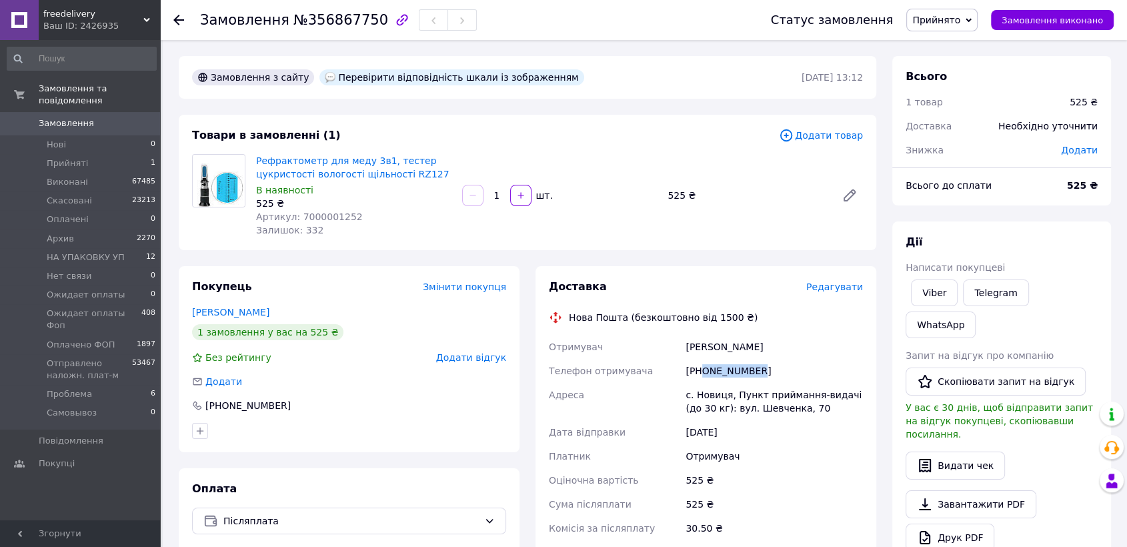
drag, startPoint x: 767, startPoint y: 370, endPoint x: 703, endPoint y: 369, distance: 64.7
click at [703, 369] on div "[PHONE_NUMBER]" at bounding box center [774, 371] width 183 height 24
copy div "0960045793"
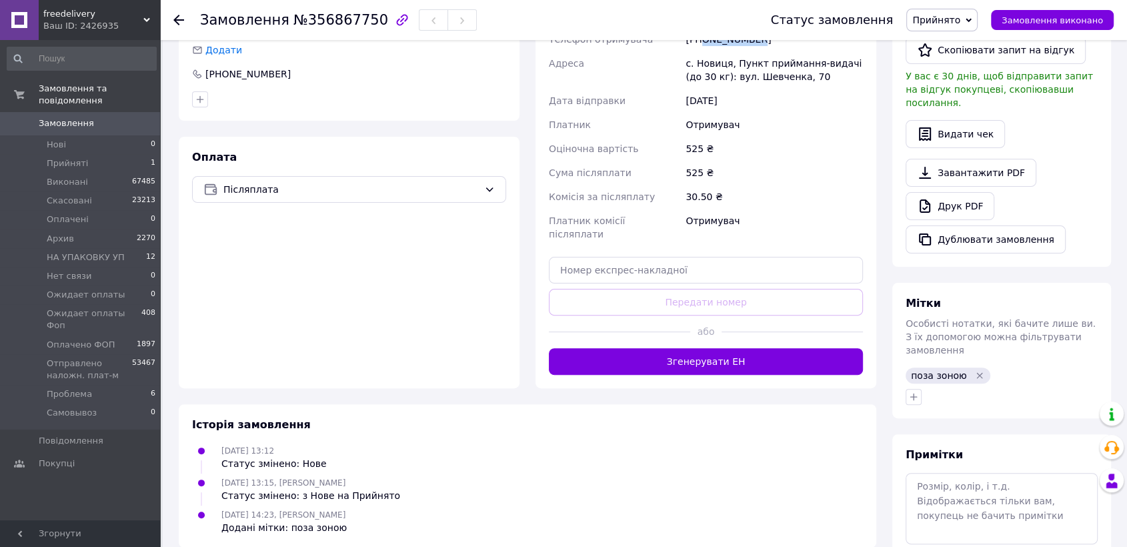
scroll to position [352, 0]
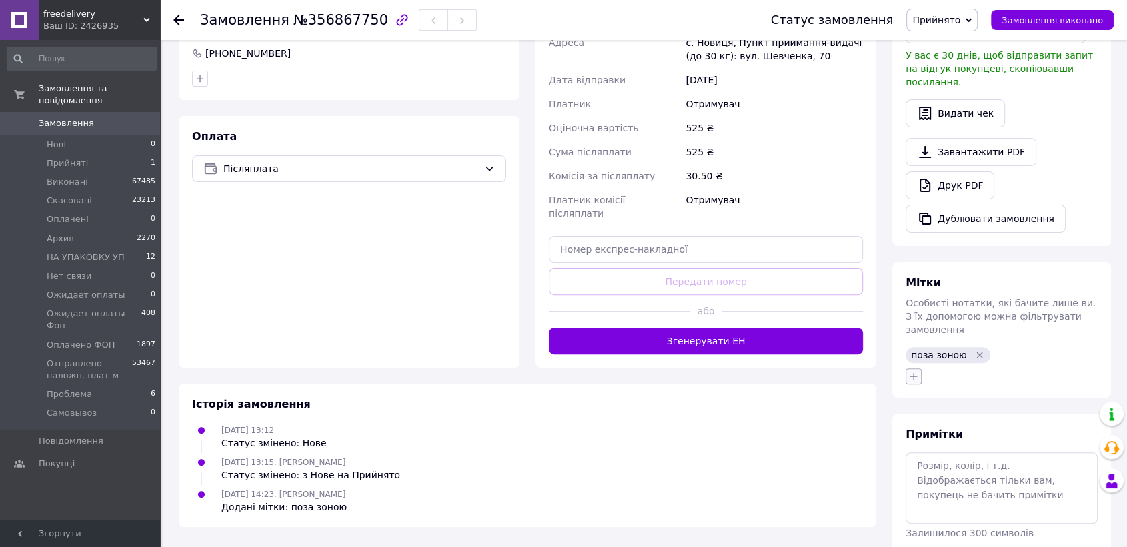
click at [913, 371] on icon "button" at bounding box center [913, 376] width 11 height 11
checkbox input "true"
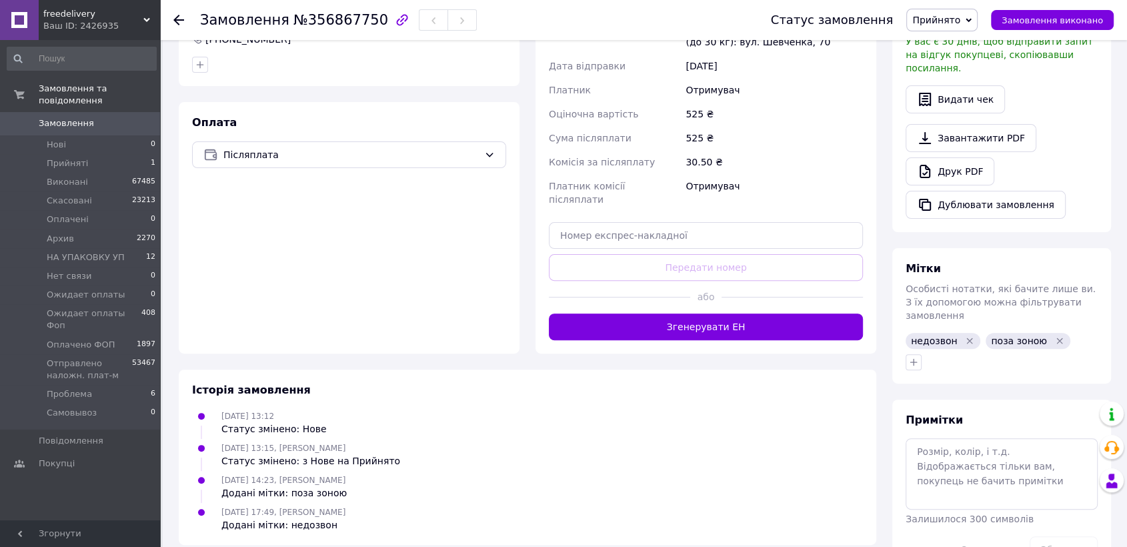
scroll to position [292, 0]
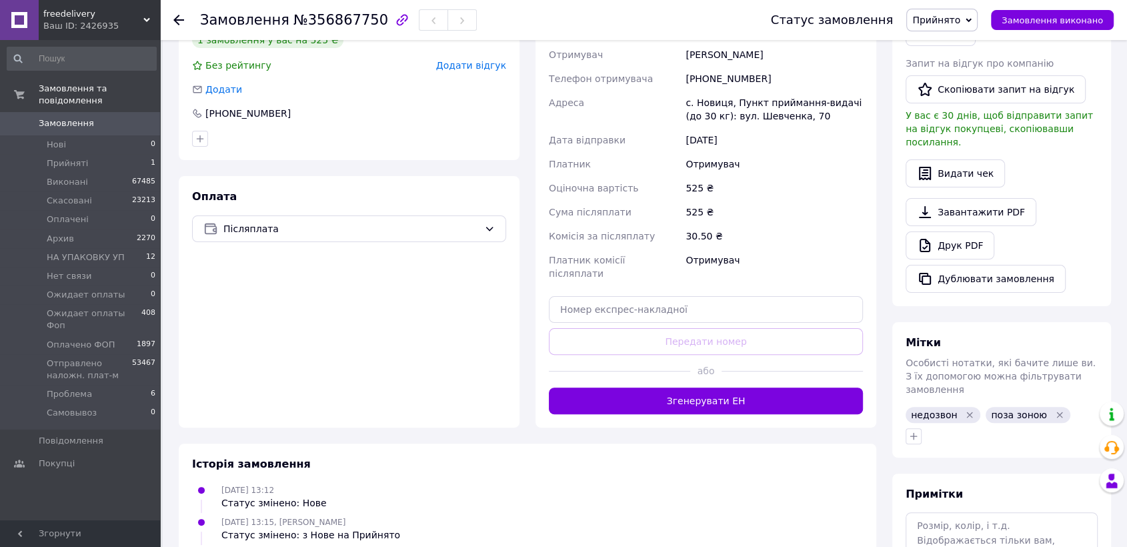
click at [728, 81] on div "[PHONE_NUMBER]" at bounding box center [774, 79] width 183 height 24
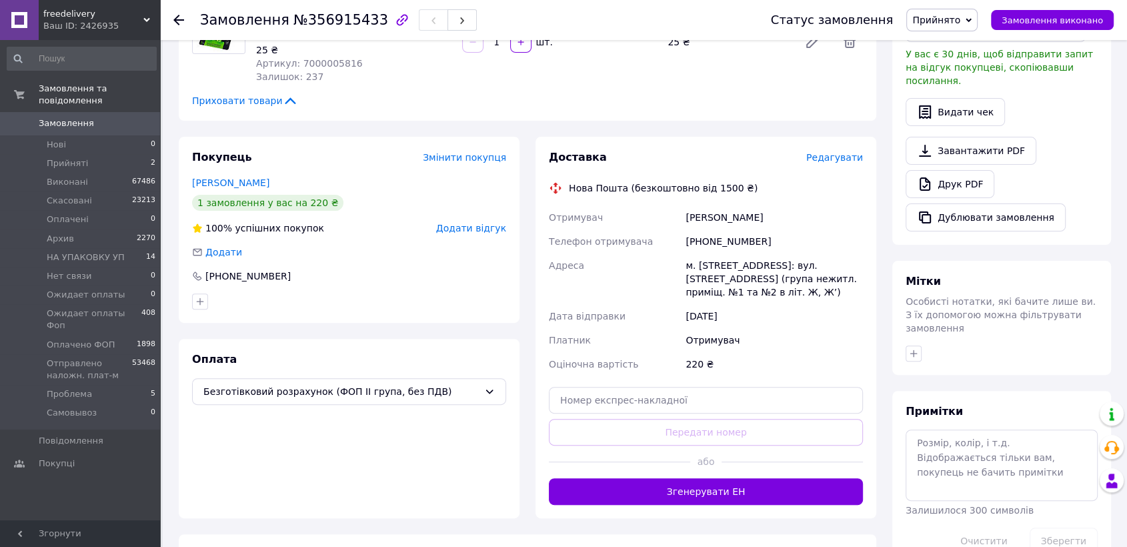
scroll to position [370, 0]
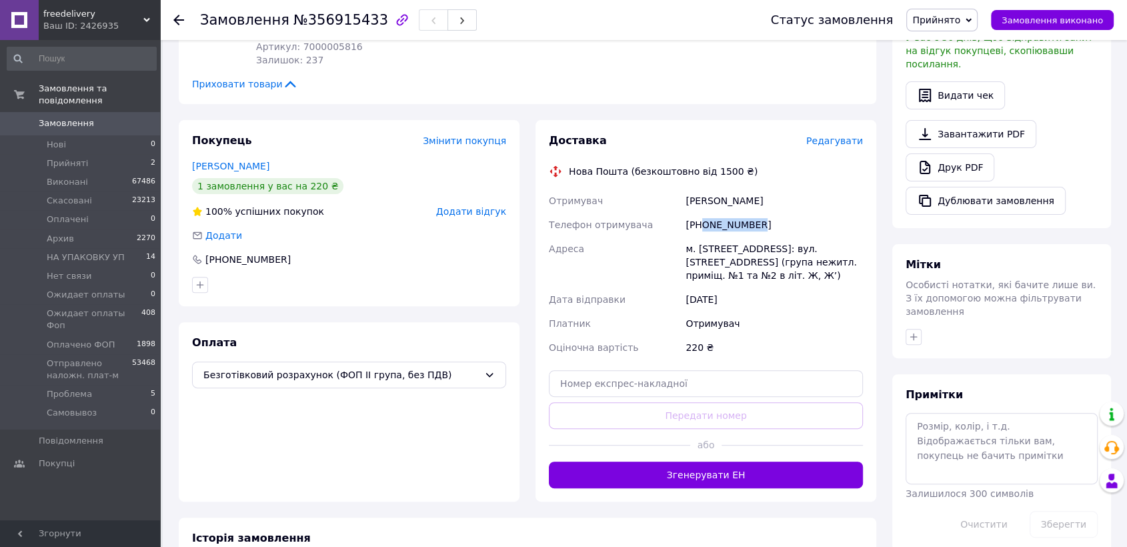
drag, startPoint x: 773, startPoint y: 211, endPoint x: 699, endPoint y: 215, distance: 74.1
click at [699, 215] on div "[PHONE_NUMBER]" at bounding box center [774, 225] width 183 height 24
copy div "0664414590"
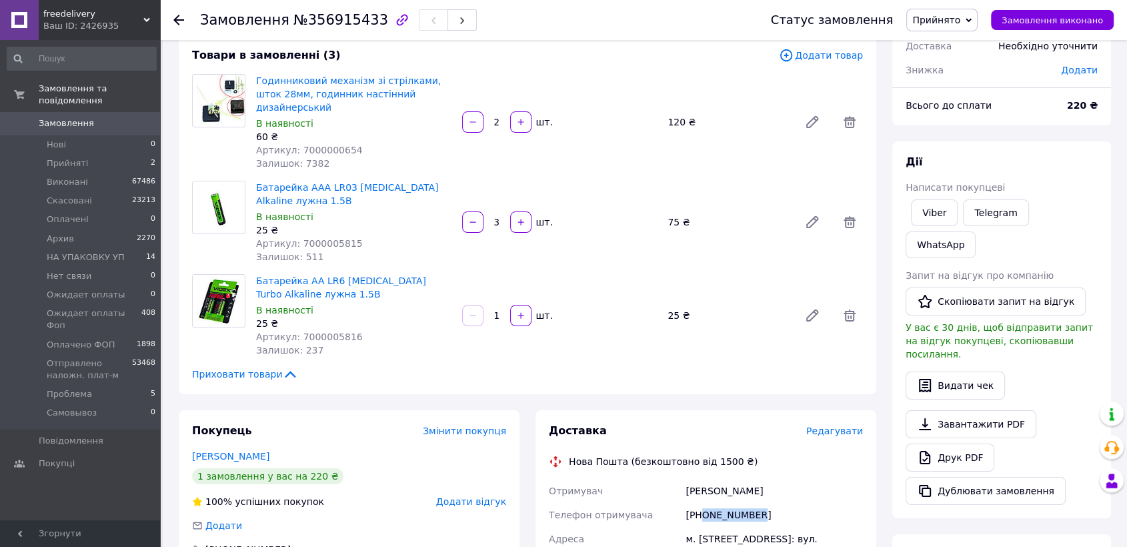
scroll to position [0, 0]
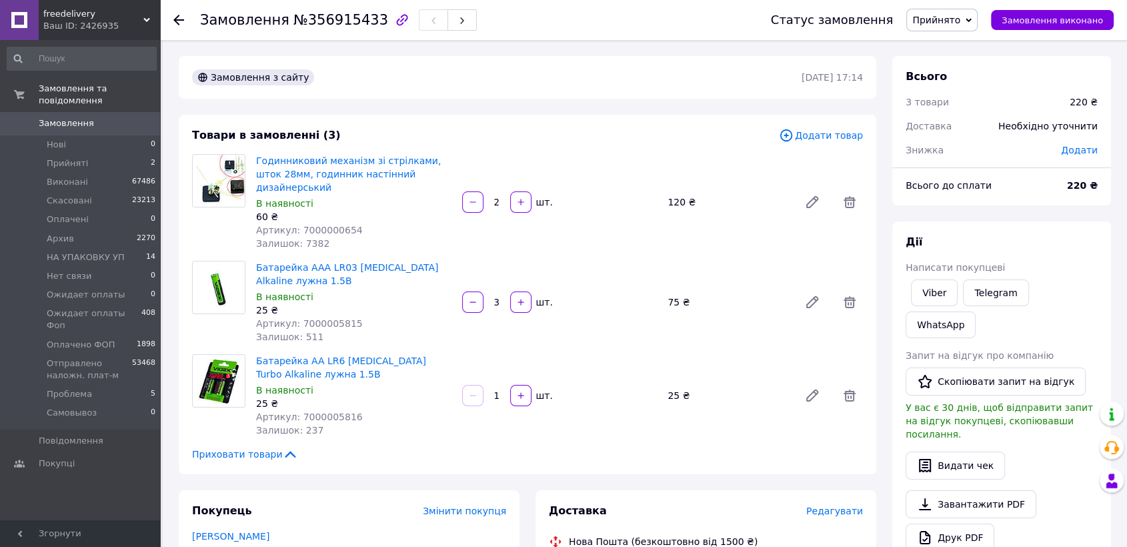
click at [960, 22] on span "Прийнято" at bounding box center [936, 20] width 48 height 11
click at [963, 65] on li "Скасовано" at bounding box center [978, 67] width 143 height 20
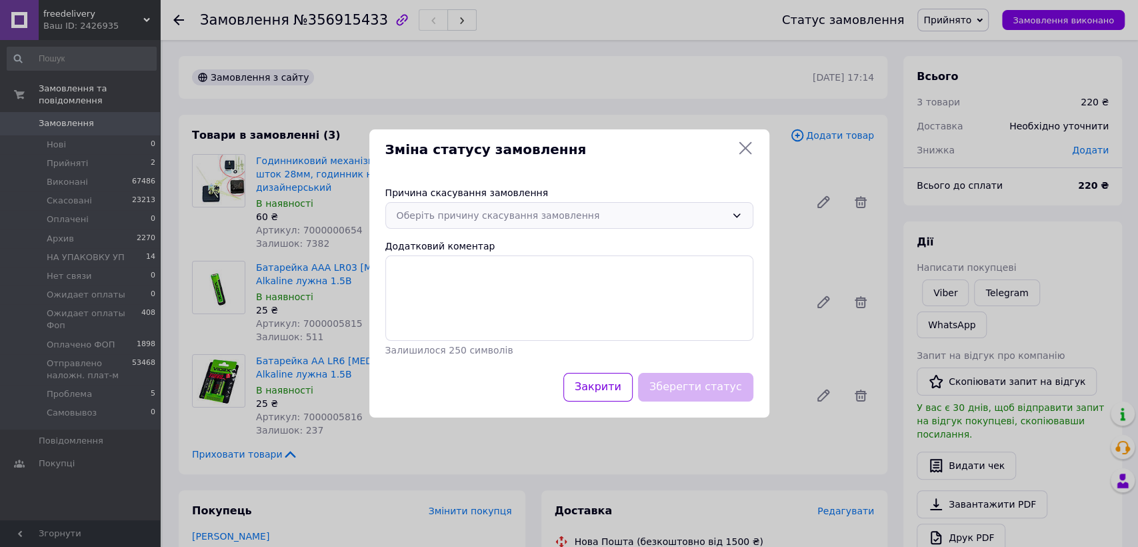
click at [593, 210] on div "Оберіть причину скасування замовлення" at bounding box center [561, 215] width 329 height 15
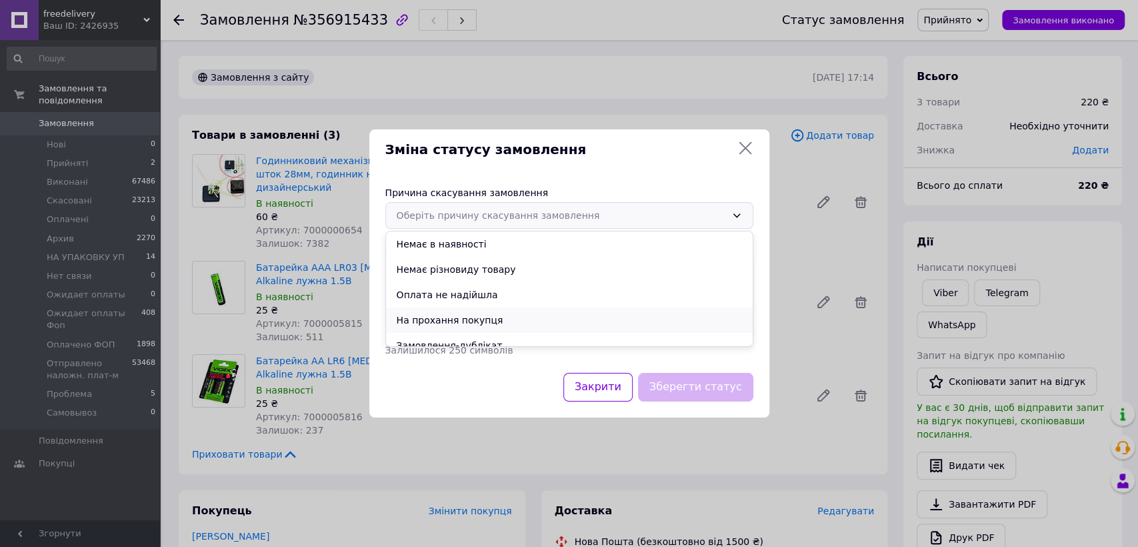
click at [496, 312] on li "На прохання покупця" at bounding box center [569, 319] width 367 height 25
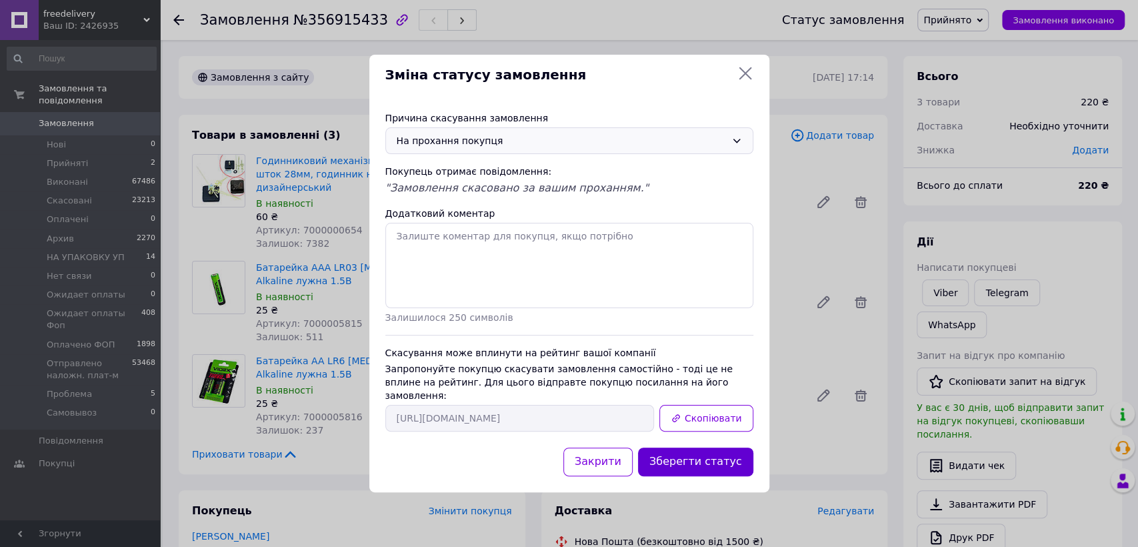
click at [679, 460] on button "Зберегти статус" at bounding box center [695, 461] width 115 height 29
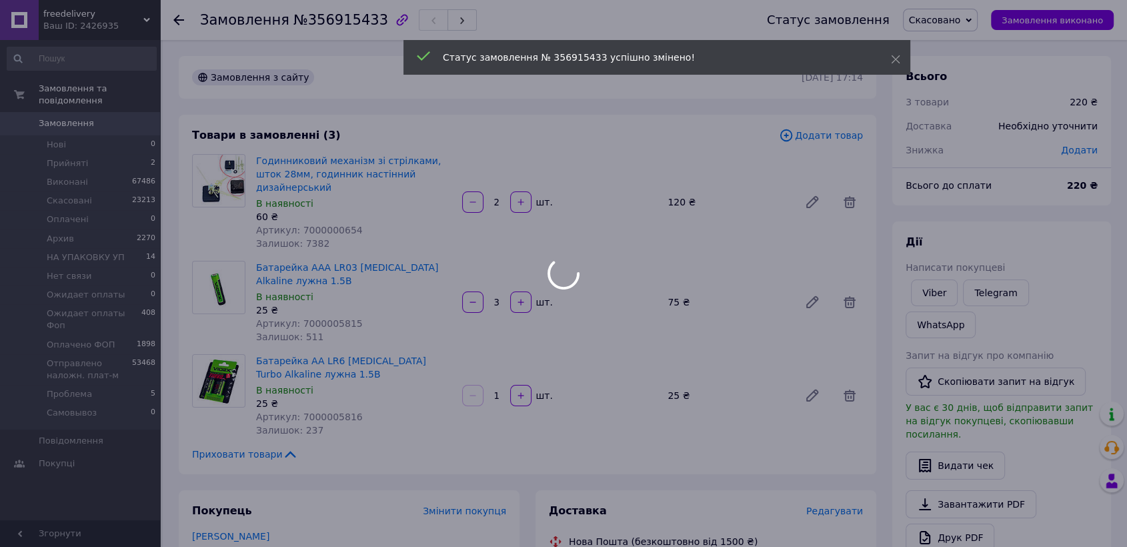
click at [309, 21] on div at bounding box center [563, 273] width 1127 height 547
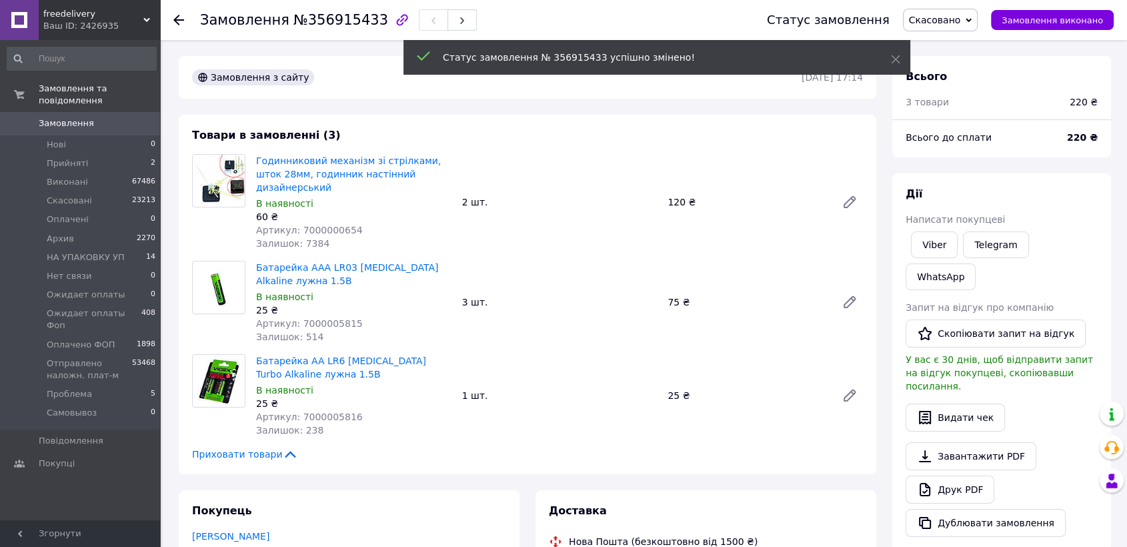
click at [327, 21] on span "№356915433" at bounding box center [340, 20] width 95 height 16
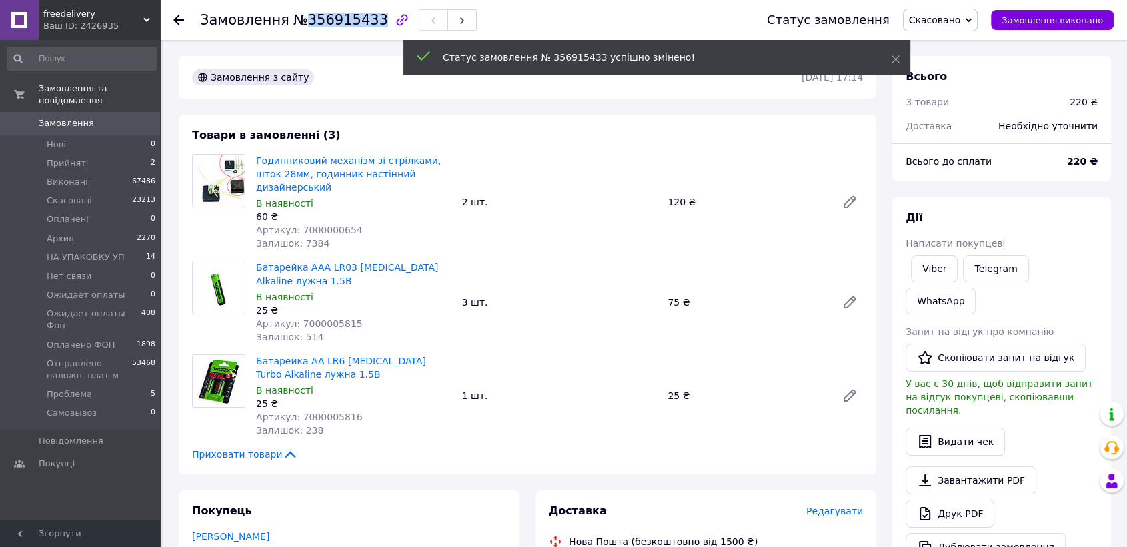
click at [327, 21] on span "№356915433" at bounding box center [340, 20] width 95 height 16
copy span "356915433"
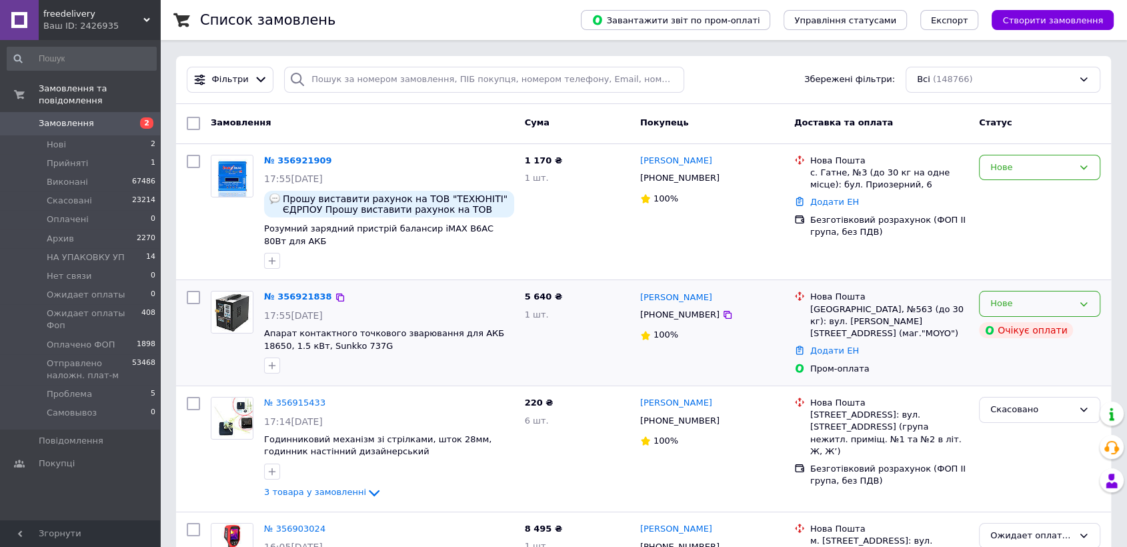
click at [1009, 305] on div "Нове" at bounding box center [1031, 304] width 83 height 14
click at [1035, 352] on li "Ожидает оплаты" at bounding box center [1039, 356] width 120 height 25
click at [1047, 167] on div "Нове" at bounding box center [1031, 168] width 83 height 14
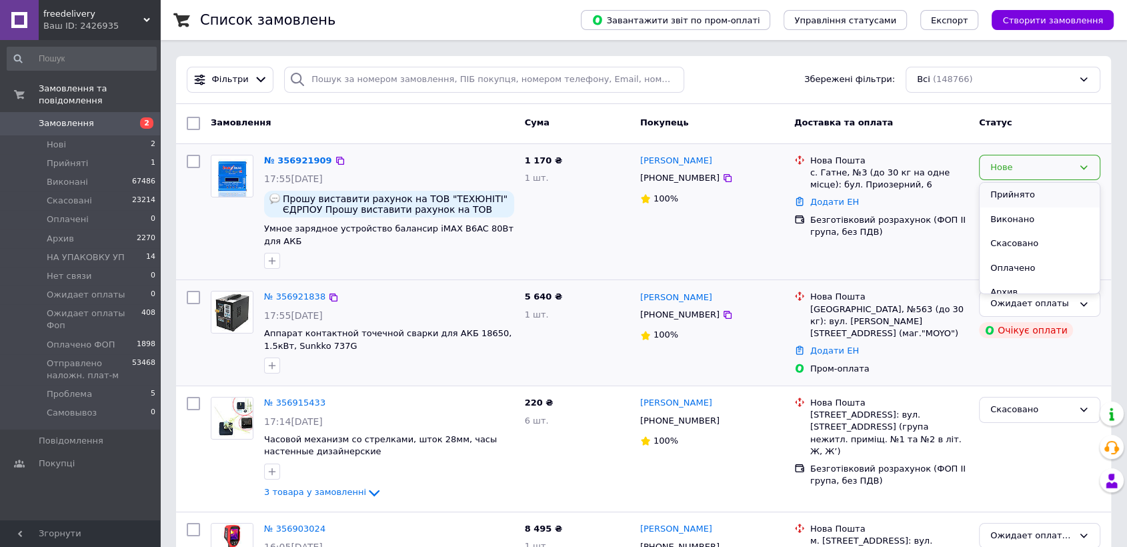
click at [1035, 194] on li "Прийнято" at bounding box center [1039, 195] width 120 height 25
click at [300, 161] on link "№ 356921909" at bounding box center [294, 160] width 61 height 10
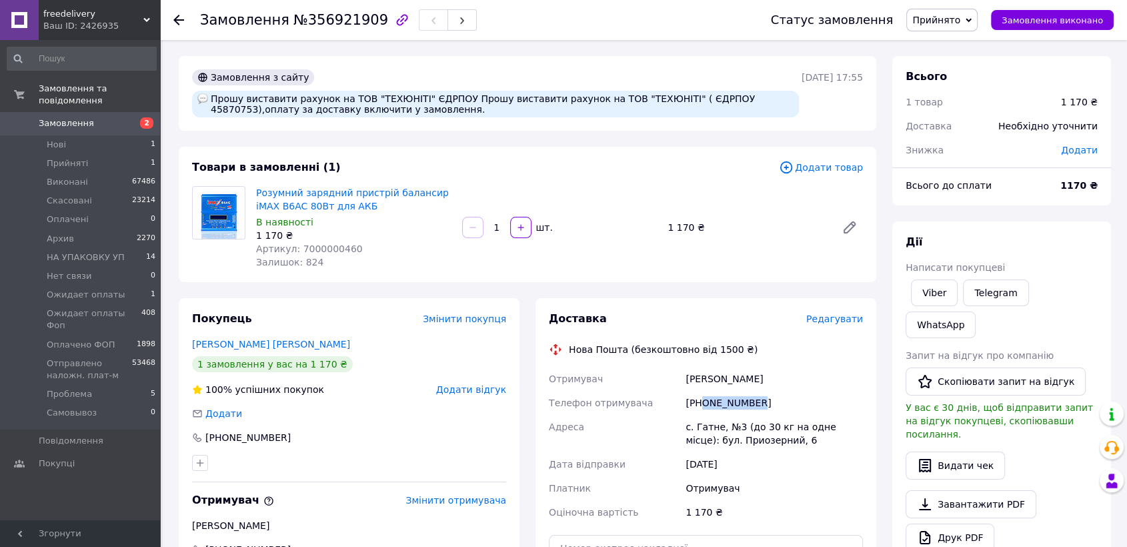
drag, startPoint x: 765, startPoint y: 397, endPoint x: 702, endPoint y: 409, distance: 64.5
click at [702, 409] on div "+380938575936" at bounding box center [774, 403] width 183 height 24
copy div "0938575936"
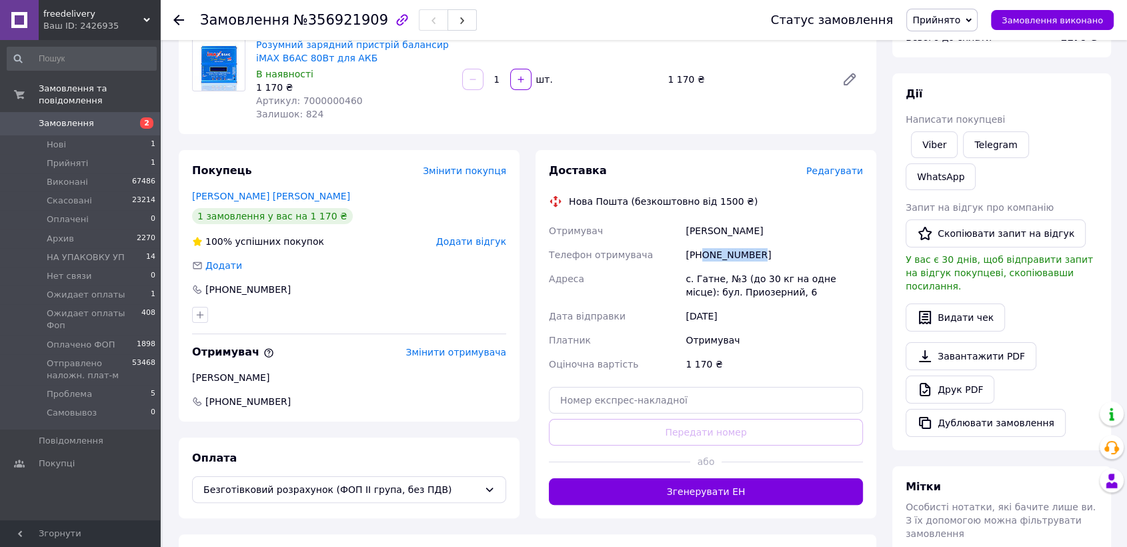
scroll to position [74, 0]
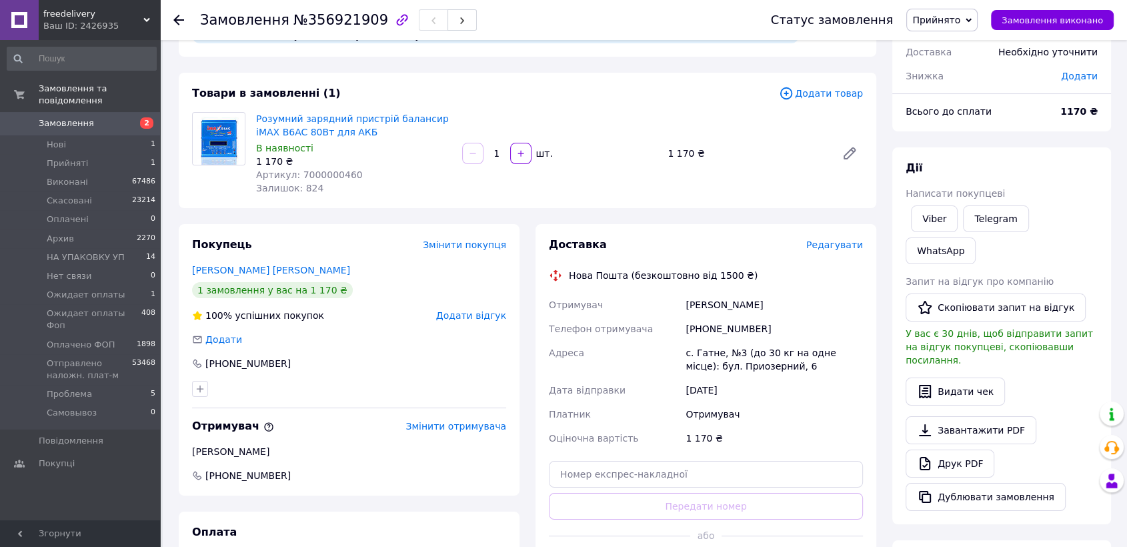
click at [292, 359] on div "[PHONE_NUMBER]" at bounding box center [349, 363] width 314 height 13
drag, startPoint x: 271, startPoint y: 365, endPoint x: 222, endPoint y: 368, distance: 48.7
click at [222, 368] on div "[PHONE_NUMBER]" at bounding box center [248, 363] width 88 height 13
copy div "0957827808"
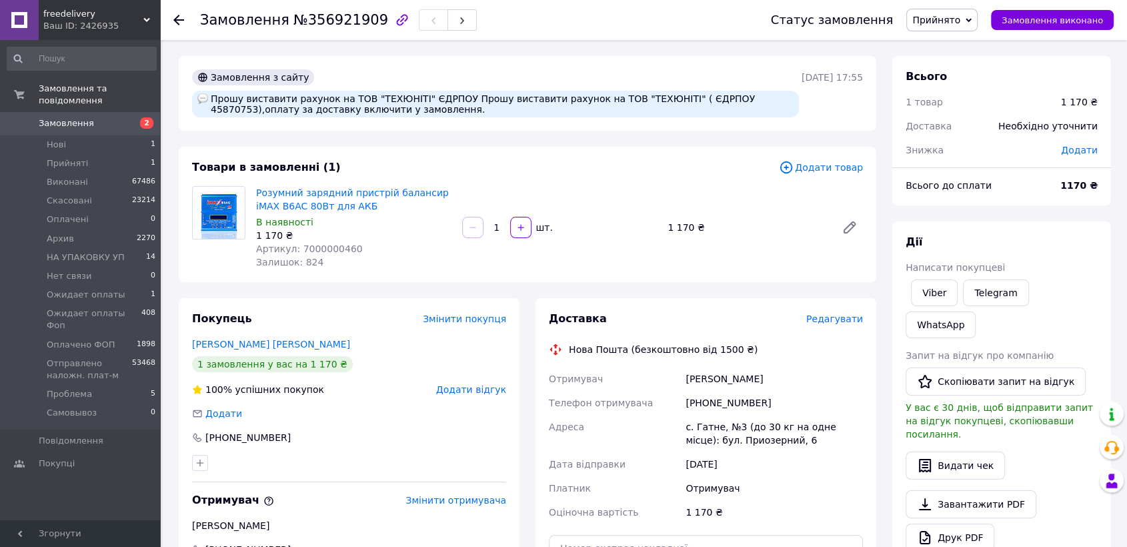
click at [715, 405] on div "+380938575936" at bounding box center [774, 403] width 183 height 24
copy div "380938575936"
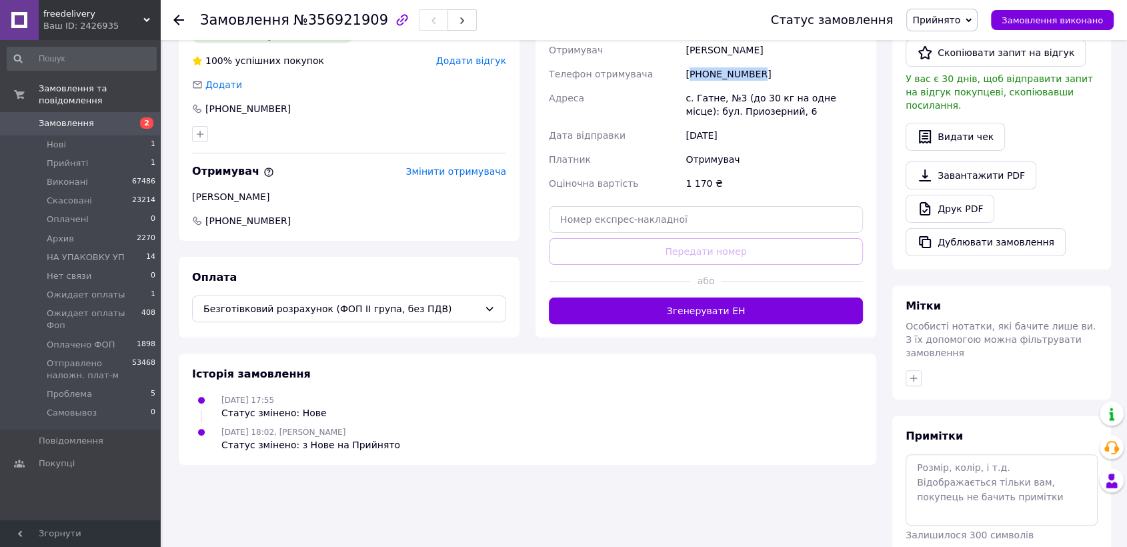
scroll to position [331, 0]
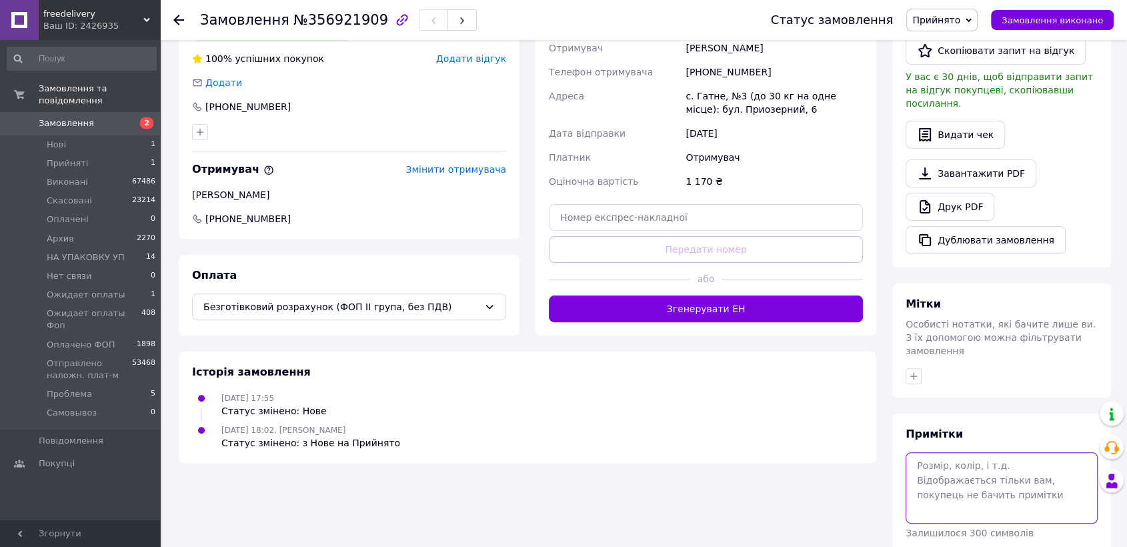
click at [945, 452] on textarea at bounding box center [1001, 487] width 192 height 71
drag, startPoint x: 1044, startPoint y: 406, endPoint x: 1010, endPoint y: 407, distance: 34.0
click at [1010, 452] on textarea "Доставка включена у вартість - 130грн." at bounding box center [1001, 487] width 192 height 71
drag, startPoint x: 1010, startPoint y: 408, endPoint x: 966, endPoint y: 411, distance: 44.1
click at [966, 452] on textarea "Доставка включена у ціну - 130грн." at bounding box center [1001, 487] width 192 height 71
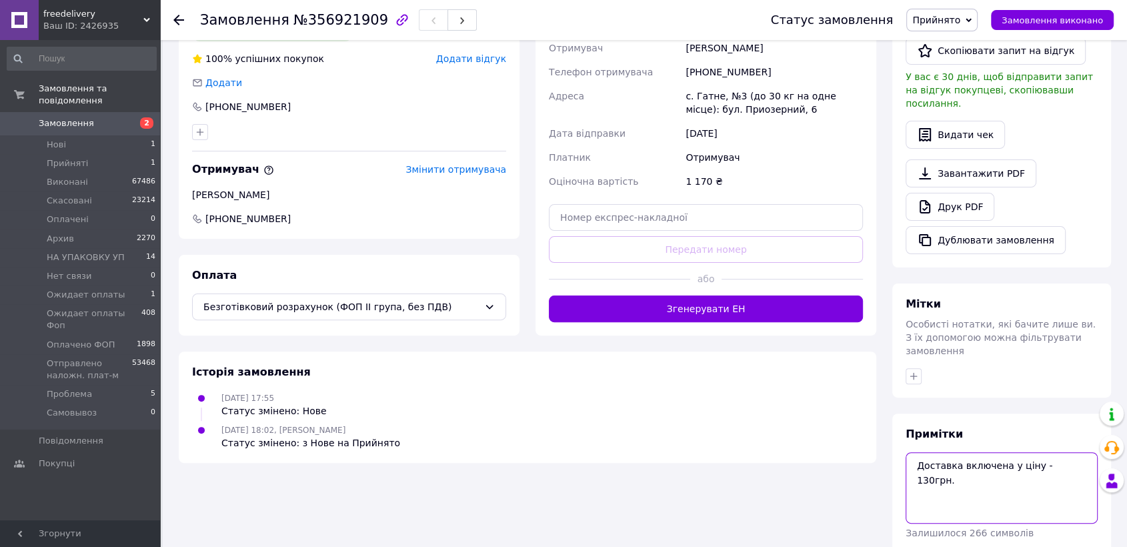
drag, startPoint x: 1029, startPoint y: 405, endPoint x: 958, endPoint y: 408, distance: 70.7
click at [958, 452] on textarea "Доставка включена у ціну - 130грн." at bounding box center [1001, 487] width 192 height 71
drag, startPoint x: 1072, startPoint y: 408, endPoint x: 1025, endPoint y: 416, distance: 47.3
click at [1025, 452] on textarea "Доставка за наш рахунок - 130грн." at bounding box center [1001, 487] width 192 height 71
type textarea "Доставка за наш рахунок Додано до ціни - 130грн"
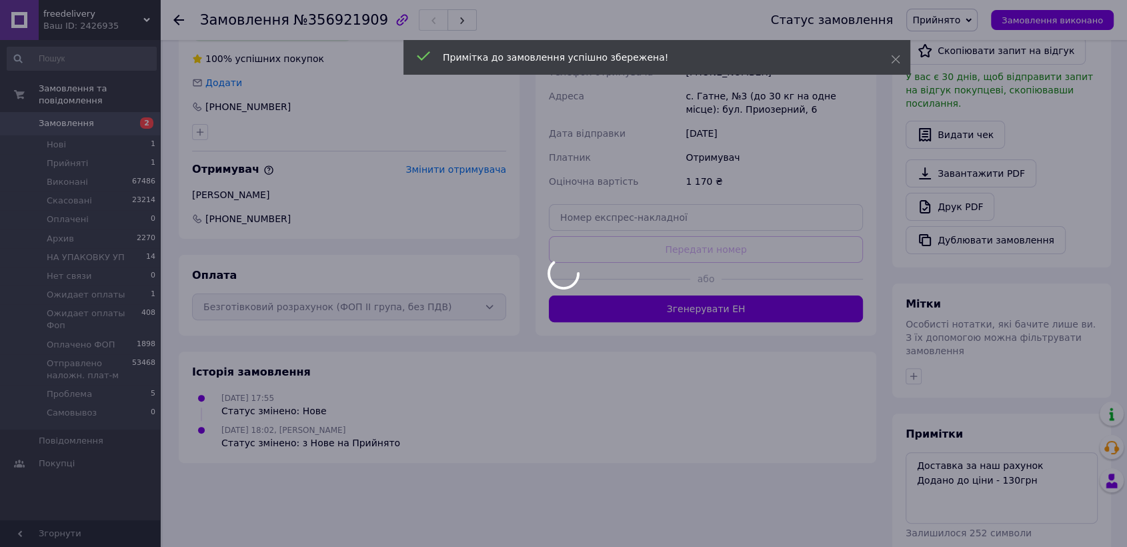
scroll to position [306, 0]
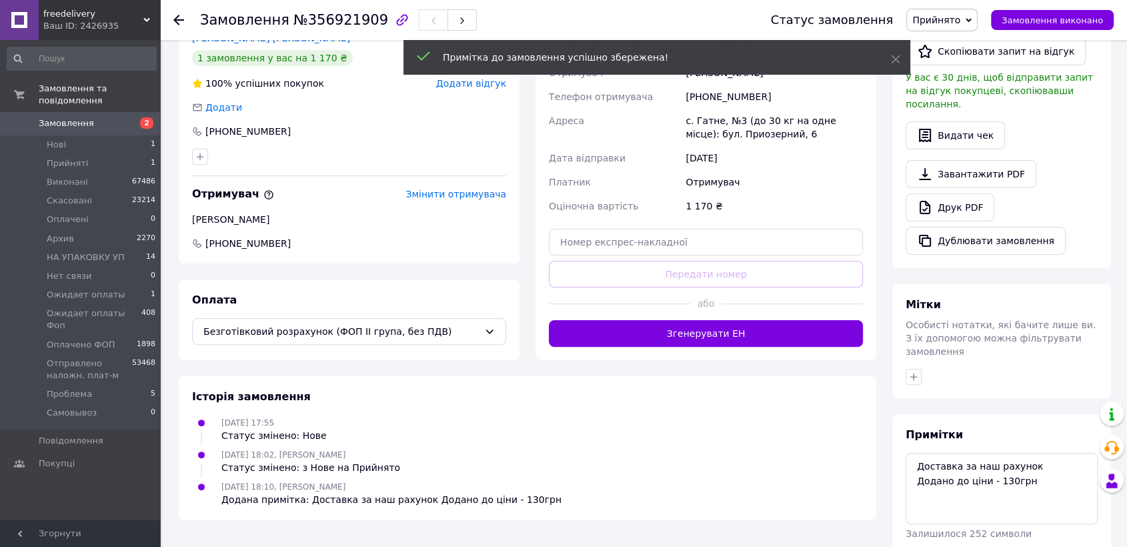
click at [326, 23] on span "№356921909" at bounding box center [340, 20] width 95 height 16
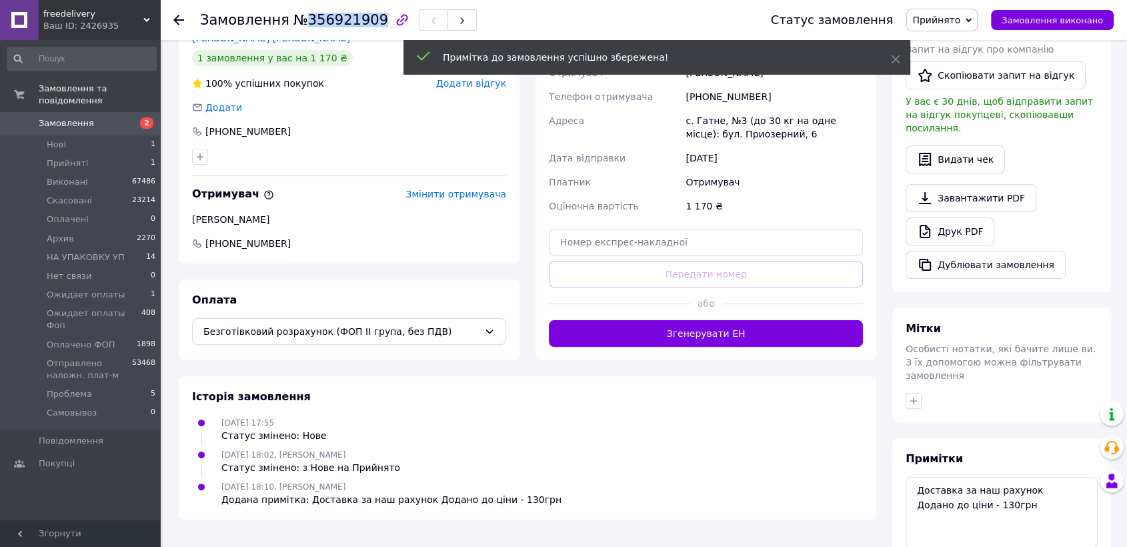
copy span "356921909"
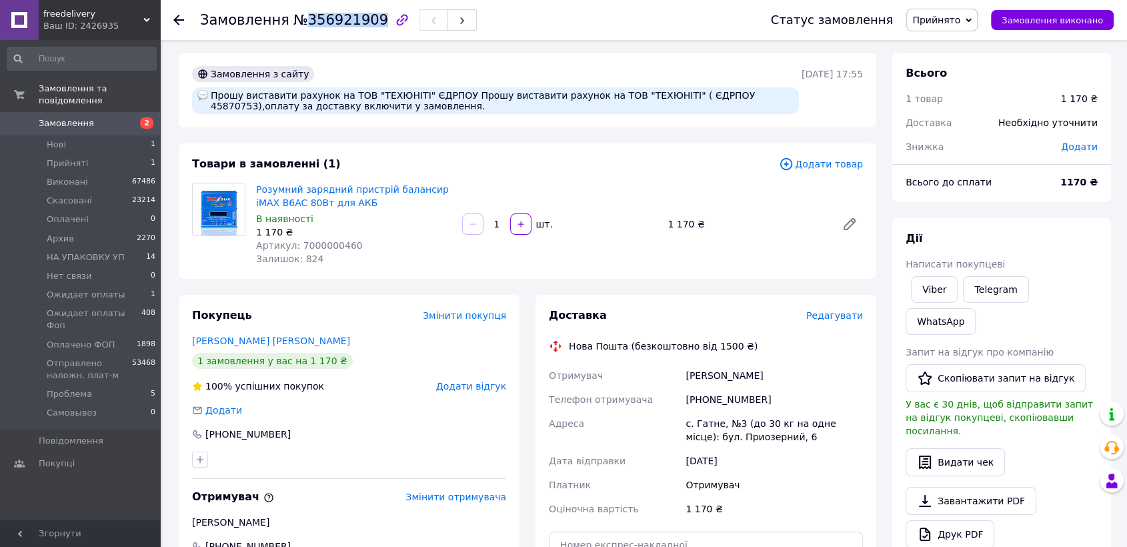
scroll to position [0, 0]
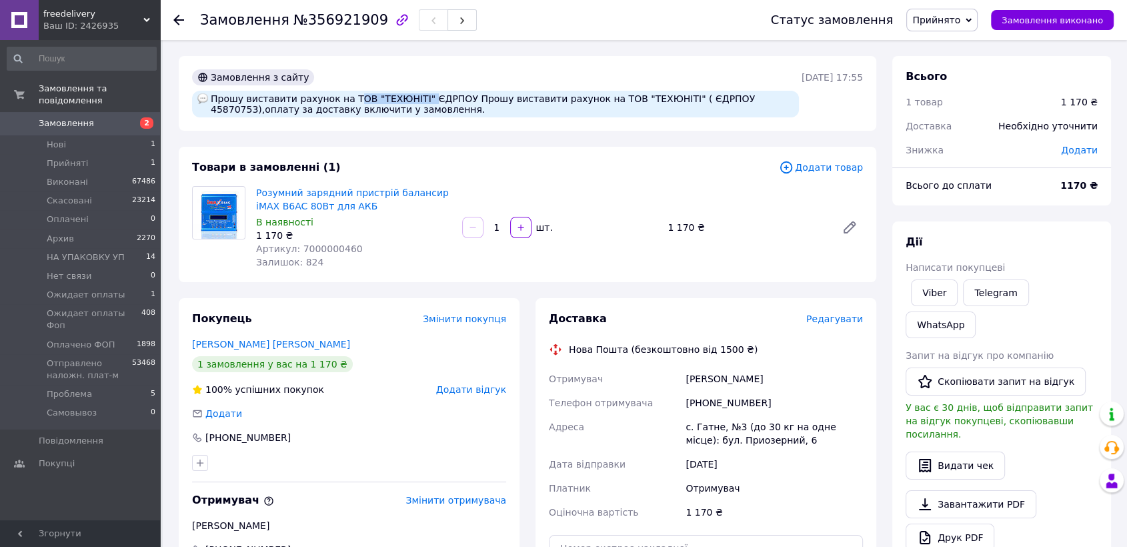
drag, startPoint x: 407, startPoint y: 97, endPoint x: 339, endPoint y: 103, distance: 67.7
click at [339, 103] on div "Прошу виставити рахунок на ТОВ "TEXЮНІТІ" ЄДРПОУ Прошу виставити рахунок на ТОВ…" at bounding box center [495, 104] width 607 height 27
copy div "ТОВ "TEXЮНІТІ""
click at [717, 97] on div "Прошу виставити рахунок на ТОВ "TEXЮНІТІ" ЄДРПОУ Прошу виставити рахунок на ТОВ…" at bounding box center [495, 104] width 607 height 27
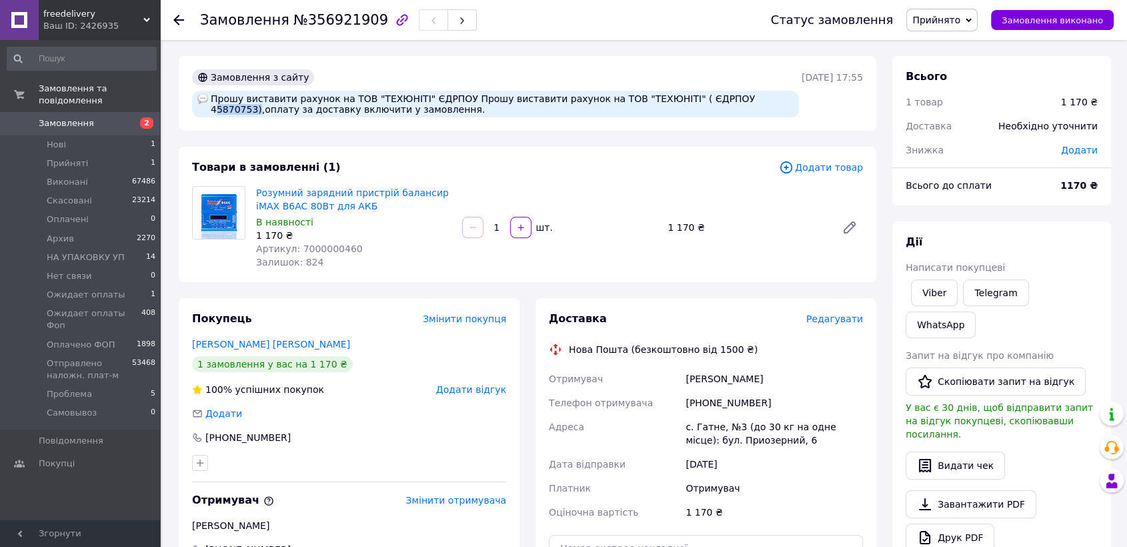
copy div "45870753"
click at [225, 410] on span "Додати" at bounding box center [223, 413] width 37 height 11
type input "sinnokov@gmail.com"
click at [963, 26] on span "Прийнято" at bounding box center [941, 20] width 71 height 23
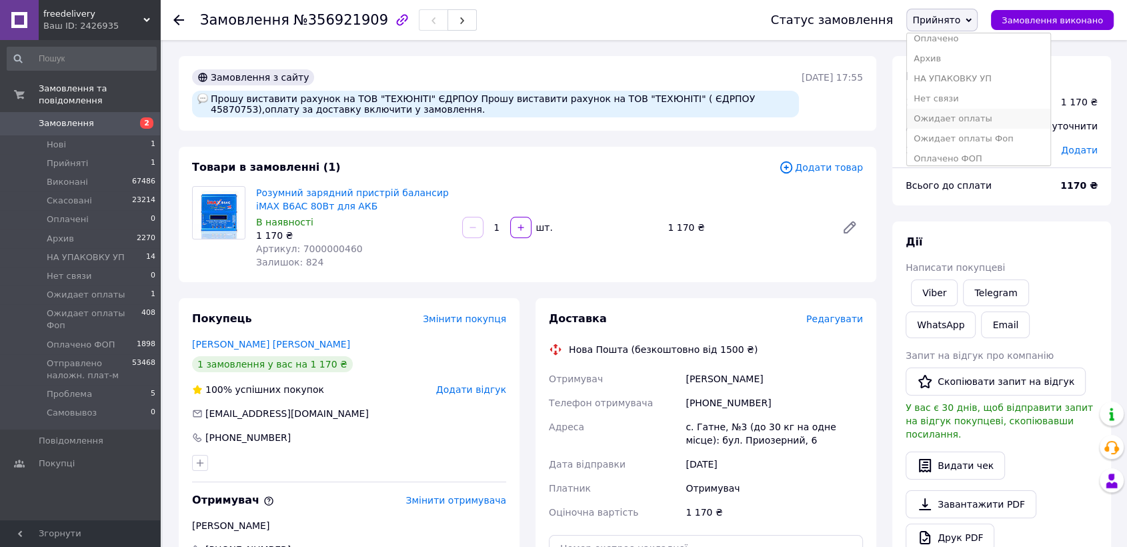
scroll to position [74, 0]
click at [974, 113] on li "Ожидает оплаты Фоп" at bounding box center [978, 113] width 143 height 20
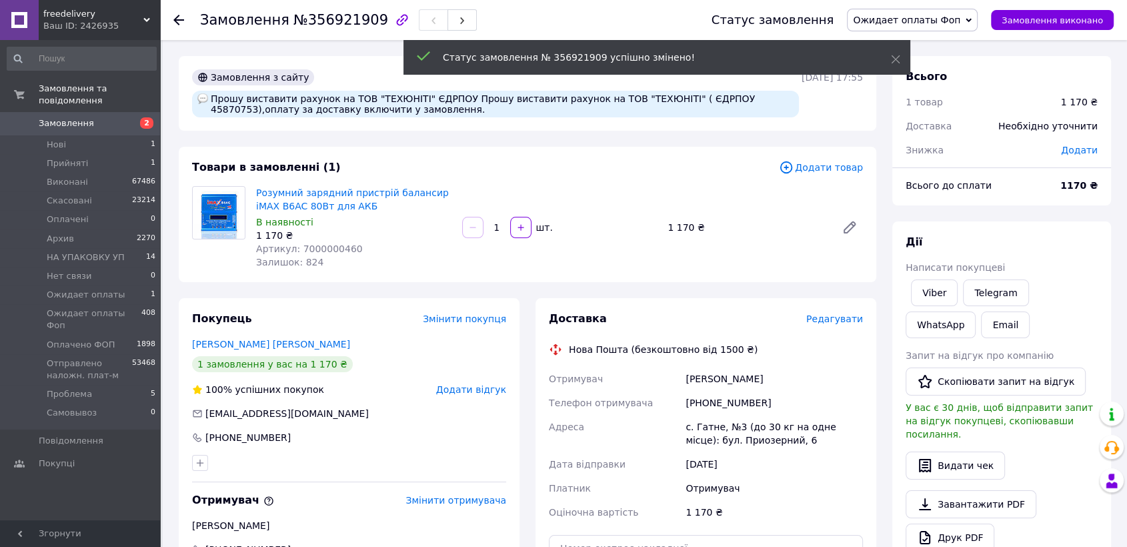
click at [71, 117] on span "Замовлення" at bounding box center [66, 123] width 55 height 12
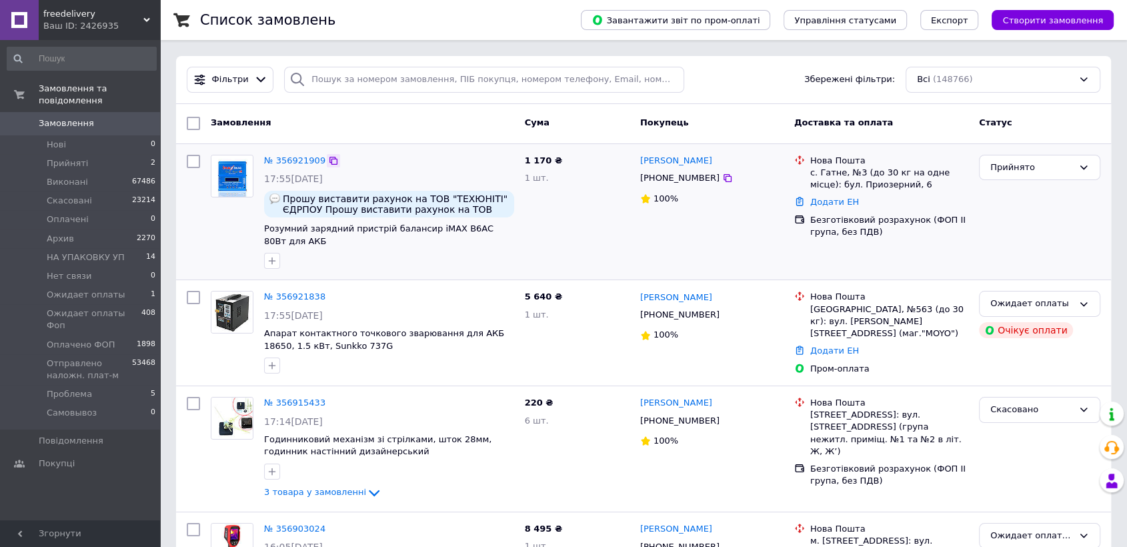
click at [328, 163] on icon at bounding box center [333, 160] width 11 height 11
